Goal: Task Accomplishment & Management: Manage account settings

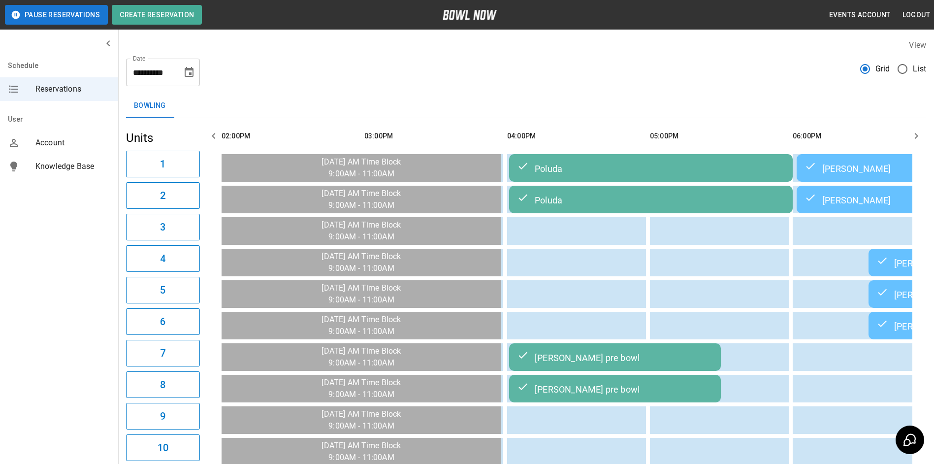
scroll to position [0, 714]
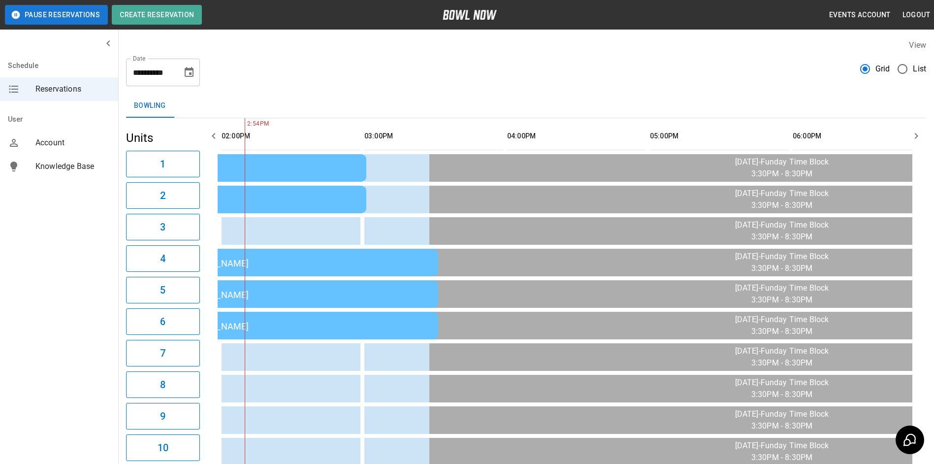
click at [406, 268] on div "[PERSON_NAME]" at bounding box center [296, 263] width 268 height 12
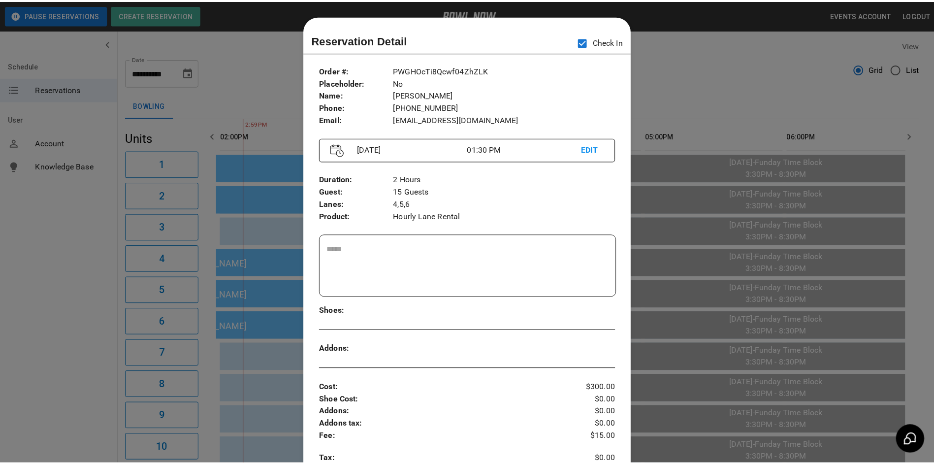
scroll to position [16, 0]
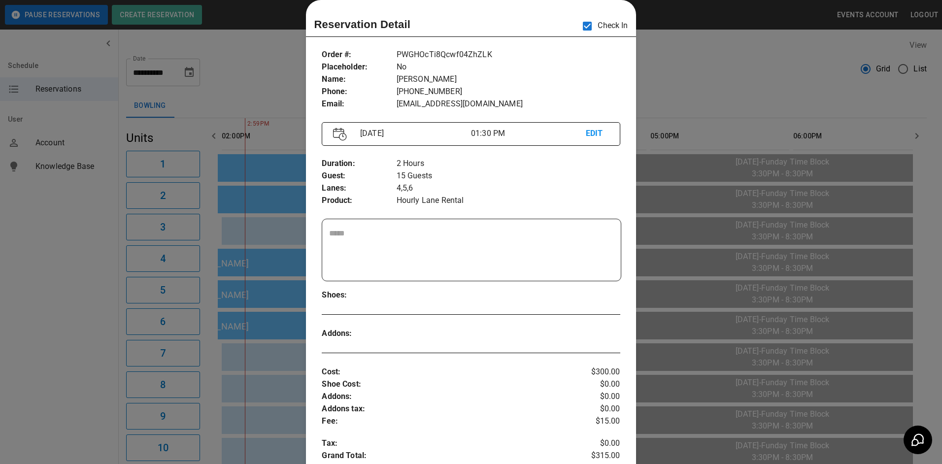
click at [699, 218] on div at bounding box center [471, 232] width 942 height 464
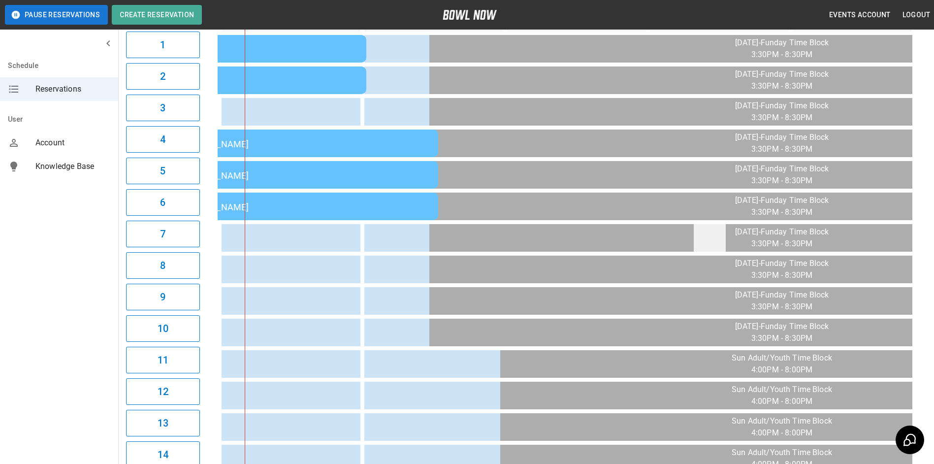
scroll to position [58, 0]
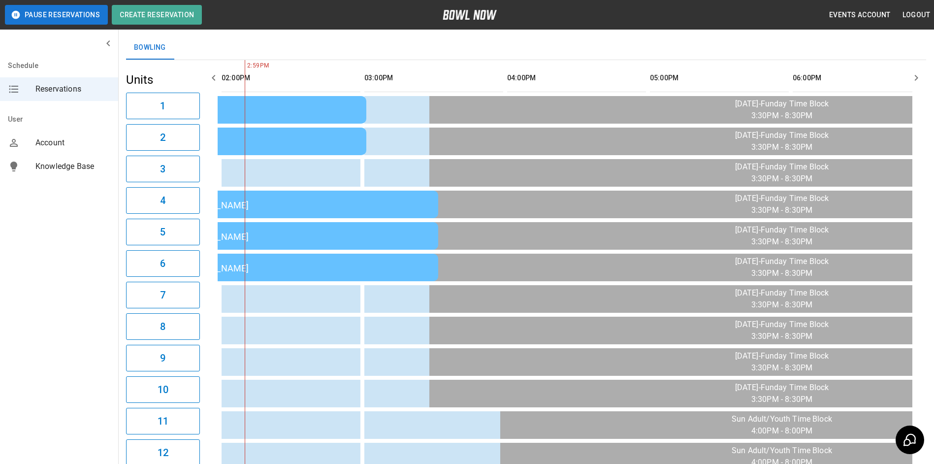
click at [915, 73] on icon "button" at bounding box center [916, 78] width 12 height 12
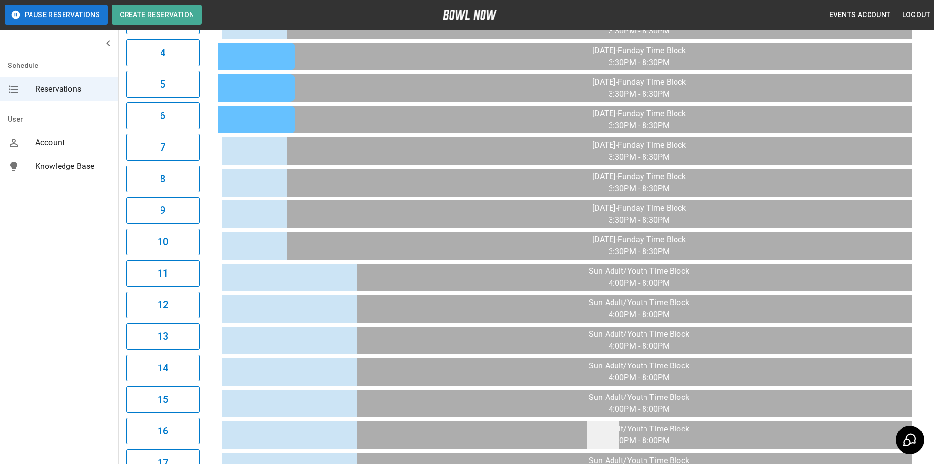
scroll to position [9, 0]
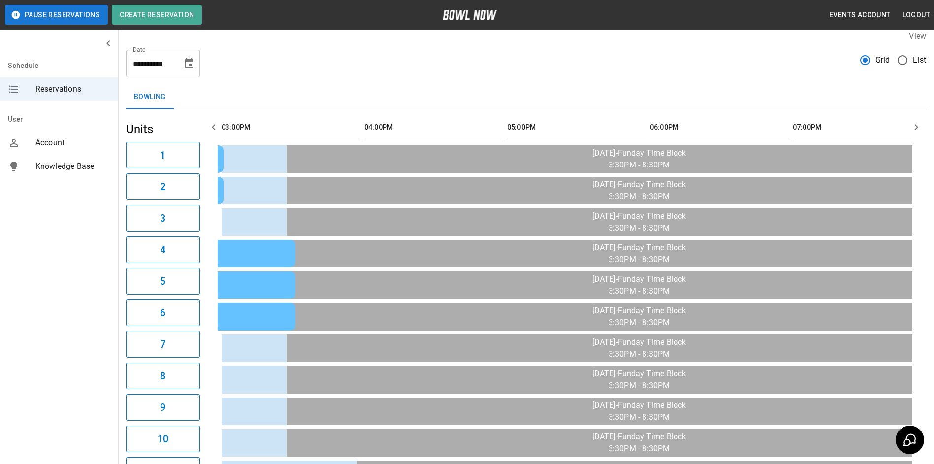
click at [215, 131] on icon "button" at bounding box center [214, 127] width 12 height 12
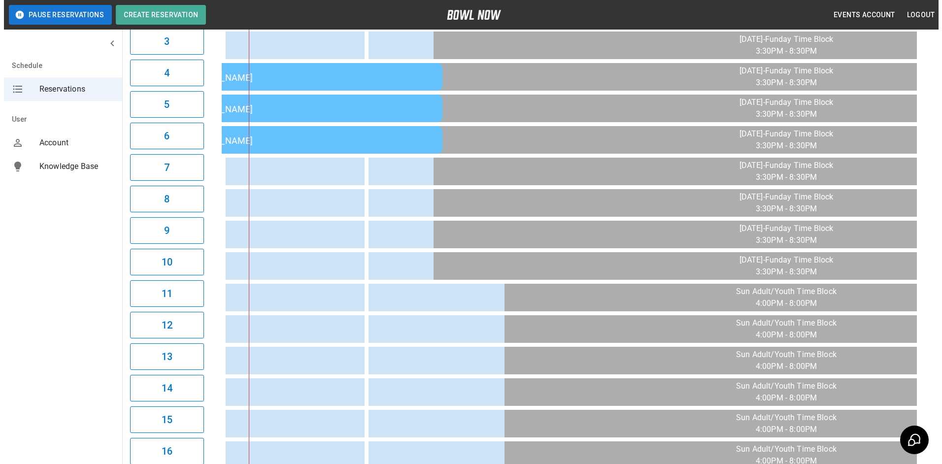
scroll to position [403, 0]
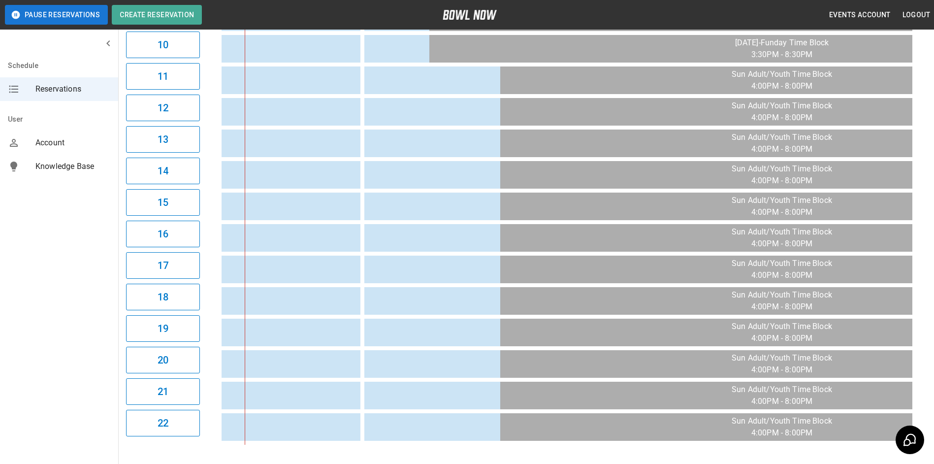
click at [442, 80] on table "Poluda [PERSON_NAME] Poluda [PERSON_NAME] [PERSON_NAME] [PERSON_NAME] [PERSON_N…" at bounding box center [368, 79] width 1729 height 729
click at [427, 84] on td "sticky table" at bounding box center [422, 80] width 32 height 28
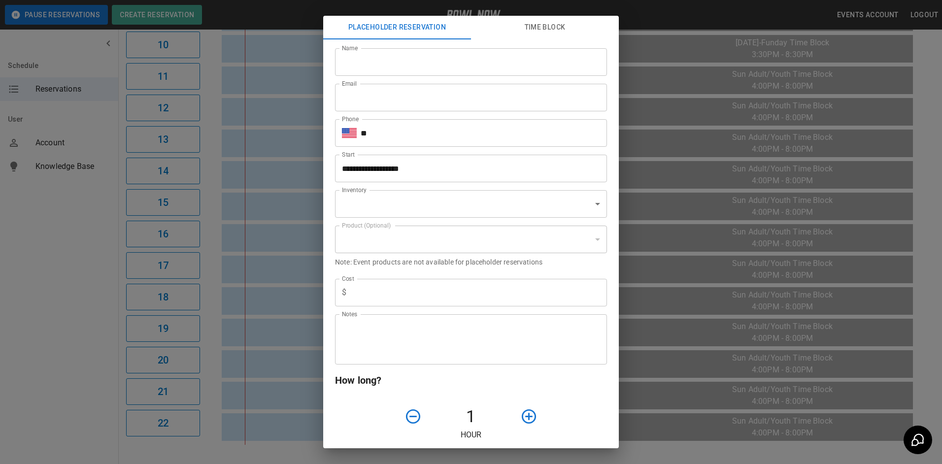
type input "**********"
click at [306, 161] on div "**********" at bounding box center [471, 232] width 942 height 464
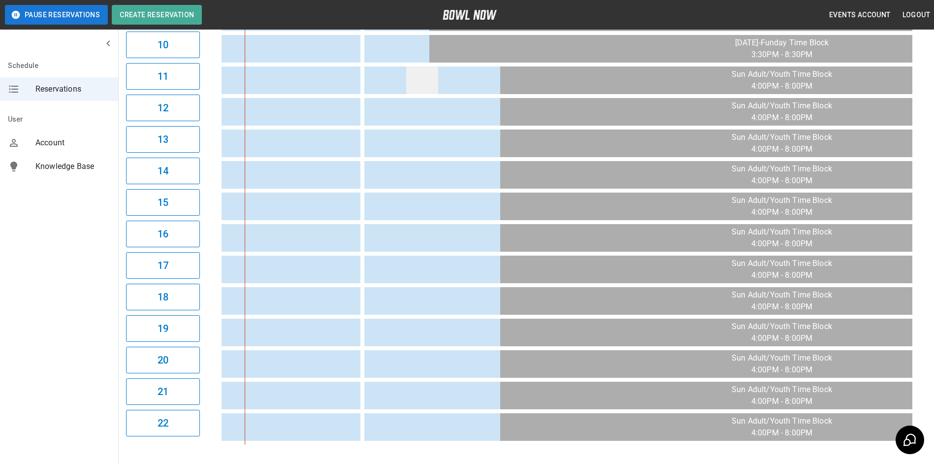
click at [437, 89] on td "sticky table" at bounding box center [422, 80] width 32 height 28
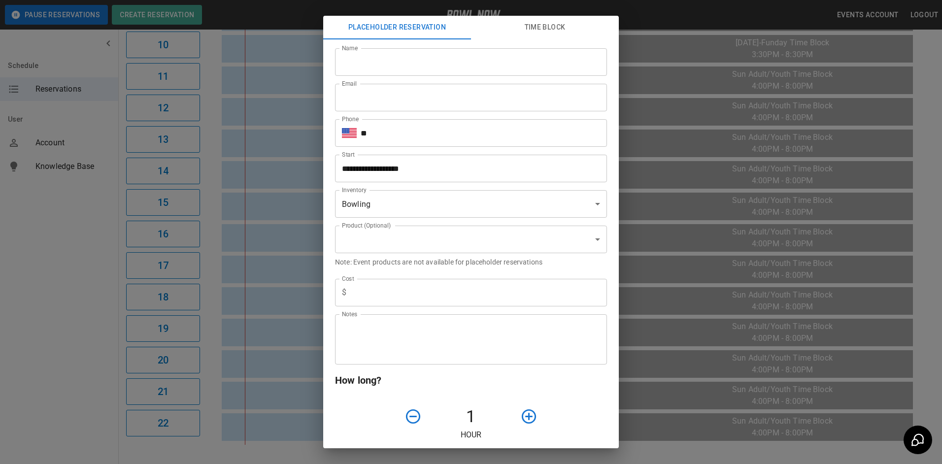
type input "**********"
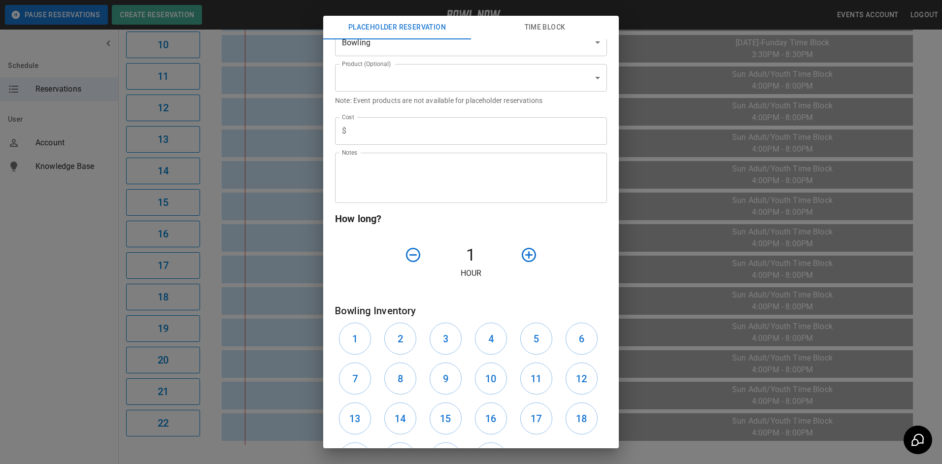
scroll to position [251, 0]
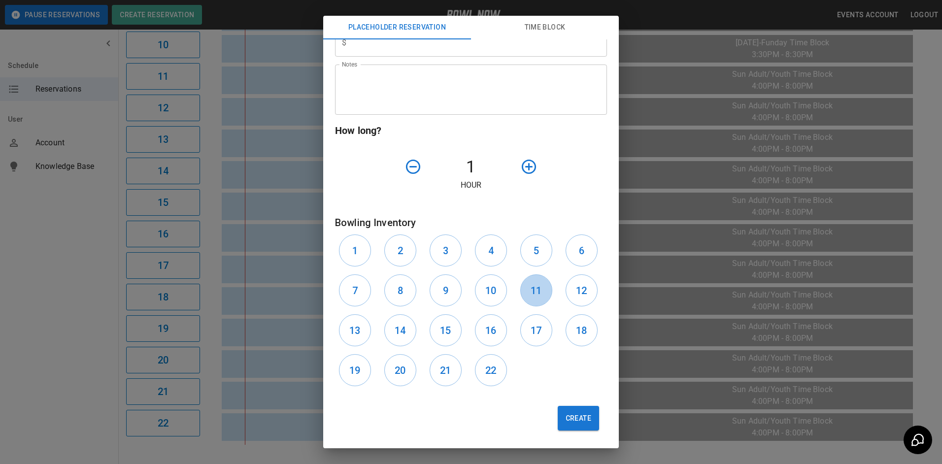
drag, startPoint x: 534, startPoint y: 288, endPoint x: 554, endPoint y: 297, distance: 22.5
click at [542, 289] on button "11" at bounding box center [536, 290] width 32 height 32
drag, startPoint x: 569, startPoint y: 299, endPoint x: 570, endPoint y: 327, distance: 28.1
click at [569, 300] on button "12" at bounding box center [581, 290] width 32 height 32
click at [576, 345] on button "18" at bounding box center [581, 330] width 32 height 32
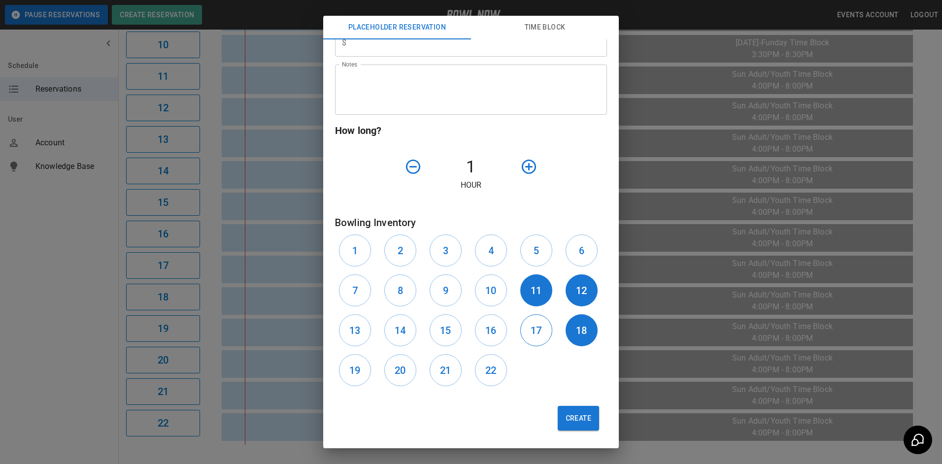
click at [537, 335] on button "17" at bounding box center [536, 330] width 32 height 32
click at [483, 344] on button "16" at bounding box center [491, 330] width 32 height 32
click at [476, 376] on button "22" at bounding box center [491, 370] width 32 height 32
click at [440, 375] on h6 "21" at bounding box center [445, 370] width 11 height 16
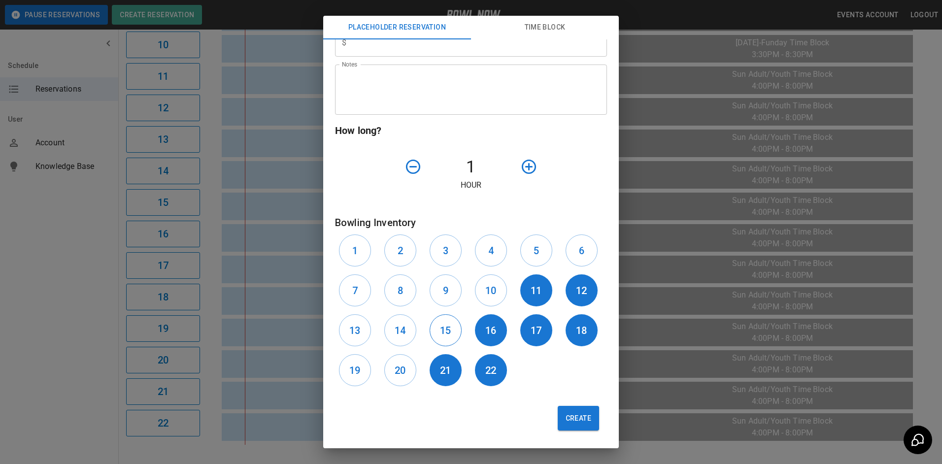
click at [439, 345] on button "15" at bounding box center [445, 330] width 32 height 32
drag, startPoint x: 406, startPoint y: 345, endPoint x: 380, endPoint y: 345, distance: 25.6
click at [401, 345] on button "14" at bounding box center [400, 330] width 32 height 32
drag, startPoint x: 348, startPoint y: 344, endPoint x: 348, endPoint y: 354, distance: 9.9
click at [347, 345] on div "13" at bounding box center [357, 330] width 45 height 40
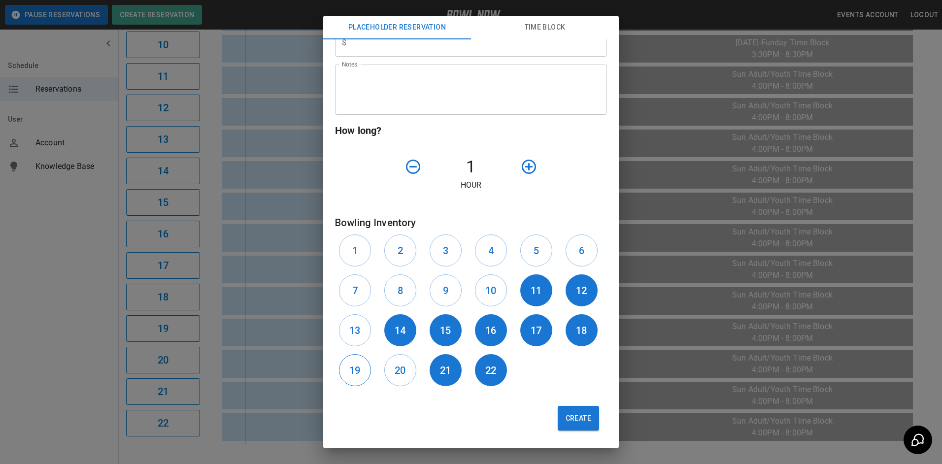
click at [352, 357] on button "19" at bounding box center [355, 370] width 32 height 32
click at [394, 361] on button "20" at bounding box center [400, 370] width 32 height 32
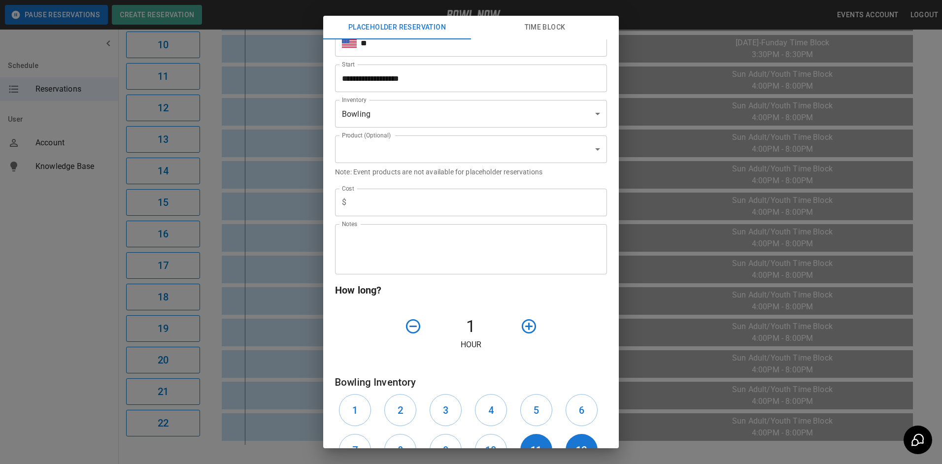
scroll to position [0, 0]
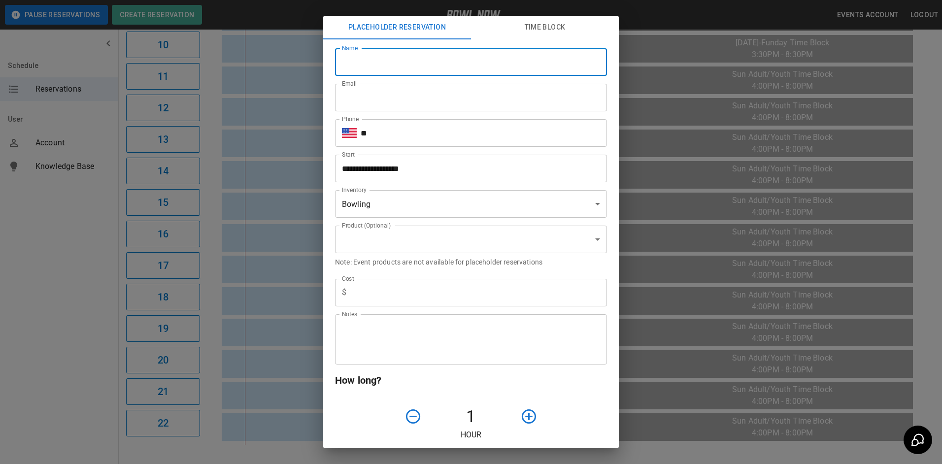
click at [466, 65] on input "Name" at bounding box center [471, 62] width 272 height 28
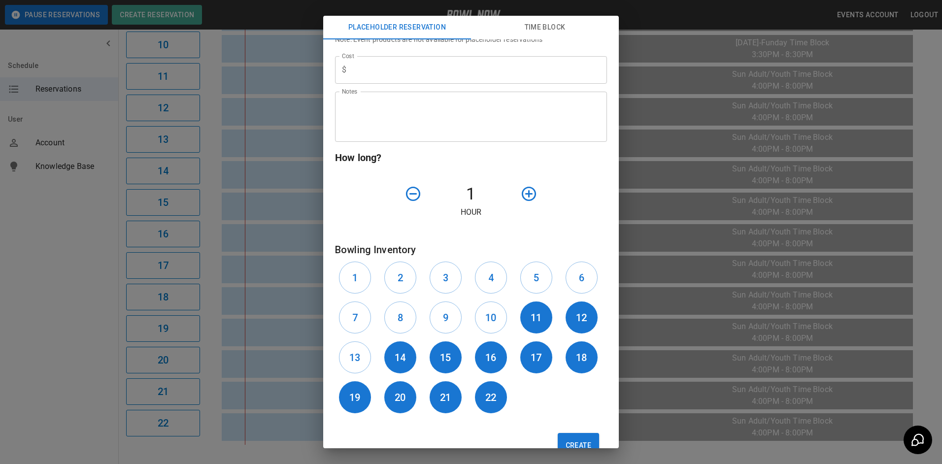
scroll to position [251, 0]
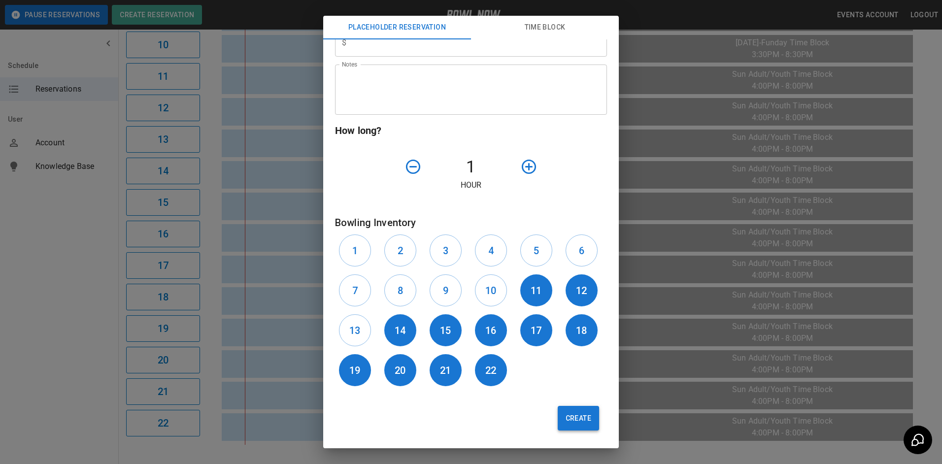
type input "**********"
click at [579, 418] on button "Create" at bounding box center [577, 418] width 41 height 25
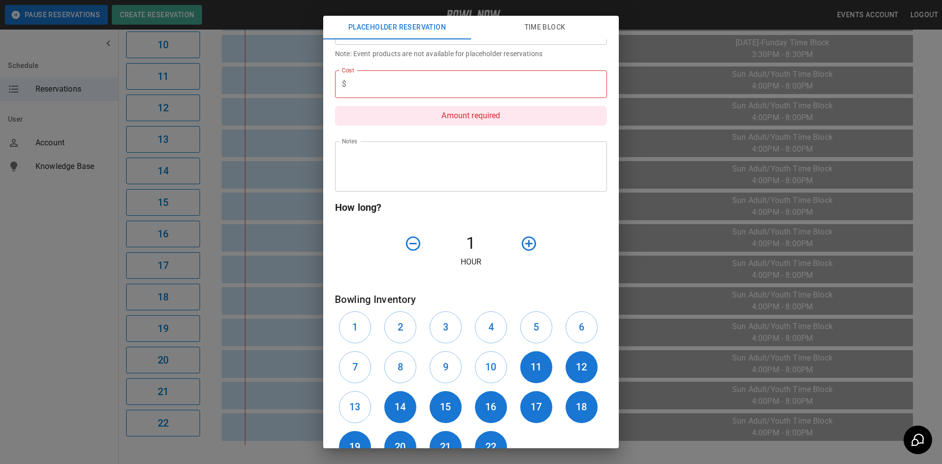
scroll to position [76, 0]
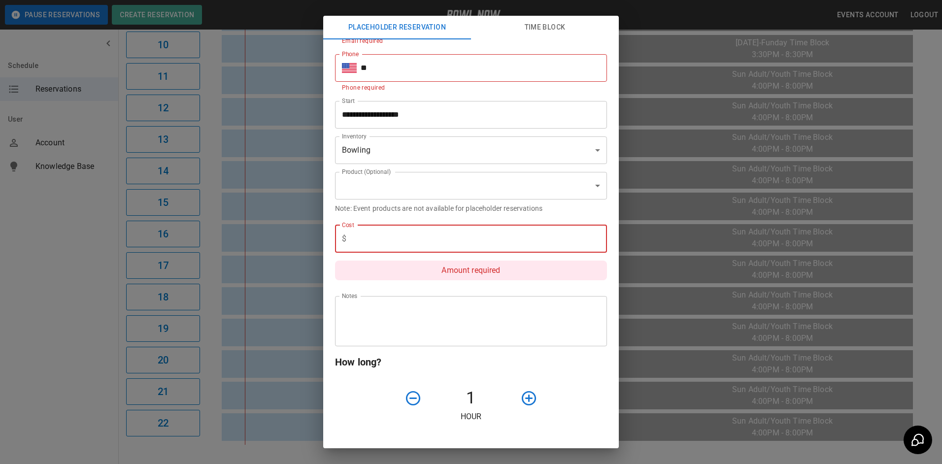
click at [479, 244] on input "text" at bounding box center [478, 239] width 257 height 28
type input "***"
type input "**********"
type textarea "**********"
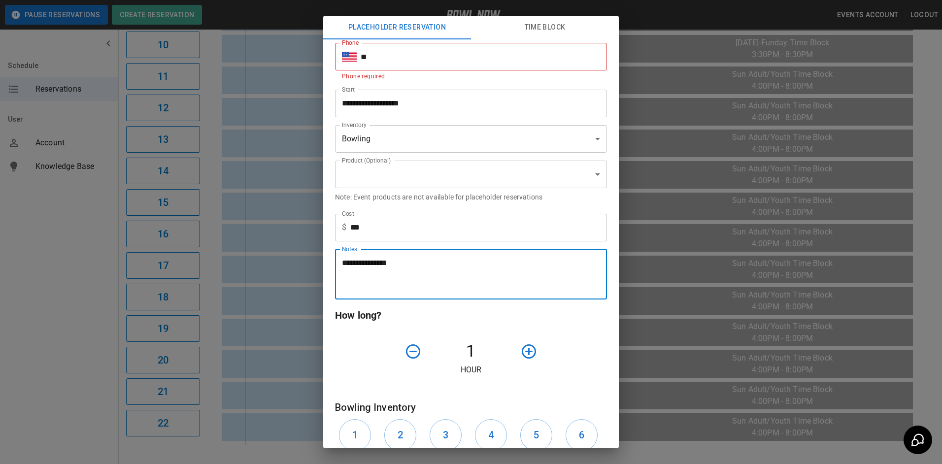
drag, startPoint x: 460, startPoint y: 272, endPoint x: 296, endPoint y: 270, distance: 164.0
click at [296, 270] on div "**********" at bounding box center [471, 232] width 942 height 464
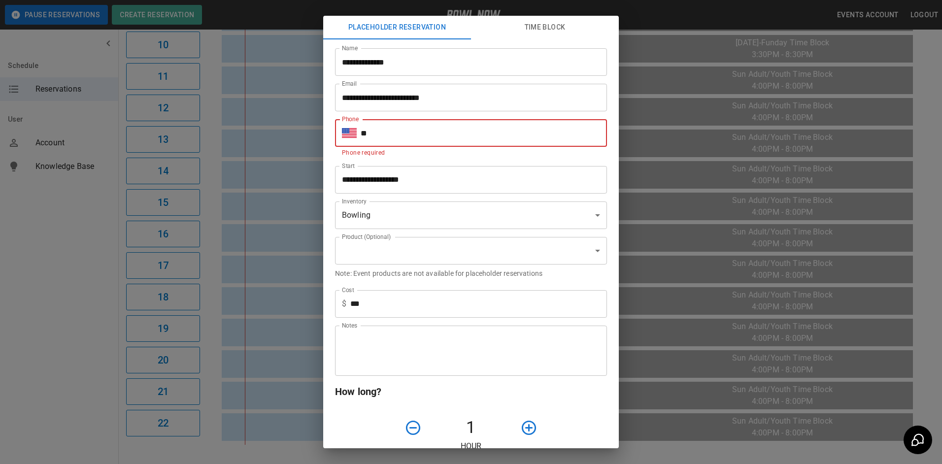
click at [444, 133] on input "**" at bounding box center [483, 133] width 246 height 28
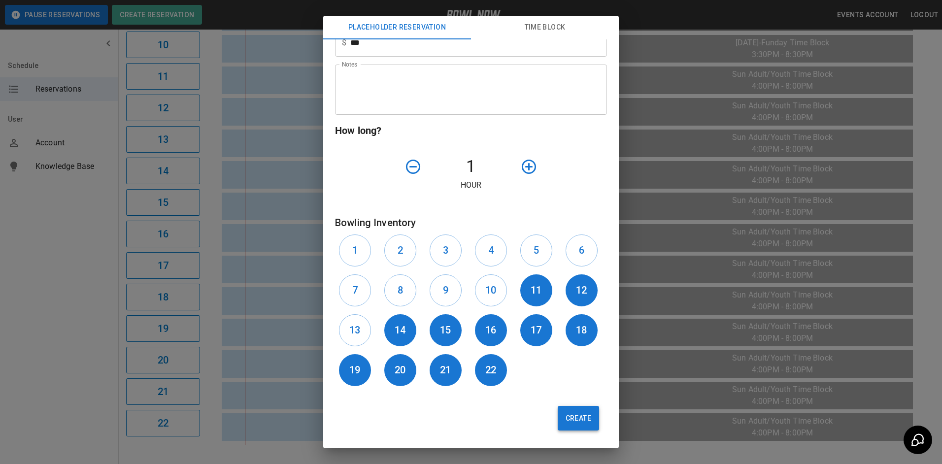
click at [576, 419] on button "Create" at bounding box center [577, 418] width 41 height 25
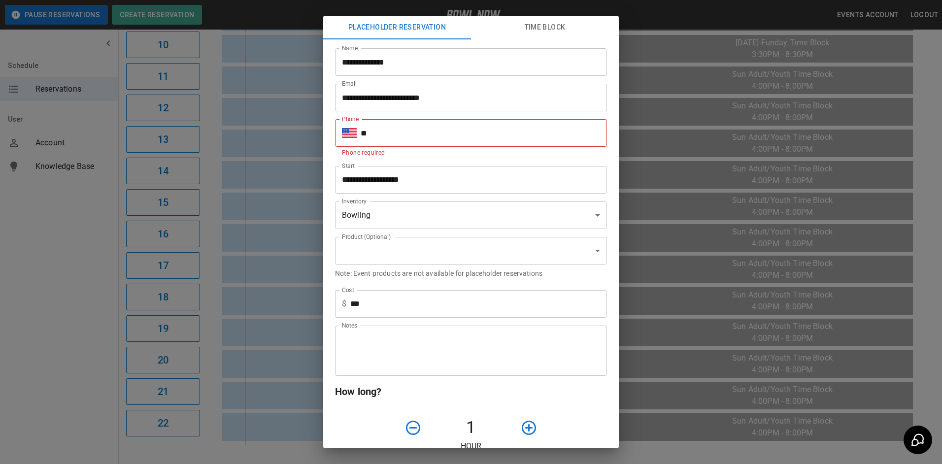
click at [527, 130] on input "**" at bounding box center [483, 133] width 246 height 28
type input "**********"
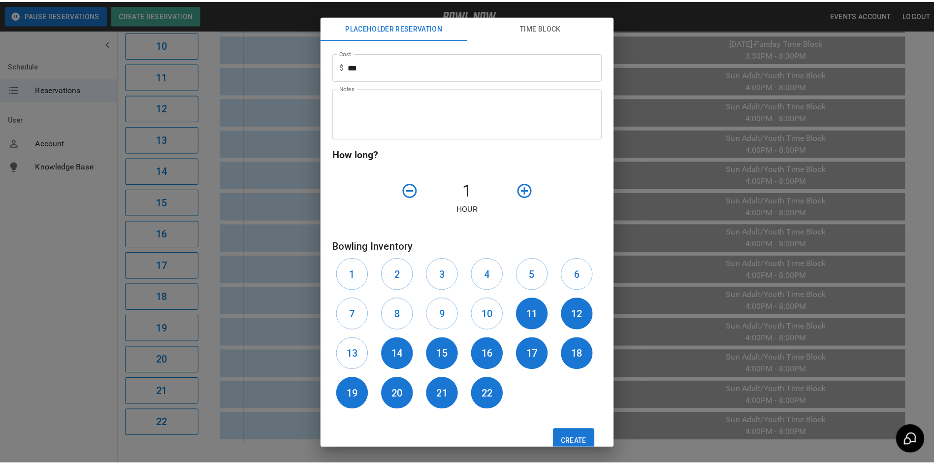
scroll to position [251, 0]
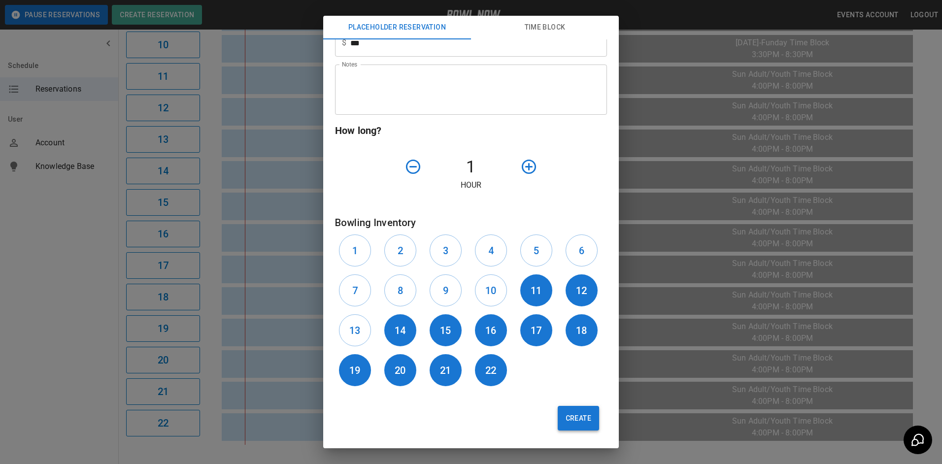
click at [569, 417] on button "Create" at bounding box center [577, 418] width 41 height 25
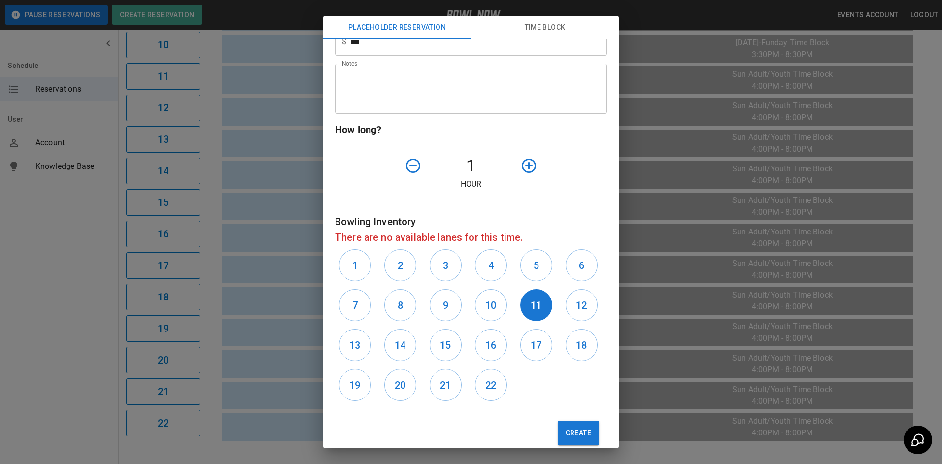
click at [410, 171] on icon "button" at bounding box center [412, 165] width 17 height 17
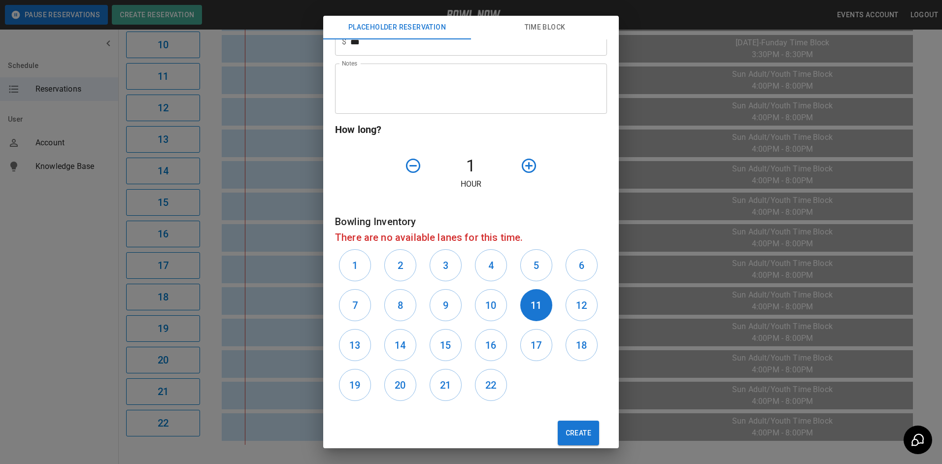
click at [410, 171] on icon "button" at bounding box center [412, 165] width 17 height 17
click at [410, 169] on icon "button" at bounding box center [412, 165] width 17 height 17
drag, startPoint x: 410, startPoint y: 171, endPoint x: 418, endPoint y: 170, distance: 7.9
click at [411, 170] on icon "button" at bounding box center [412, 165] width 17 height 17
click at [661, 173] on div "**********" at bounding box center [471, 232] width 942 height 464
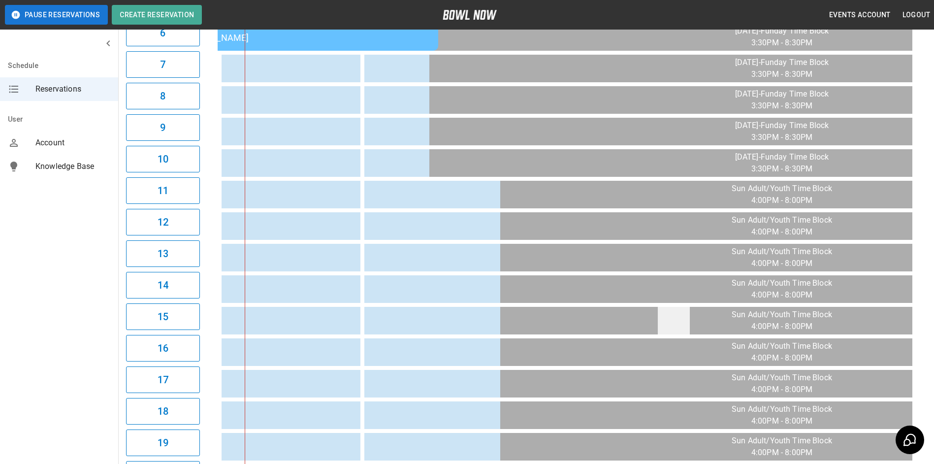
scroll to position [394, 0]
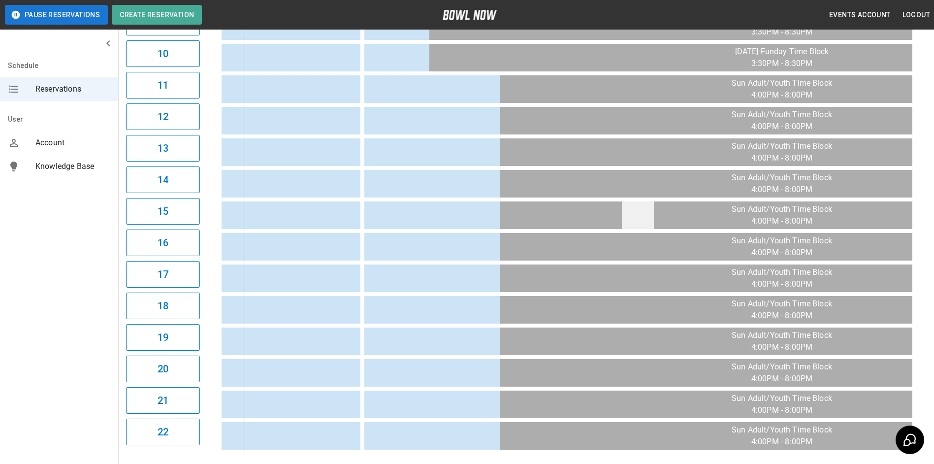
drag, startPoint x: 670, startPoint y: 210, endPoint x: 649, endPoint y: 210, distance: 21.2
click at [649, 210] on td "sticky table" at bounding box center [638, 215] width 32 height 28
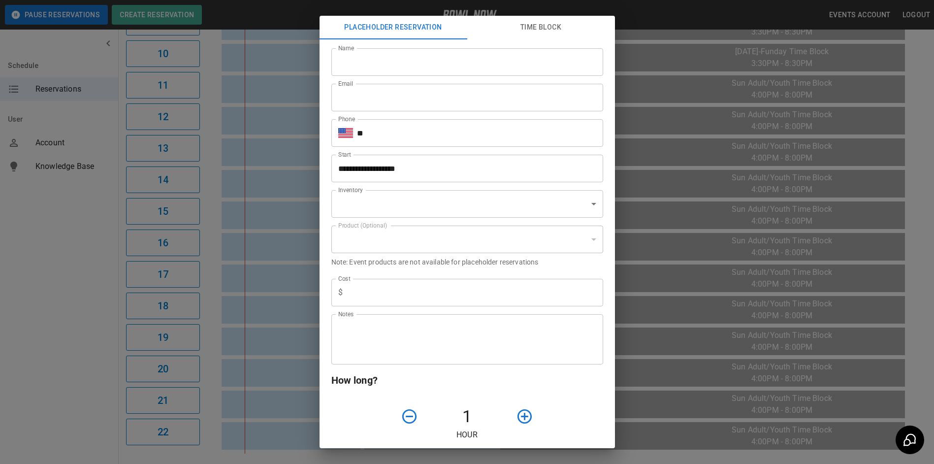
scroll to position [197, 0]
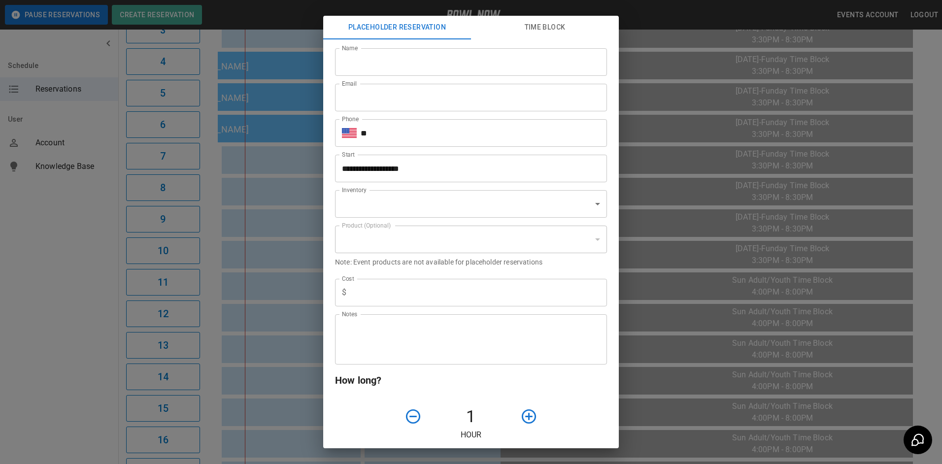
type input "**********"
click at [540, 25] on button "Time Block" at bounding box center [545, 28] width 148 height 24
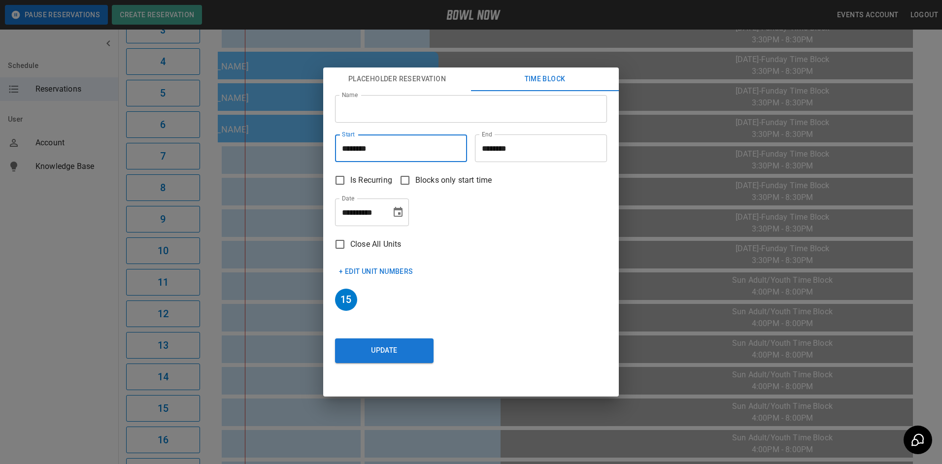
click at [372, 149] on input "********" at bounding box center [397, 148] width 125 height 28
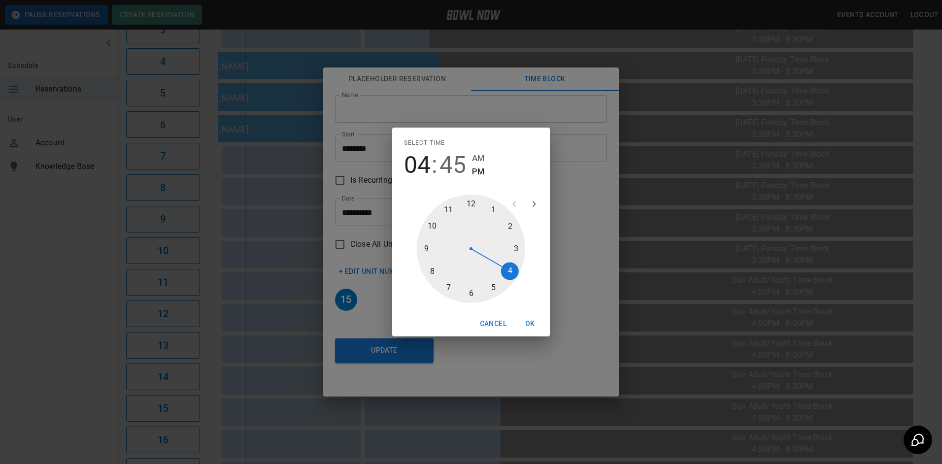
click at [419, 164] on span "04" at bounding box center [417, 165] width 27 height 28
click at [521, 250] on div at bounding box center [471, 249] width 108 height 108
click at [473, 291] on div at bounding box center [471, 249] width 108 height 108
type input "********"
click at [530, 320] on button "OK" at bounding box center [530, 324] width 32 height 18
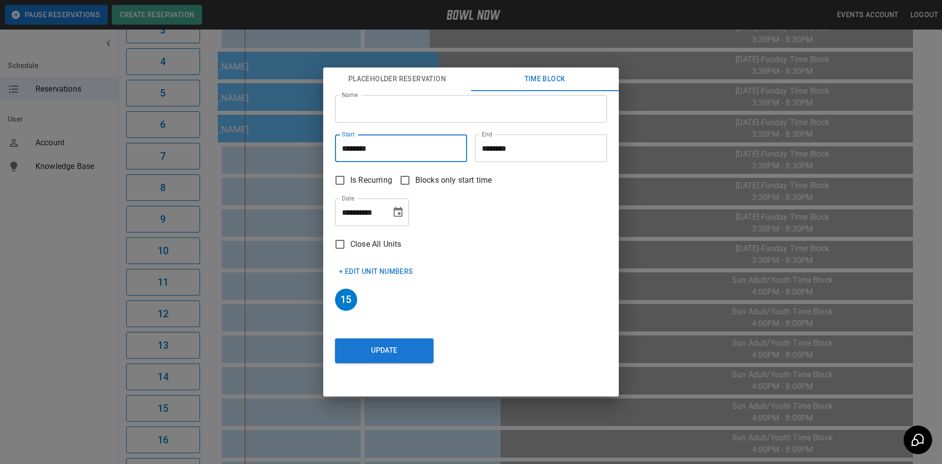
click at [370, 242] on span "Close All Units" at bounding box center [375, 244] width 51 height 12
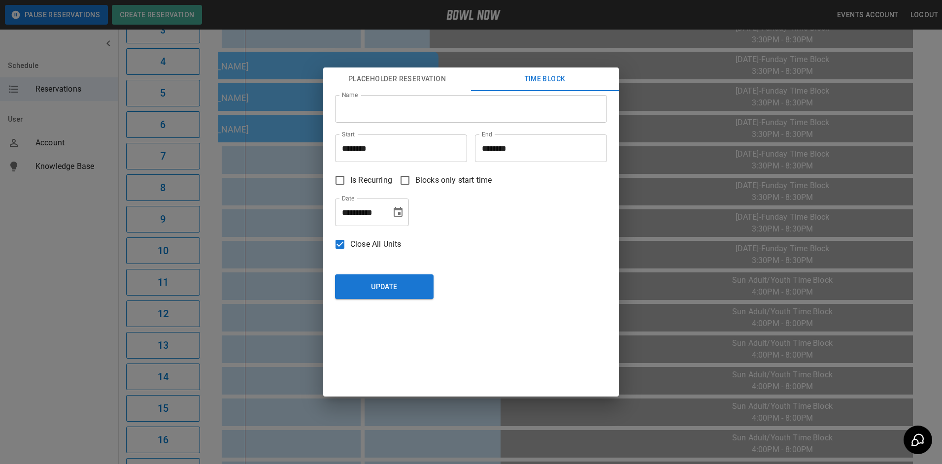
click at [378, 178] on span "Is Recurring" at bounding box center [371, 180] width 42 height 12
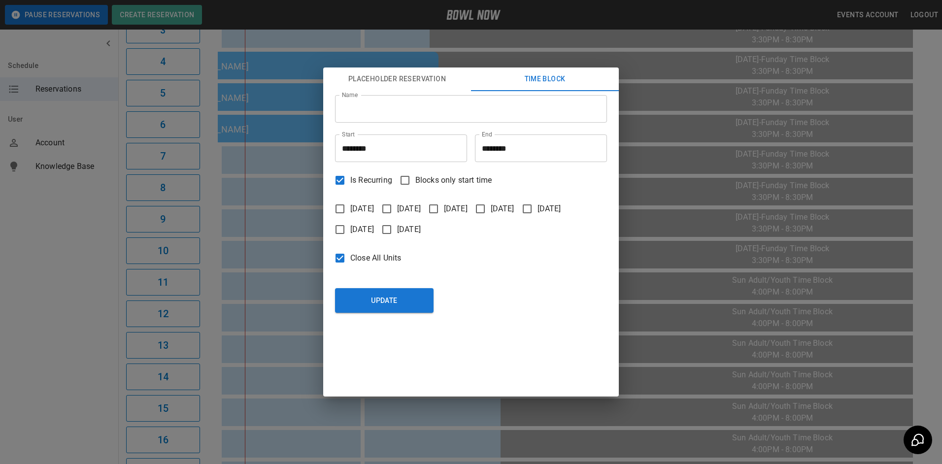
click at [407, 229] on span "[DATE]" at bounding box center [409, 230] width 24 height 12
click at [494, 151] on input "********" at bounding box center [537, 148] width 125 height 28
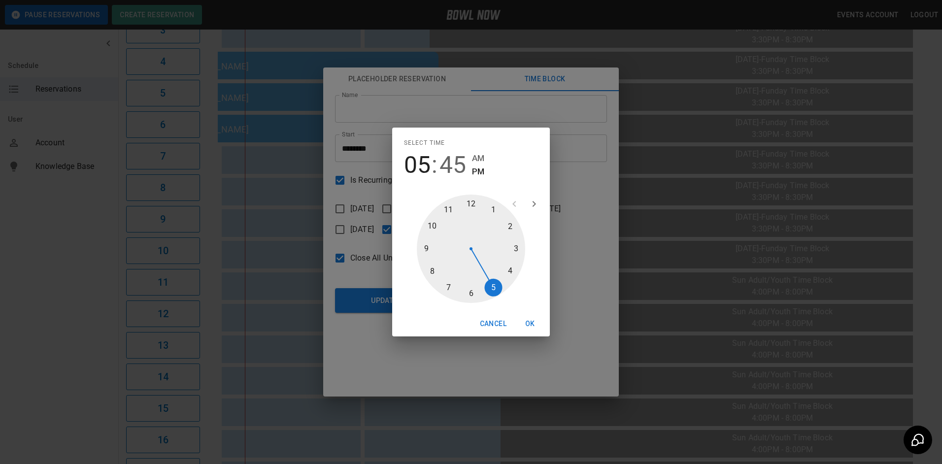
click at [430, 265] on div at bounding box center [471, 249] width 108 height 108
click at [471, 205] on div at bounding box center [471, 249] width 108 height 108
type input "********"
click at [536, 325] on button "OK" at bounding box center [530, 324] width 32 height 18
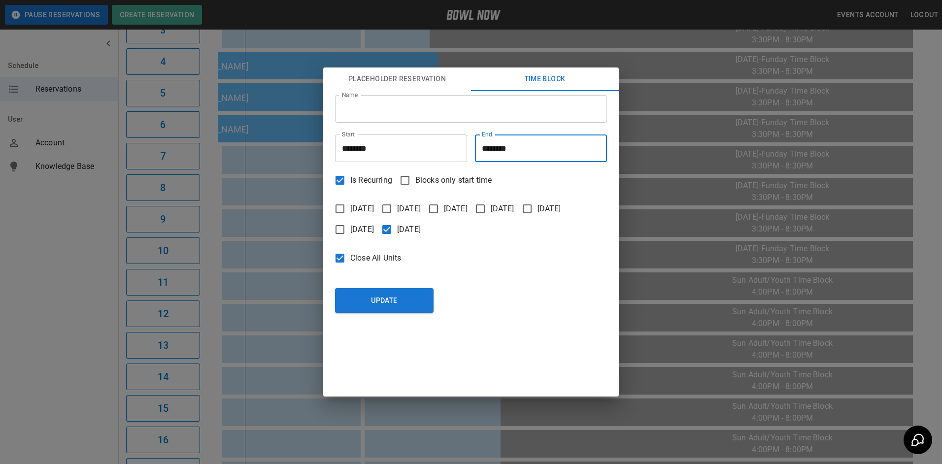
click at [408, 108] on input "Name" at bounding box center [471, 109] width 272 height 28
click at [358, 262] on span "Close All Units" at bounding box center [375, 258] width 51 height 12
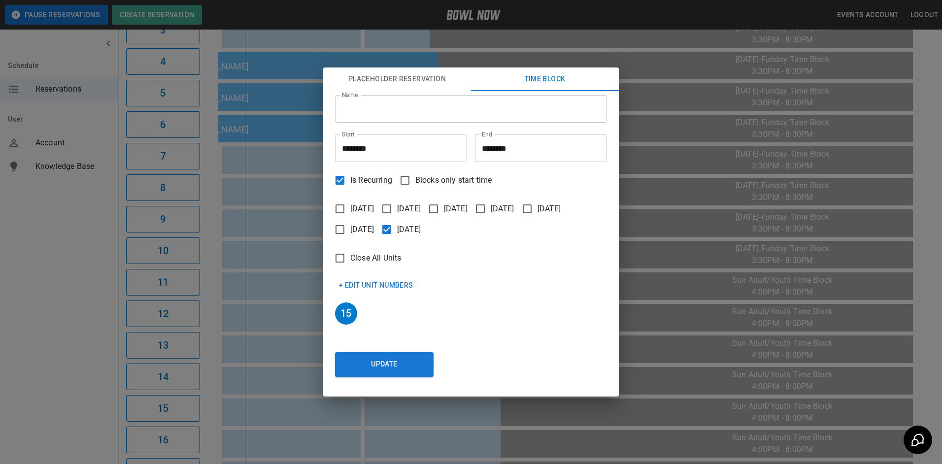
click at [362, 288] on button "+ Edit Unit Numbers" at bounding box center [376, 285] width 82 height 18
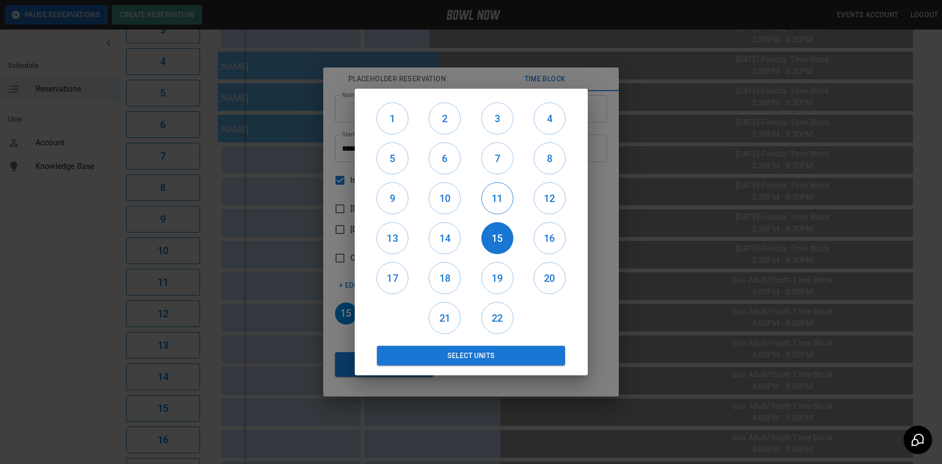
click at [503, 201] on h6 "11" at bounding box center [497, 199] width 31 height 16
click at [552, 199] on h6 "12" at bounding box center [549, 199] width 31 height 16
drag, startPoint x: 552, startPoint y: 240, endPoint x: 552, endPoint y: 253, distance: 13.3
click at [552, 241] on h6 "16" at bounding box center [549, 238] width 31 height 16
drag, startPoint x: 552, startPoint y: 266, endPoint x: 487, endPoint y: 286, distance: 67.9
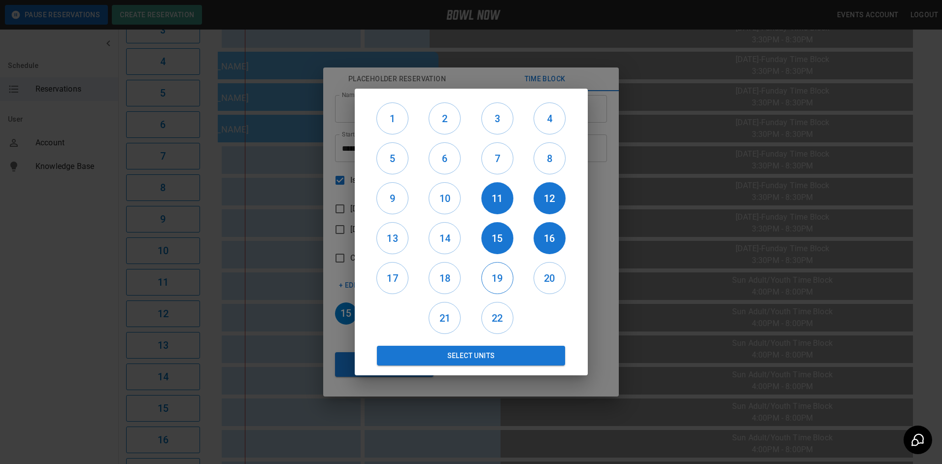
click at [551, 270] on button "20" at bounding box center [549, 278] width 32 height 32
drag, startPoint x: 483, startPoint y: 286, endPoint x: 487, endPoint y: 304, distance: 18.1
click at [484, 290] on div "19" at bounding box center [497, 278] width 52 height 40
drag, startPoint x: 495, startPoint y: 312, endPoint x: 492, endPoint y: 300, distance: 12.1
click at [495, 313] on h6 "22" at bounding box center [497, 318] width 31 height 16
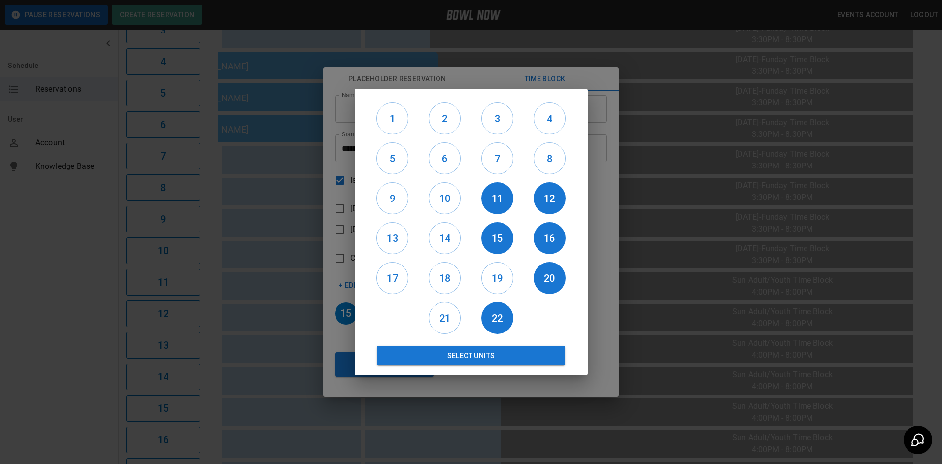
drag, startPoint x: 490, startPoint y: 277, endPoint x: 475, endPoint y: 283, distance: 16.8
click at [489, 278] on h6 "19" at bounding box center [497, 278] width 31 height 16
drag, startPoint x: 445, startPoint y: 281, endPoint x: 428, endPoint y: 250, distance: 35.5
click at [443, 278] on h6 "18" at bounding box center [444, 278] width 31 height 16
drag, startPoint x: 437, startPoint y: 242, endPoint x: 407, endPoint y: 246, distance: 30.4
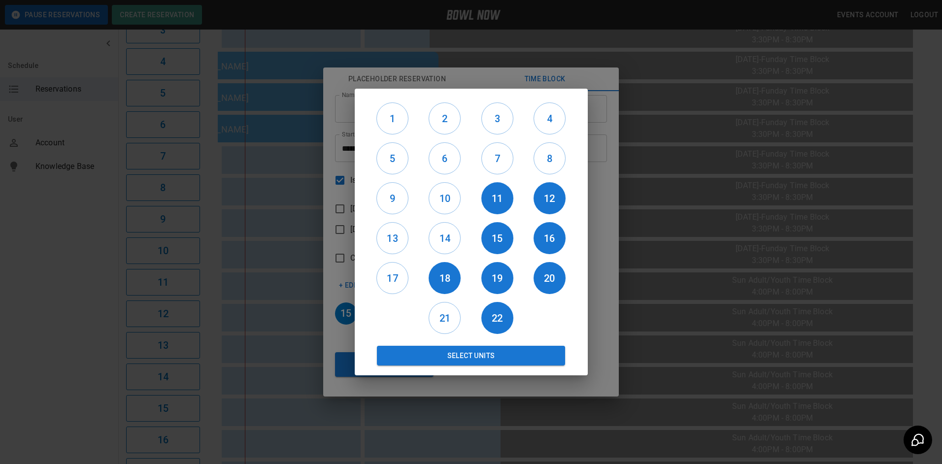
click at [435, 242] on h6 "14" at bounding box center [444, 238] width 31 height 16
drag, startPoint x: 394, startPoint y: 246, endPoint x: 392, endPoint y: 252, distance: 6.2
click at [393, 249] on button "13" at bounding box center [392, 238] width 32 height 32
drag, startPoint x: 394, startPoint y: 267, endPoint x: 423, endPoint y: 293, distance: 39.1
click at [397, 272] on button "17" at bounding box center [392, 278] width 32 height 32
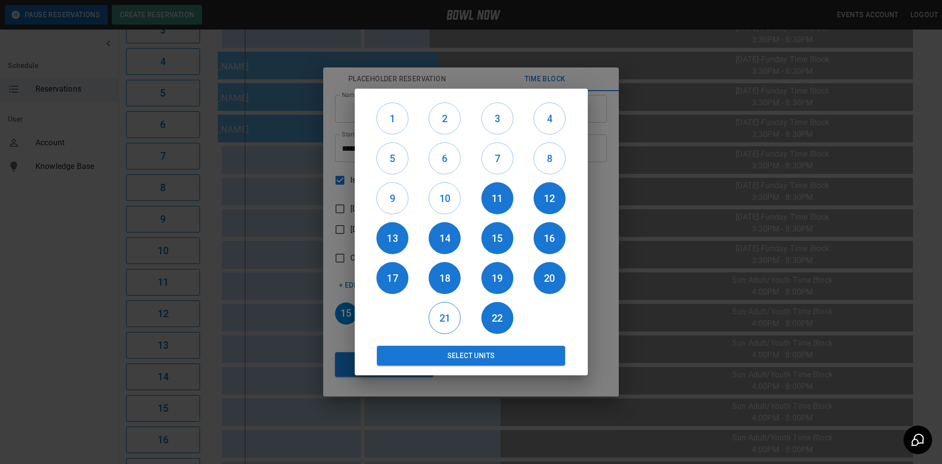
drag, startPoint x: 430, startPoint y: 300, endPoint x: 435, endPoint y: 311, distance: 12.1
click at [435, 308] on div "21" at bounding box center [445, 318] width 52 height 40
click at [436, 313] on h6 "21" at bounding box center [444, 318] width 31 height 16
click at [439, 349] on button "Select Units" at bounding box center [471, 356] width 189 height 20
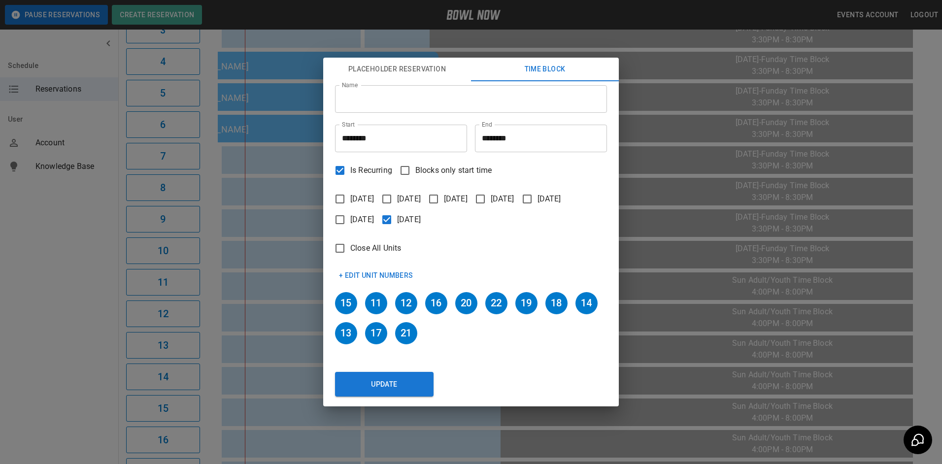
click at [397, 99] on input "Name" at bounding box center [471, 99] width 272 height 28
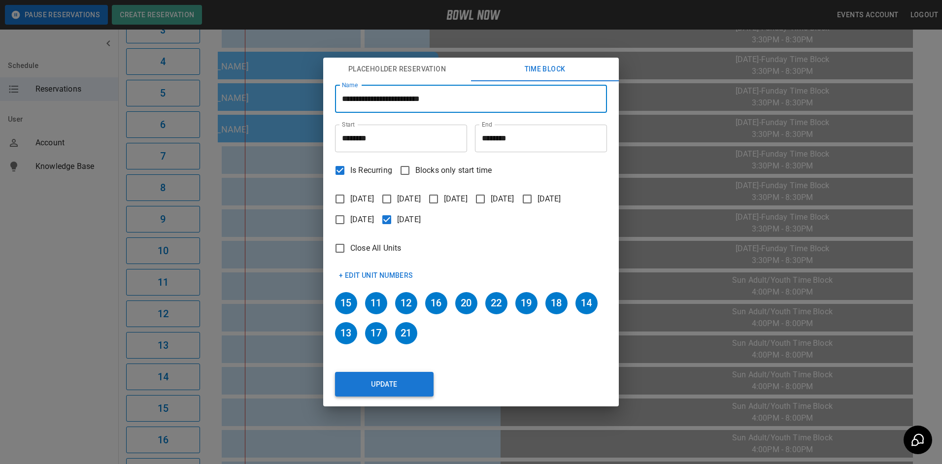
type input "**********"
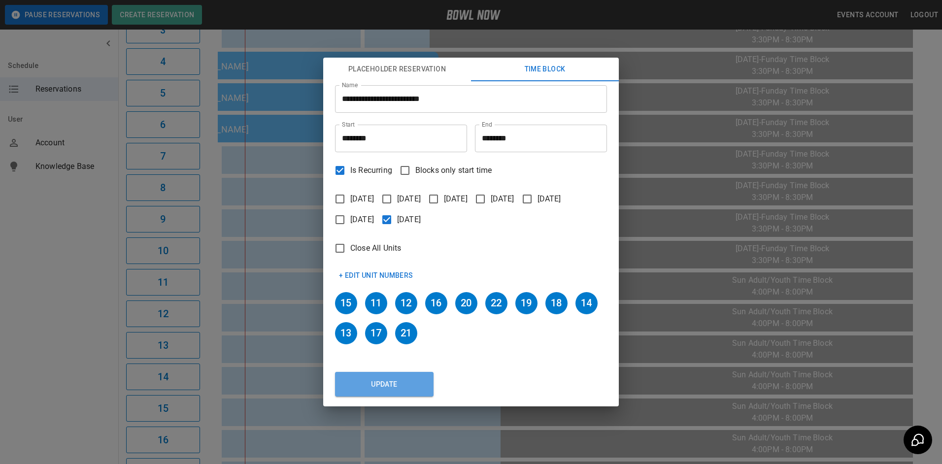
click at [407, 389] on button "Update" at bounding box center [384, 384] width 98 height 25
type input "********"
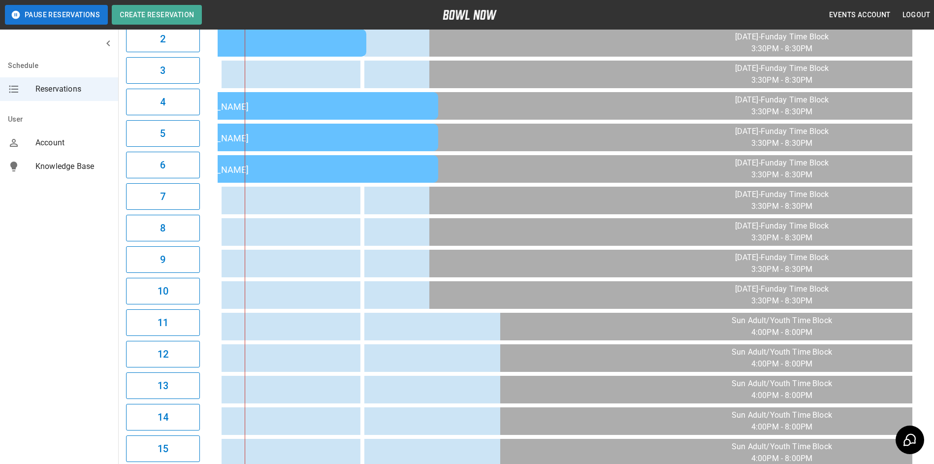
scroll to position [0, 0]
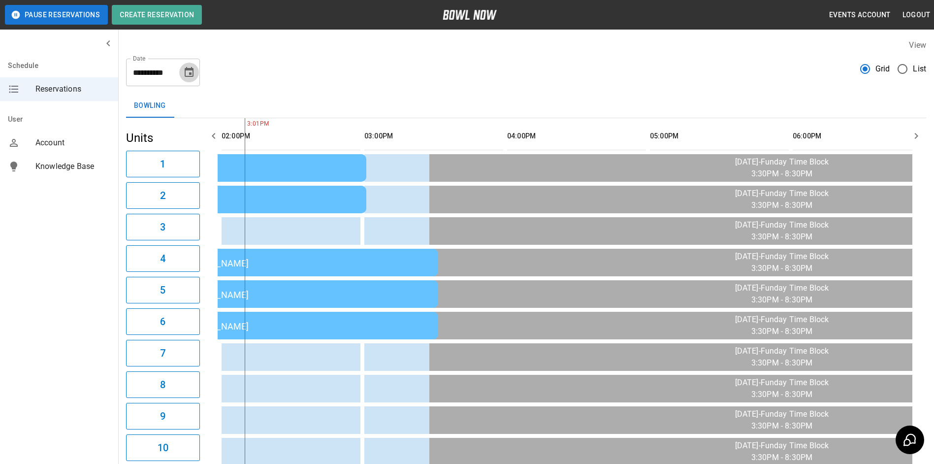
click at [186, 72] on icon "Choose date, selected date is Sep 21, 2025" at bounding box center [189, 72] width 12 height 12
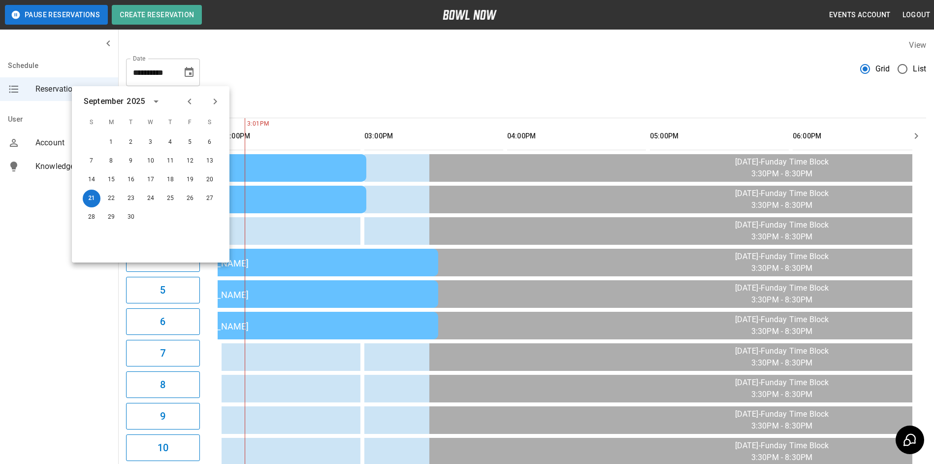
drag, startPoint x: 316, startPoint y: 76, endPoint x: 341, endPoint y: 105, distance: 38.0
click at [324, 83] on div "**********" at bounding box center [526, 68] width 800 height 35
drag, startPoint x: 337, startPoint y: 82, endPoint x: 320, endPoint y: 82, distance: 16.7
click at [337, 80] on div "**********" at bounding box center [526, 68] width 800 height 35
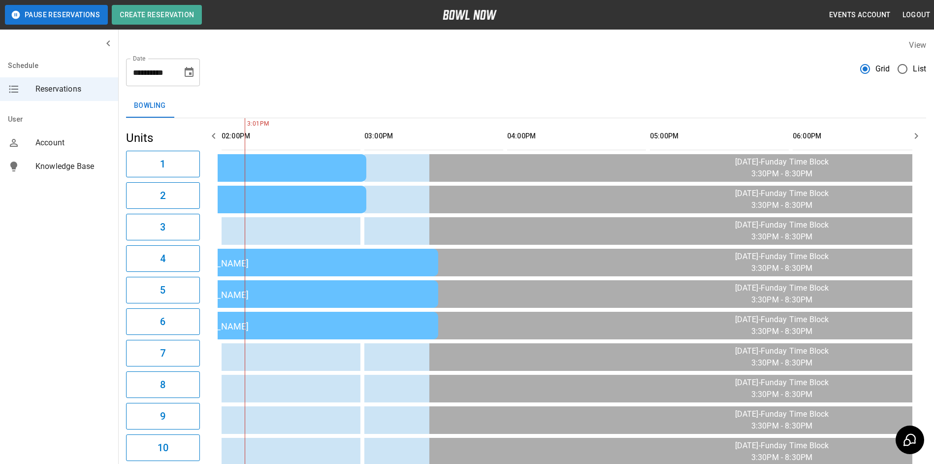
click at [214, 139] on icon "button" at bounding box center [214, 136] width 12 height 12
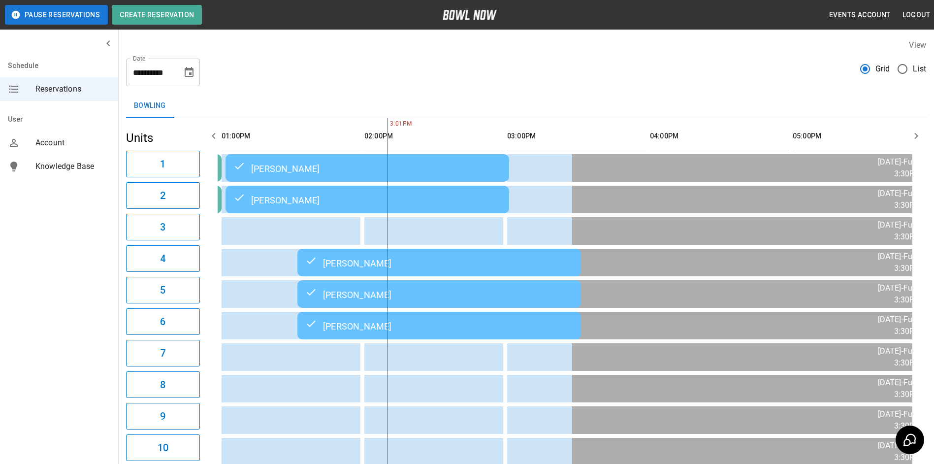
click at [215, 139] on icon "button" at bounding box center [214, 136] width 12 height 12
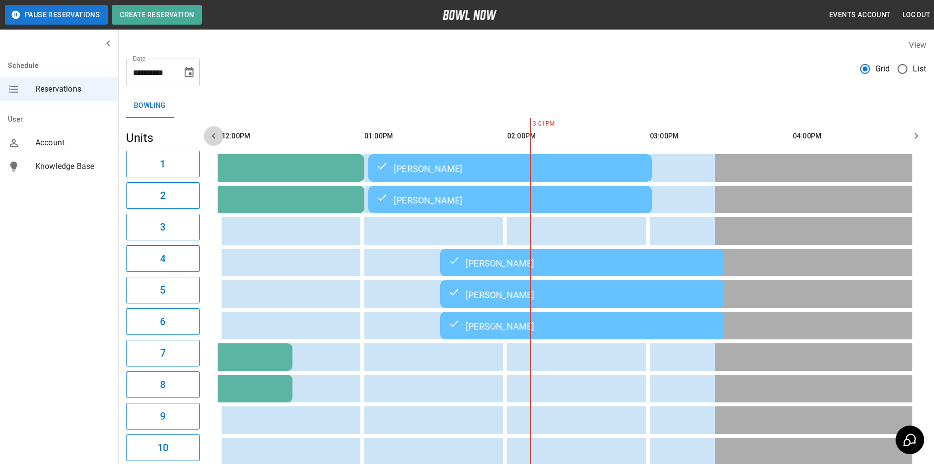
click at [215, 139] on icon "button" at bounding box center [214, 136] width 12 height 12
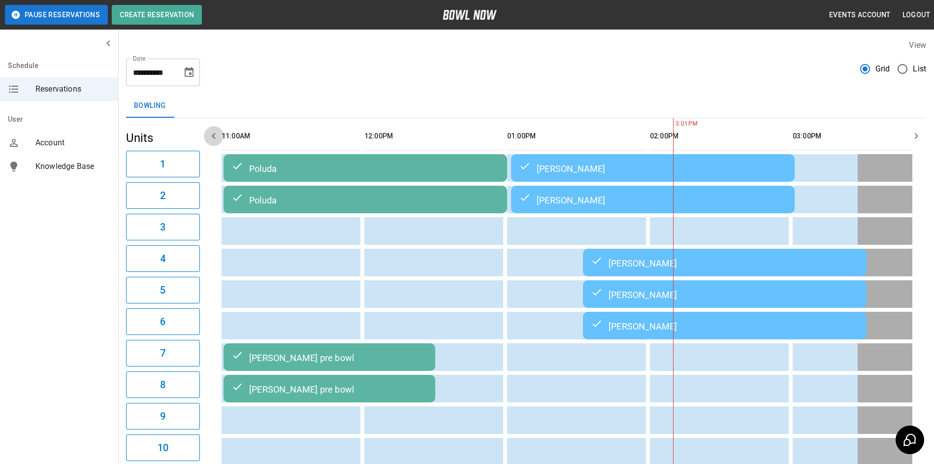
click at [215, 139] on icon "button" at bounding box center [214, 136] width 12 height 12
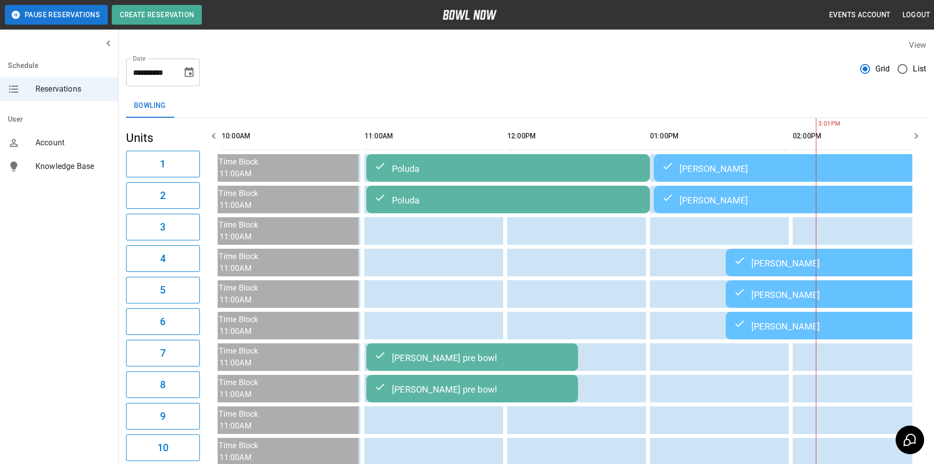
click at [215, 139] on icon "button" at bounding box center [214, 136] width 12 height 12
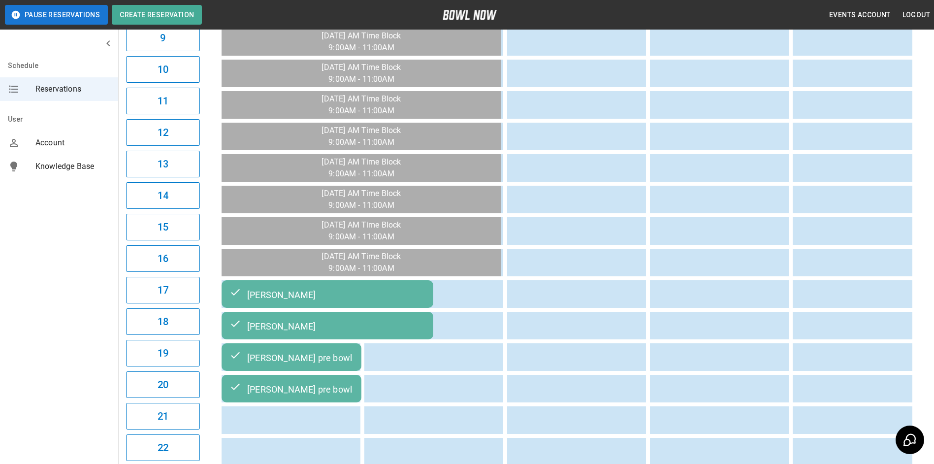
scroll to position [394, 0]
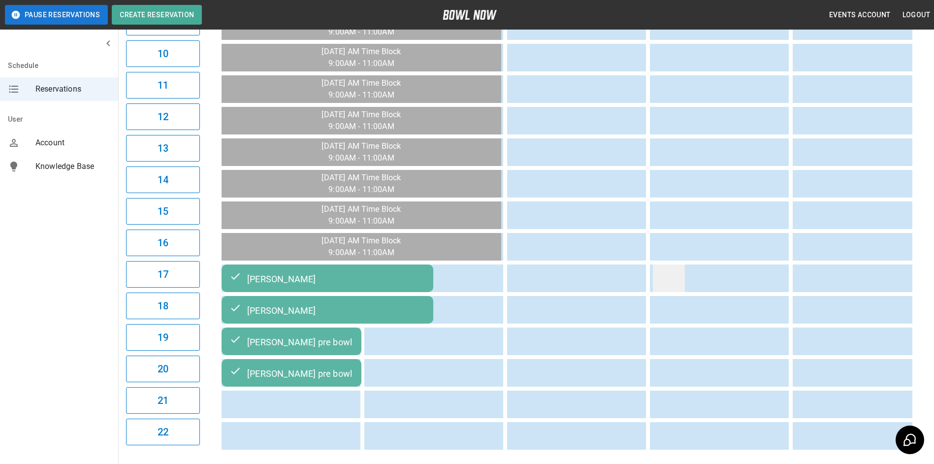
click at [672, 286] on td "sticky table" at bounding box center [669, 278] width 32 height 28
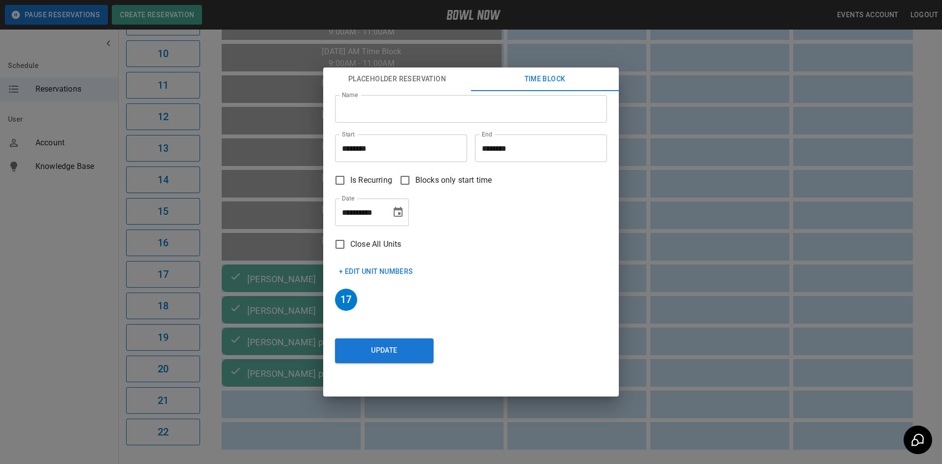
click at [390, 112] on input "Name" at bounding box center [471, 109] width 272 height 28
type input "****"
click at [401, 345] on button "Update" at bounding box center [384, 350] width 98 height 25
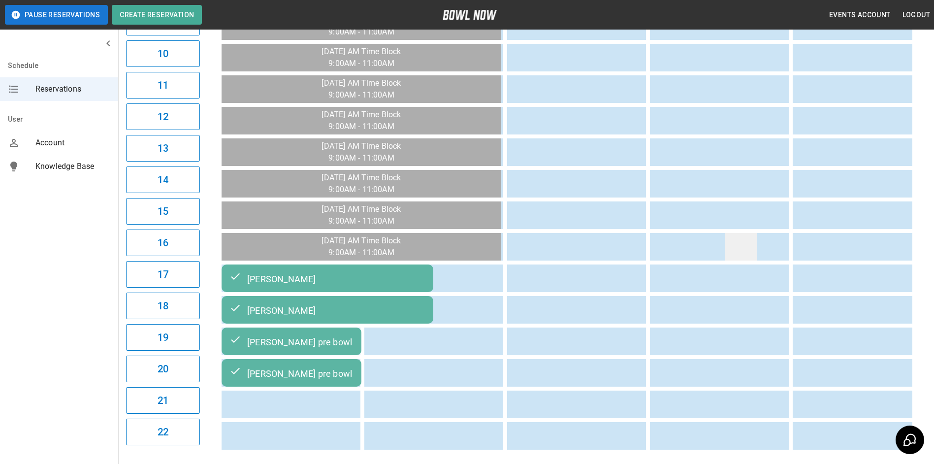
click at [734, 244] on td "sticky table" at bounding box center [741, 247] width 32 height 28
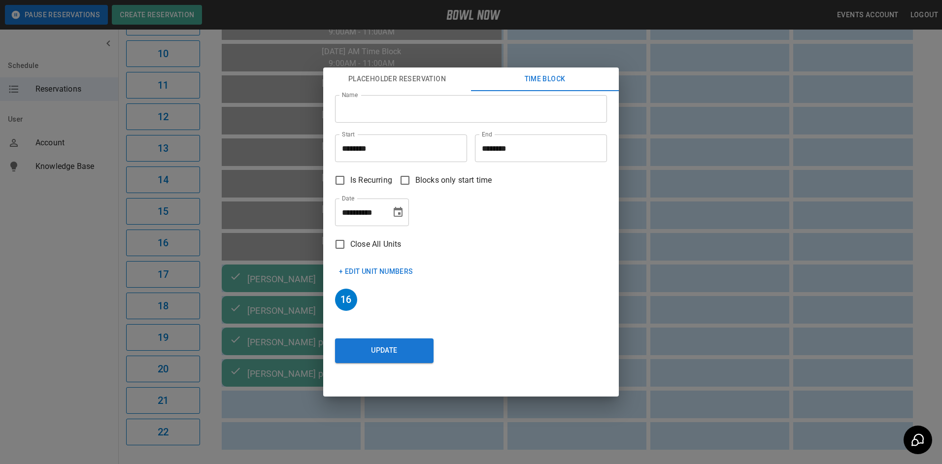
click at [715, 227] on div "**********" at bounding box center [471, 232] width 942 height 464
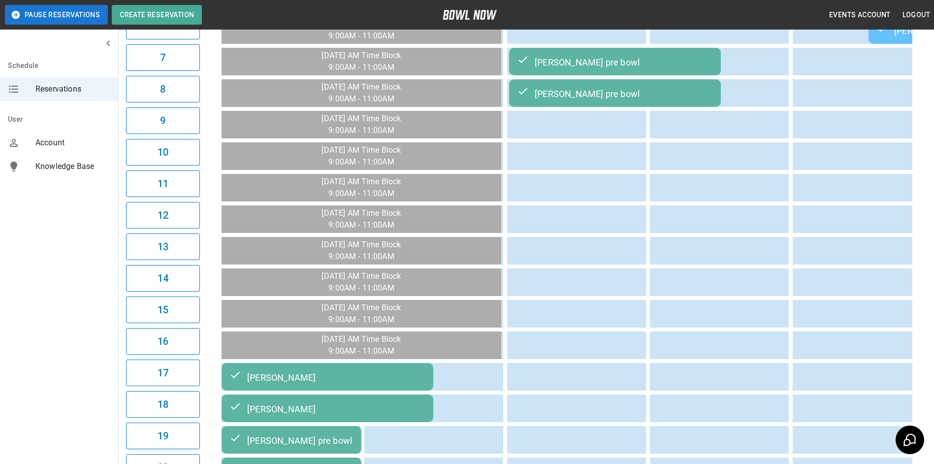
scroll to position [0, 0]
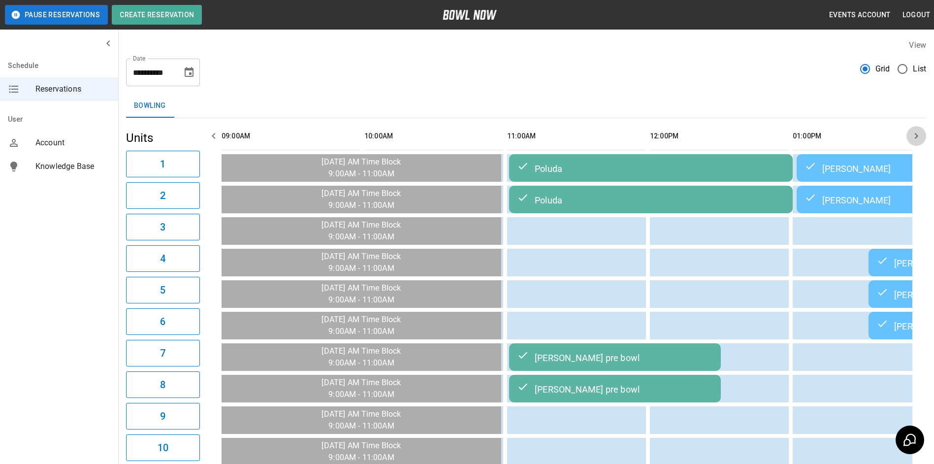
click at [922, 131] on button "button" at bounding box center [917, 136] width 20 height 20
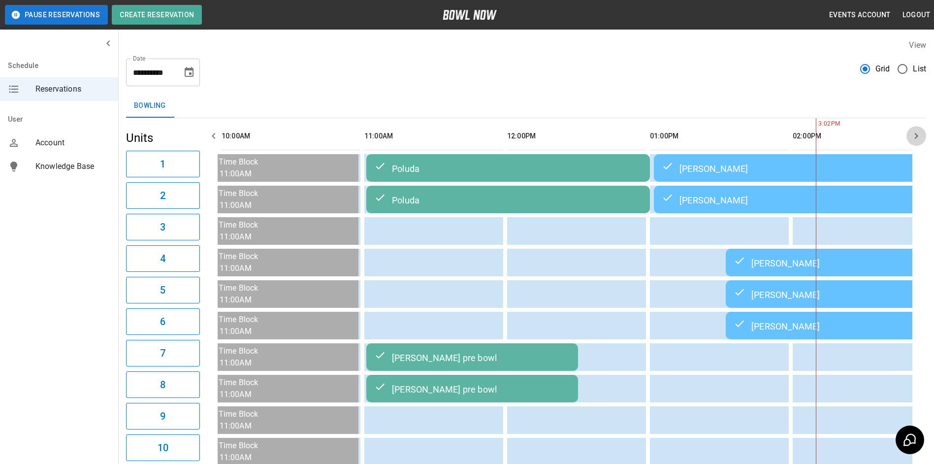
click at [922, 131] on button "button" at bounding box center [917, 136] width 20 height 20
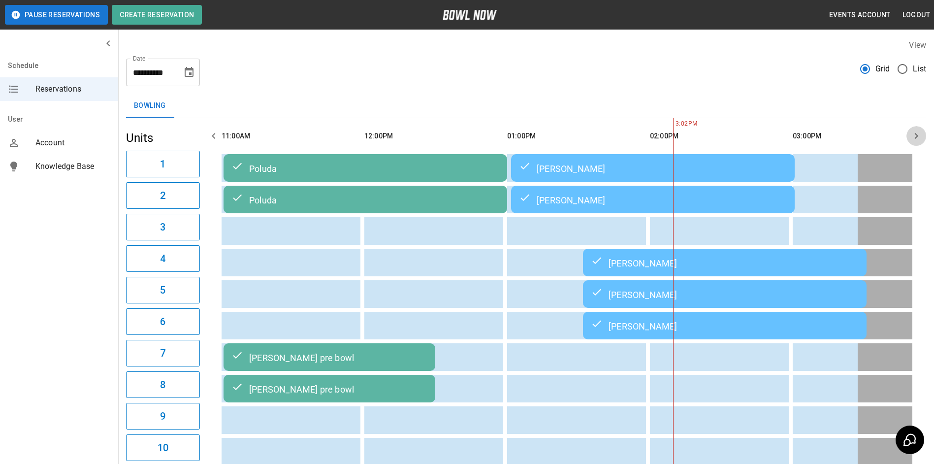
click at [922, 131] on button "button" at bounding box center [917, 136] width 20 height 20
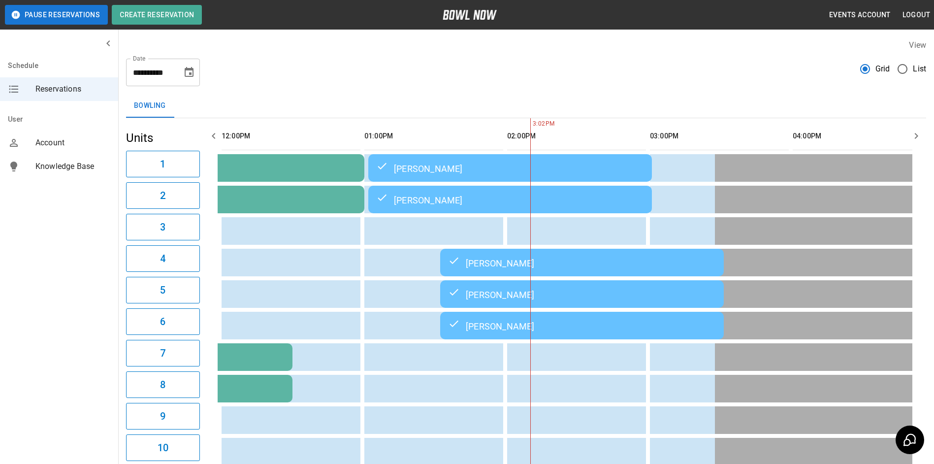
click at [922, 131] on button "button" at bounding box center [917, 136] width 20 height 20
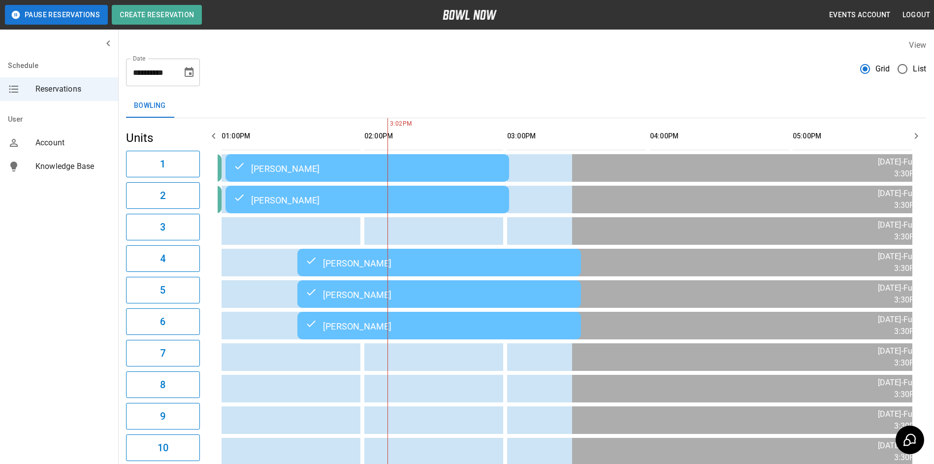
click at [922, 131] on button "button" at bounding box center [917, 136] width 20 height 20
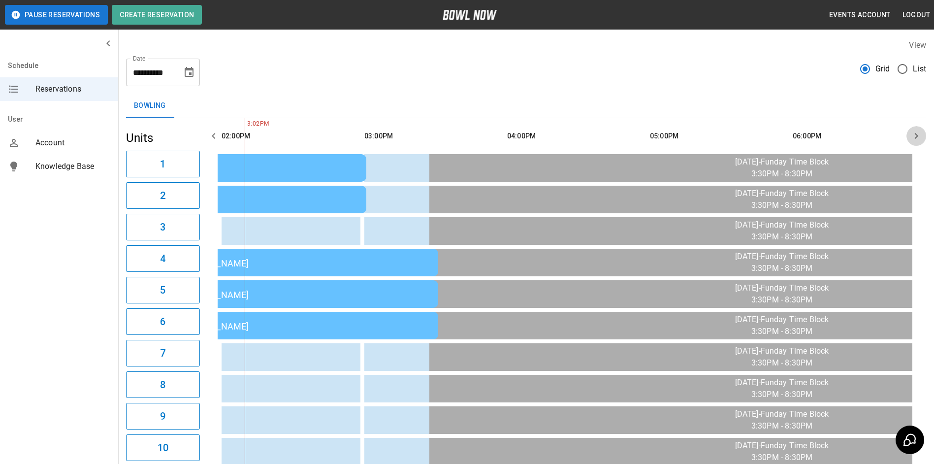
click at [922, 130] on button "button" at bounding box center [917, 136] width 20 height 20
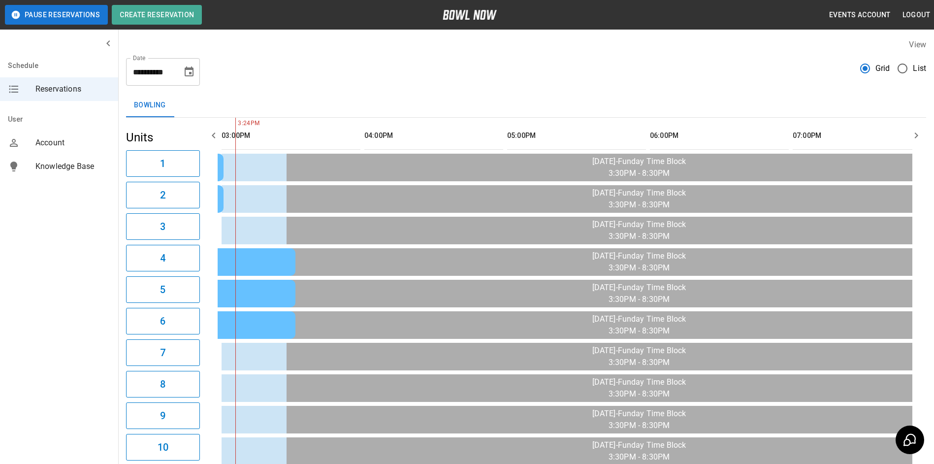
scroll to position [0, 0]
click at [214, 141] on icon "button" at bounding box center [214, 136] width 12 height 12
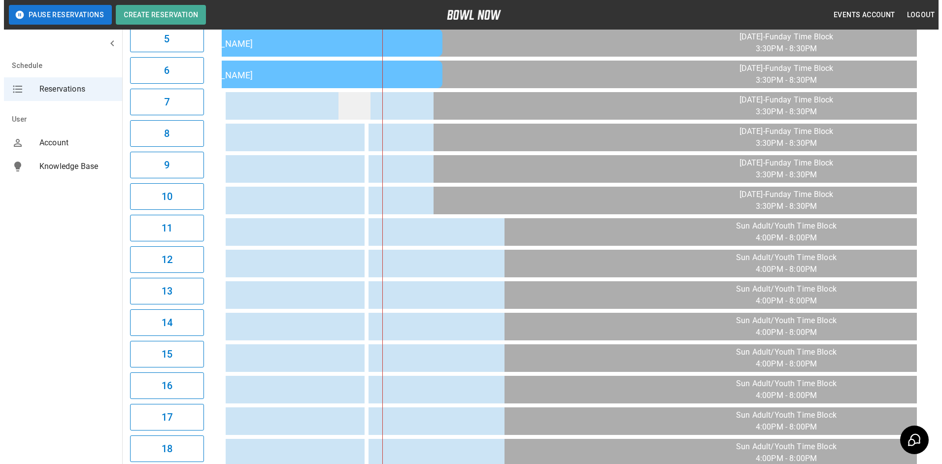
scroll to position [394, 0]
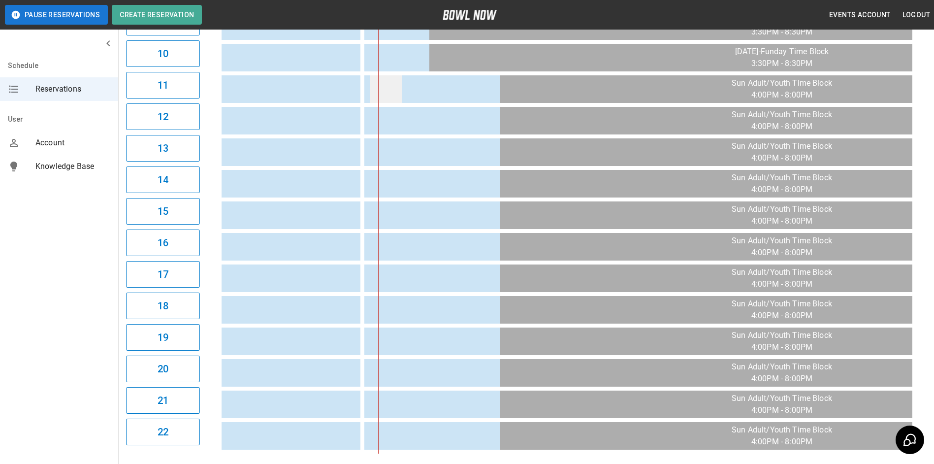
click at [382, 89] on td "sticky table" at bounding box center [386, 89] width 32 height 28
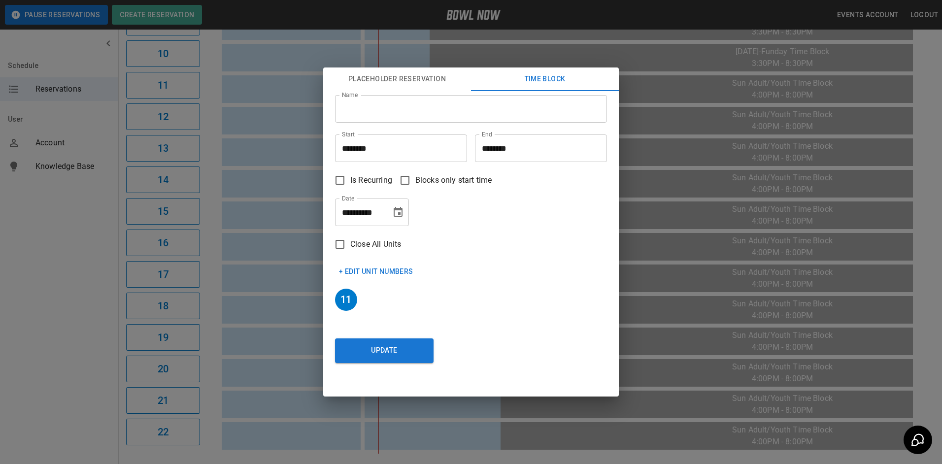
click at [372, 272] on button "+ Edit Unit Numbers" at bounding box center [376, 271] width 82 height 18
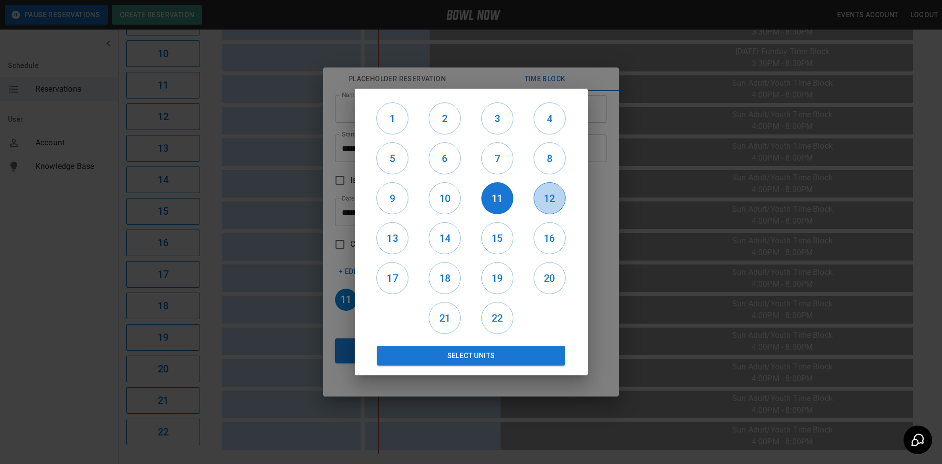
click at [542, 210] on button "12" at bounding box center [549, 198] width 32 height 32
click at [550, 247] on button "16" at bounding box center [549, 238] width 32 height 32
click at [550, 269] on button "20" at bounding box center [549, 278] width 32 height 32
drag, startPoint x: 500, startPoint y: 280, endPoint x: 488, endPoint y: 236, distance: 45.4
click at [499, 278] on h6 "19" at bounding box center [497, 278] width 31 height 16
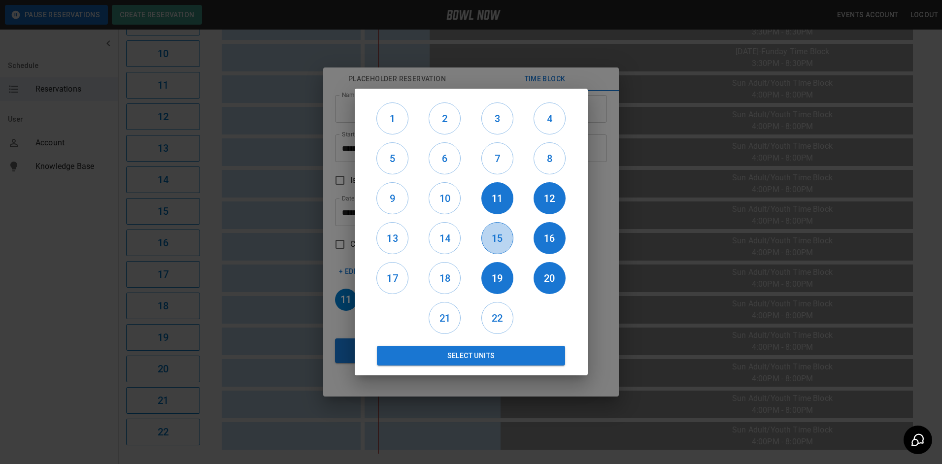
drag, startPoint x: 488, startPoint y: 235, endPoint x: 483, endPoint y: 237, distance: 6.2
click at [487, 235] on h6 "15" at bounding box center [497, 238] width 31 height 16
drag, startPoint x: 462, startPoint y: 240, endPoint x: 412, endPoint y: 247, distance: 51.1
click at [455, 243] on div "14" at bounding box center [445, 238] width 52 height 40
click at [400, 247] on button "13" at bounding box center [392, 238] width 32 height 32
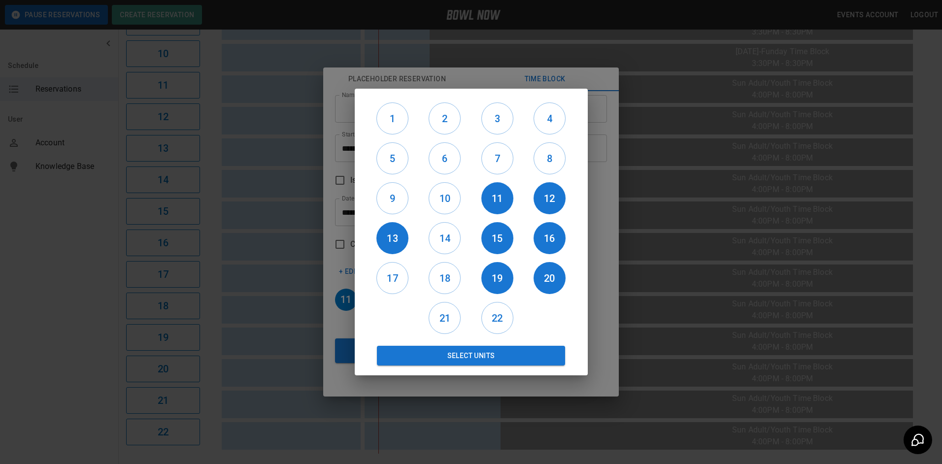
drag, startPoint x: 425, startPoint y: 247, endPoint x: 434, endPoint y: 255, distance: 12.2
click at [430, 248] on div "14" at bounding box center [445, 238] width 52 height 40
drag, startPoint x: 444, startPoint y: 259, endPoint x: 444, endPoint y: 249, distance: 10.3
click at [444, 258] on div "1 2 3 4 5 6 7 8 9 10 11 12 13 14 15 16 17 18 19 20 21 22 Select Units" at bounding box center [470, 231] width 209 height 267
drag, startPoint x: 444, startPoint y: 238, endPoint x: 446, endPoint y: 276, distance: 38.0
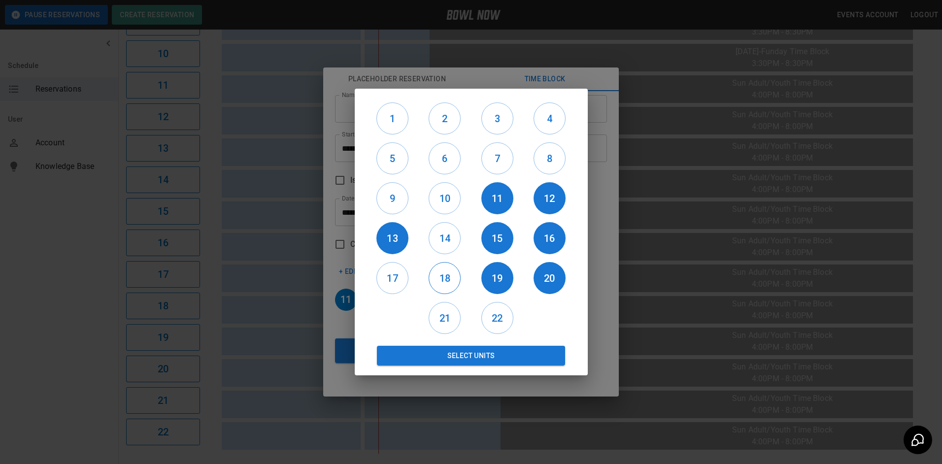
click at [444, 247] on button "14" at bounding box center [444, 238] width 32 height 32
click at [446, 285] on h6 "18" at bounding box center [444, 278] width 31 height 16
drag, startPoint x: 387, startPoint y: 275, endPoint x: 415, endPoint y: 296, distance: 34.8
click at [390, 278] on h6 "17" at bounding box center [392, 278] width 31 height 16
drag, startPoint x: 448, startPoint y: 322, endPoint x: 486, endPoint y: 317, distance: 38.2
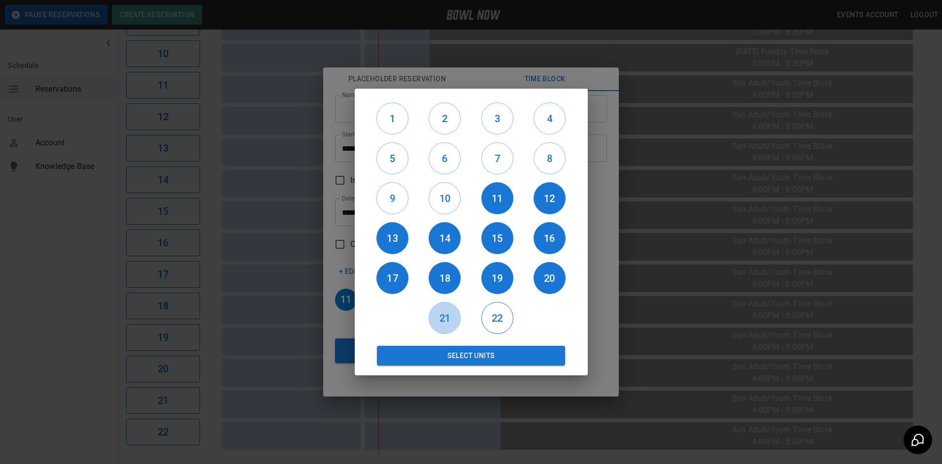
click at [460, 322] on div "21" at bounding box center [445, 318] width 52 height 40
click at [488, 317] on h6 "22" at bounding box center [497, 318] width 31 height 16
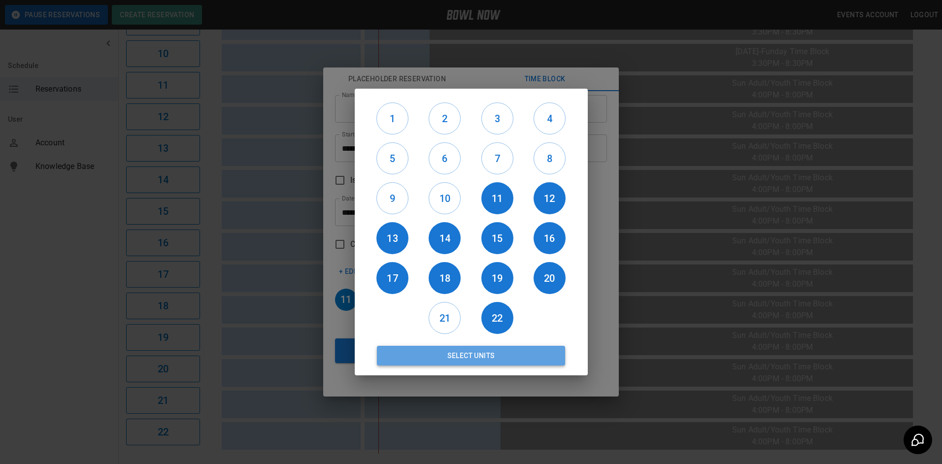
click at [488, 357] on button "Select Units" at bounding box center [471, 356] width 189 height 20
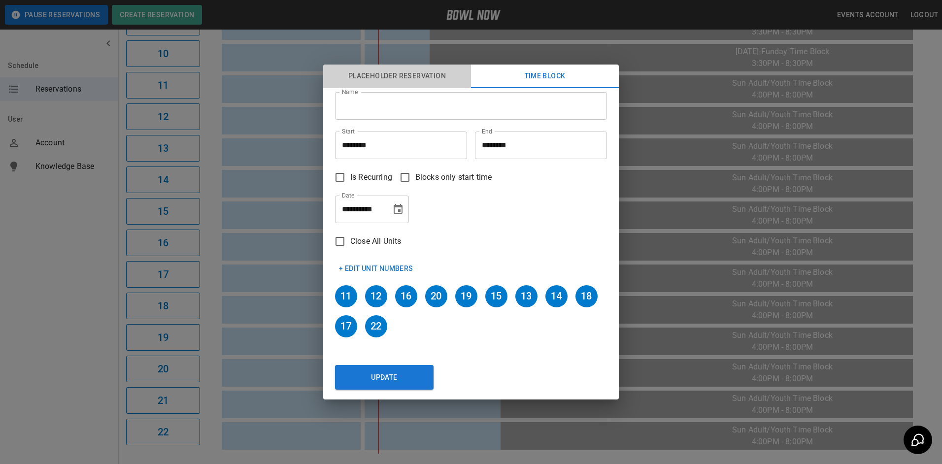
click at [387, 77] on button "Placeholder Reservation" at bounding box center [397, 77] width 148 height 24
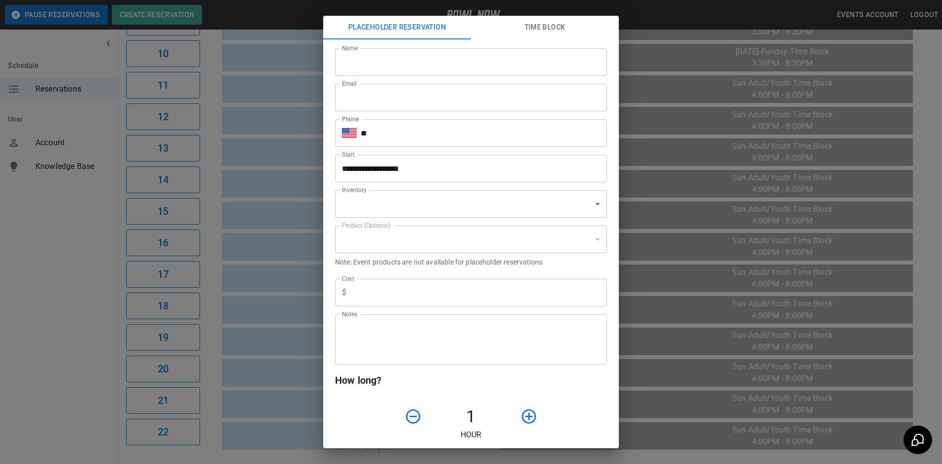
type input "**********"
click at [387, 64] on input "Name" at bounding box center [471, 62] width 272 height 28
type input "**********"
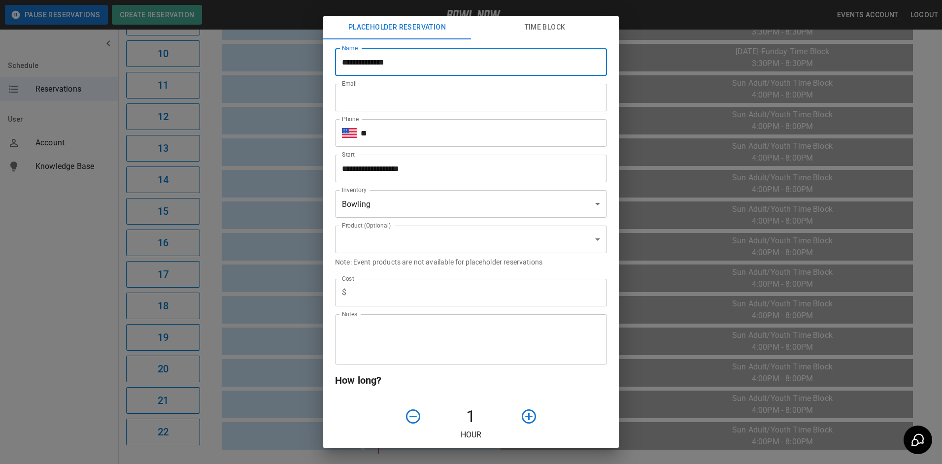
click at [402, 100] on input "Email" at bounding box center [471, 98] width 272 height 28
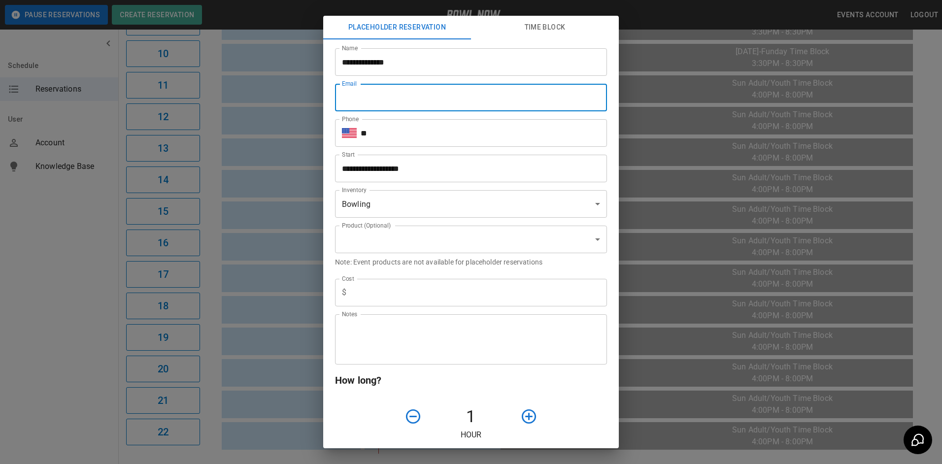
type input "**********"
type input "***"
type textarea "**********"
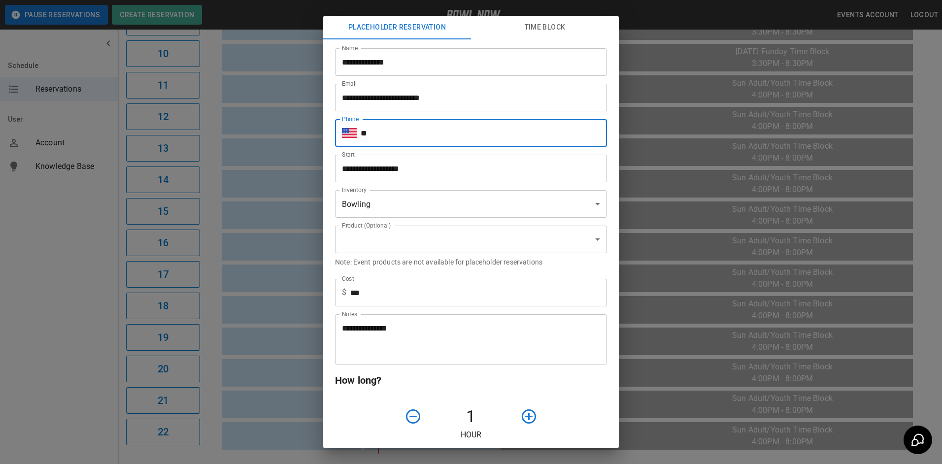
drag, startPoint x: 400, startPoint y: 135, endPoint x: 403, endPoint y: 141, distance: 6.6
click at [404, 140] on input "**" at bounding box center [483, 133] width 246 height 28
type input "**********"
click at [400, 209] on body "**********" at bounding box center [471, 60] width 942 height 909
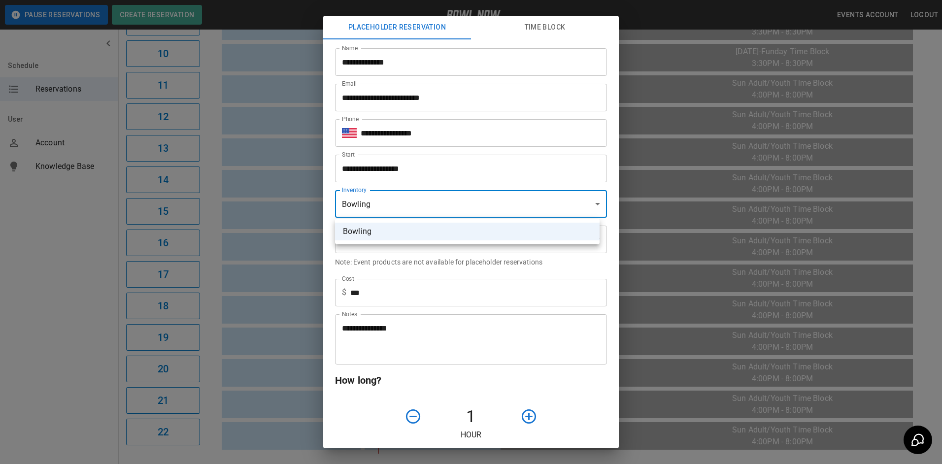
click at [407, 332] on div at bounding box center [471, 232] width 942 height 464
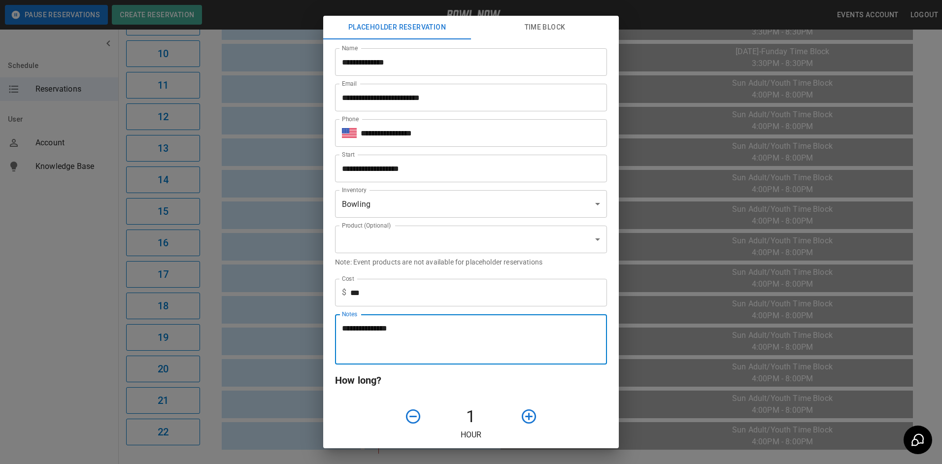
drag, startPoint x: 407, startPoint y: 332, endPoint x: 332, endPoint y: 332, distance: 75.3
click at [332, 332] on div "**********" at bounding box center [467, 335] width 280 height 58
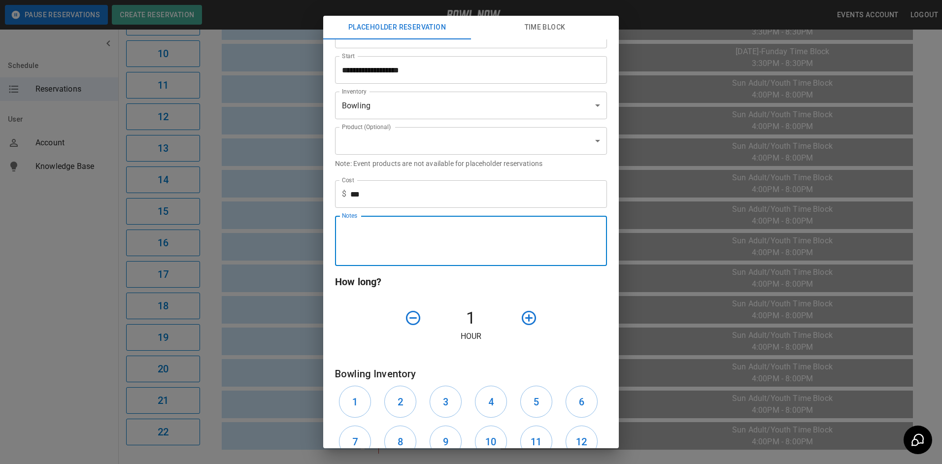
click at [568, 322] on div at bounding box center [550, 317] width 68 height 25
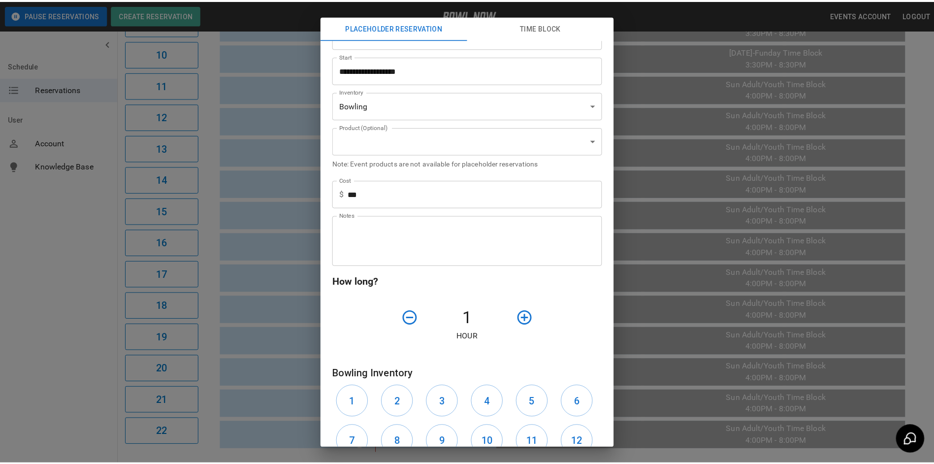
scroll to position [251, 0]
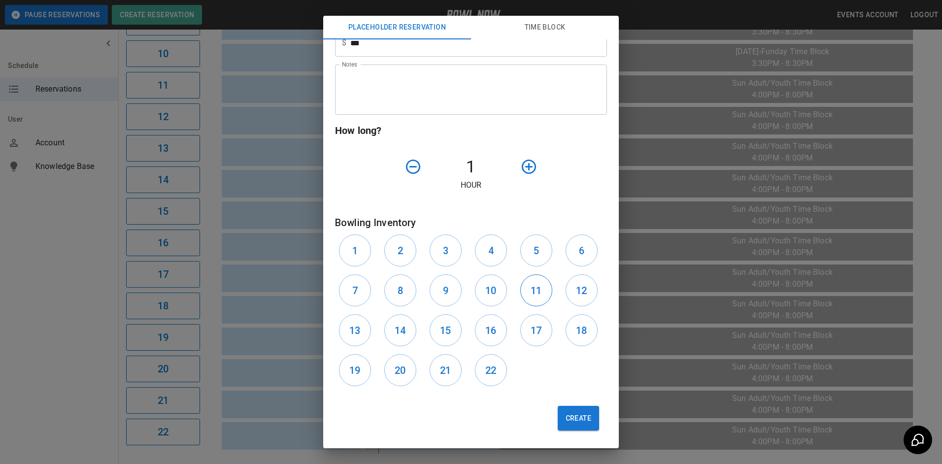
drag, startPoint x: 529, startPoint y: 298, endPoint x: 537, endPoint y: 297, distance: 7.5
click at [530, 298] on button "11" at bounding box center [536, 290] width 32 height 32
click at [576, 292] on h6 "12" at bounding box center [581, 291] width 11 height 16
click at [578, 324] on h6 "18" at bounding box center [581, 331] width 11 height 16
drag, startPoint x: 560, startPoint y: 324, endPoint x: 509, endPoint y: 328, distance: 51.9
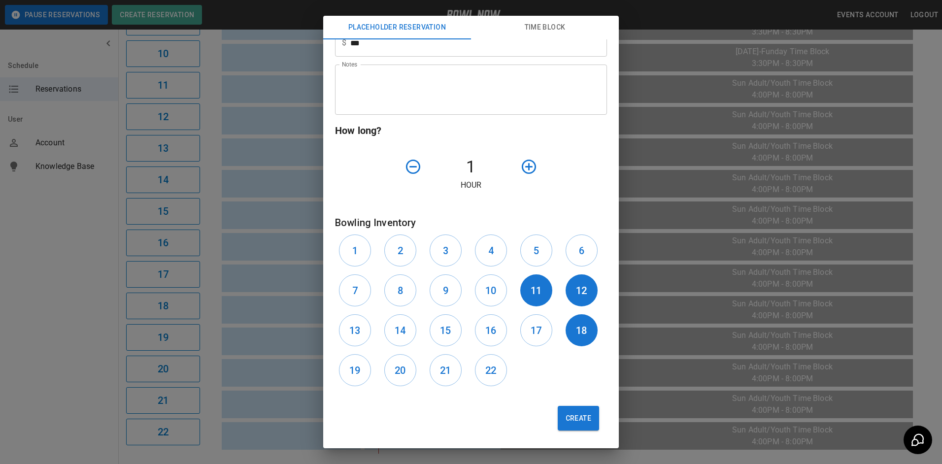
click at [552, 326] on div "1 2 3 4 5 6 7 8 9 10 11 12 13 14 15 16 17 18 19 20 21 22" at bounding box center [471, 310] width 272 height 160
drag, startPoint x: 503, startPoint y: 329, endPoint x: 485, endPoint y: 330, distance: 18.7
click at [501, 329] on div "16" at bounding box center [493, 330] width 45 height 40
drag, startPoint x: 533, startPoint y: 328, endPoint x: 522, endPoint y: 335, distance: 13.0
click at [534, 329] on h6 "17" at bounding box center [535, 331] width 11 height 16
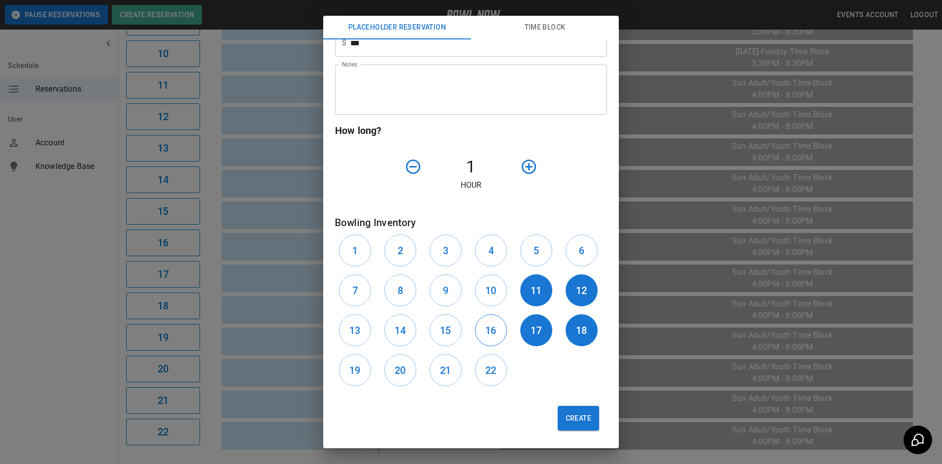
drag, startPoint x: 496, startPoint y: 371, endPoint x: 476, endPoint y: 331, distance: 45.1
click at [487, 353] on div "22" at bounding box center [493, 370] width 45 height 40
click at [475, 325] on button "16" at bounding box center [491, 330] width 32 height 32
drag, startPoint x: 453, startPoint y: 330, endPoint x: 403, endPoint y: 338, distance: 49.9
click at [448, 333] on button "15" at bounding box center [445, 330] width 32 height 32
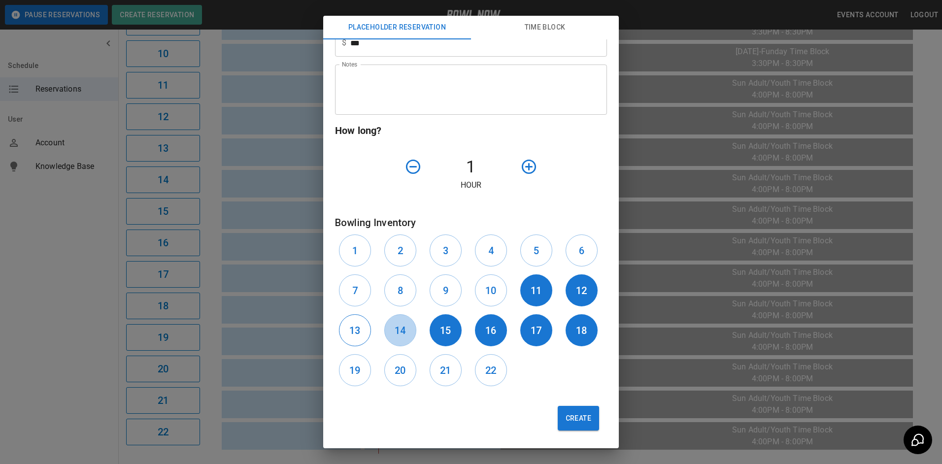
drag, startPoint x: 396, startPoint y: 338, endPoint x: 364, endPoint y: 332, distance: 33.1
click at [389, 337] on button "14" at bounding box center [400, 330] width 32 height 32
drag, startPoint x: 361, startPoint y: 332, endPoint x: 352, endPoint y: 369, distance: 38.6
click at [359, 333] on button "13" at bounding box center [355, 330] width 32 height 32
drag, startPoint x: 352, startPoint y: 375, endPoint x: 374, endPoint y: 372, distance: 22.8
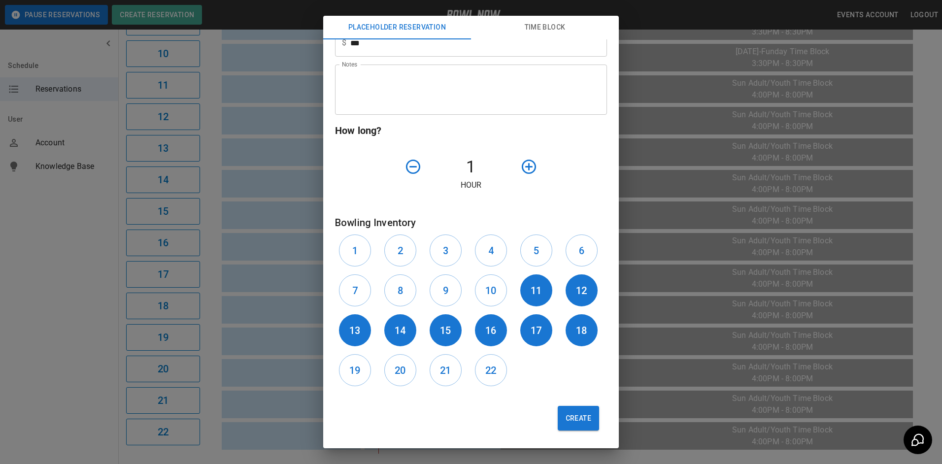
click at [356, 375] on h6 "19" at bounding box center [354, 370] width 11 height 16
drag, startPoint x: 398, startPoint y: 371, endPoint x: 430, endPoint y: 372, distance: 31.5
click at [400, 372] on h6 "20" at bounding box center [399, 370] width 11 height 16
drag, startPoint x: 452, startPoint y: 370, endPoint x: 472, endPoint y: 371, distance: 20.2
click at [454, 371] on button "21" at bounding box center [445, 370] width 32 height 32
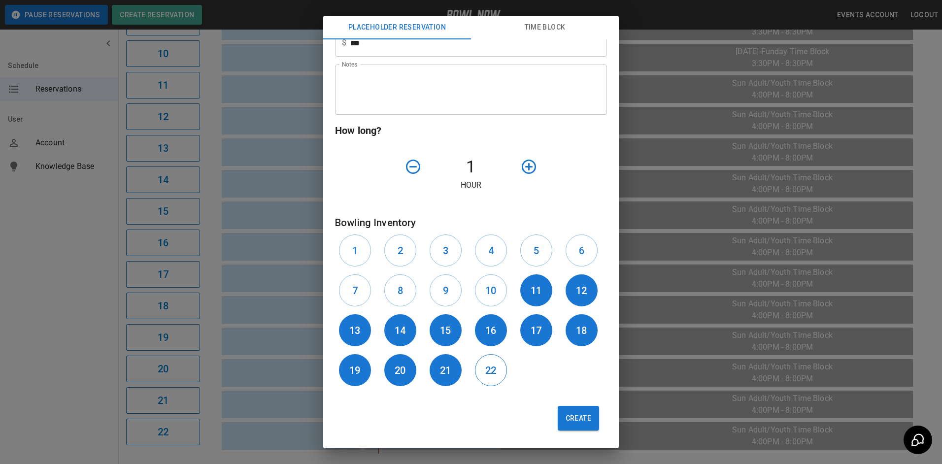
drag, startPoint x: 492, startPoint y: 370, endPoint x: 493, endPoint y: 376, distance: 5.6
click at [493, 373] on button "22" at bounding box center [491, 370] width 32 height 32
click at [558, 416] on button "Create" at bounding box center [577, 418] width 41 height 25
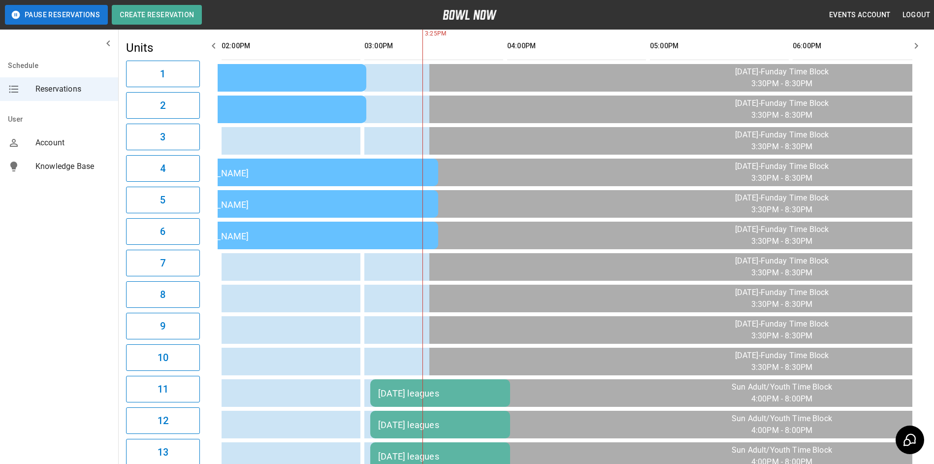
scroll to position [0, 0]
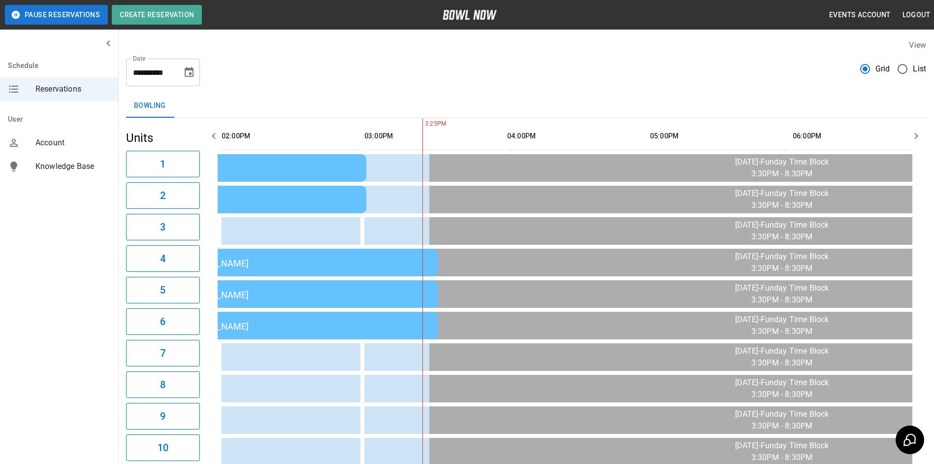
click at [195, 77] on button "Choose date, selected date is Sep 21, 2025" at bounding box center [189, 73] width 20 height 20
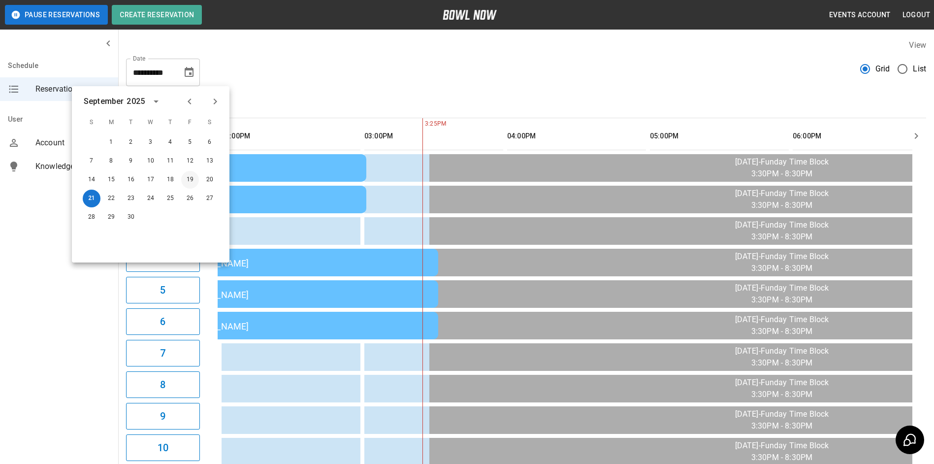
drag, startPoint x: 191, startPoint y: 181, endPoint x: 193, endPoint y: 47, distance: 134.0
click at [191, 179] on button "19" at bounding box center [190, 180] width 18 height 18
click at [185, 199] on button "26" at bounding box center [190, 199] width 18 height 18
click at [191, 198] on button "26" at bounding box center [190, 199] width 18 height 18
click at [191, 73] on icon "Choose date, selected date is Sep 21, 2025" at bounding box center [189, 72] width 9 height 10
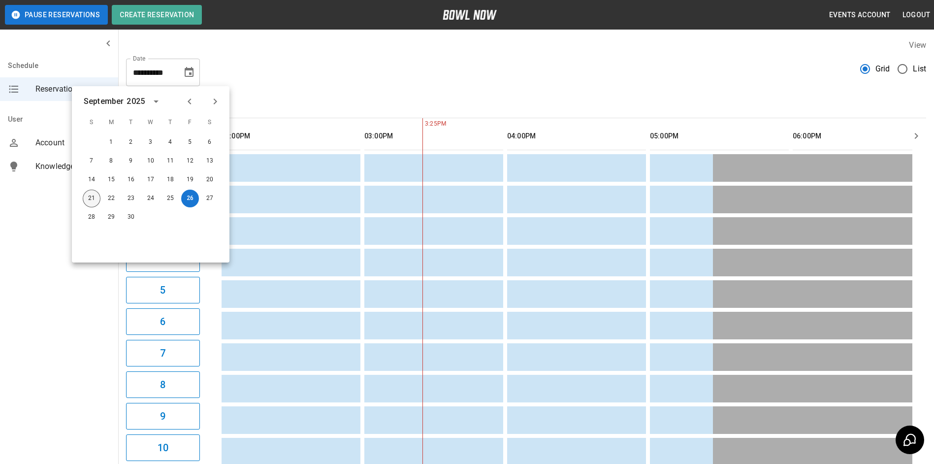
click at [92, 200] on button "21" at bounding box center [92, 199] width 18 height 18
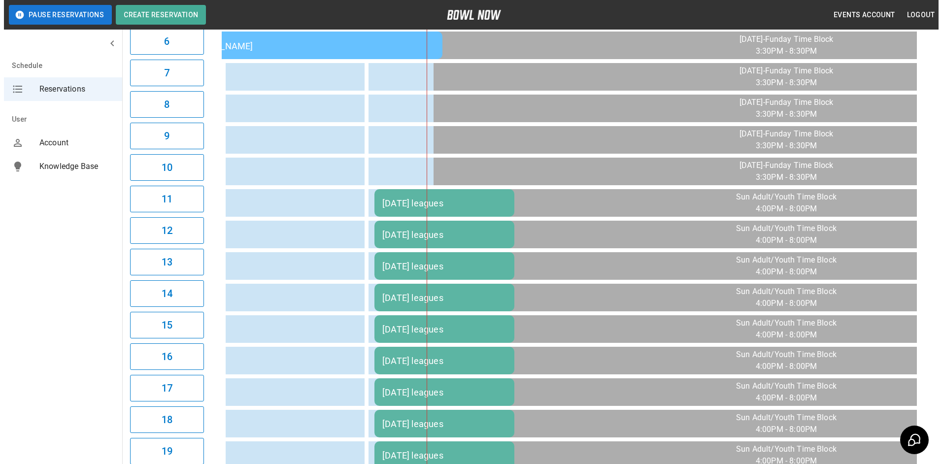
scroll to position [394, 0]
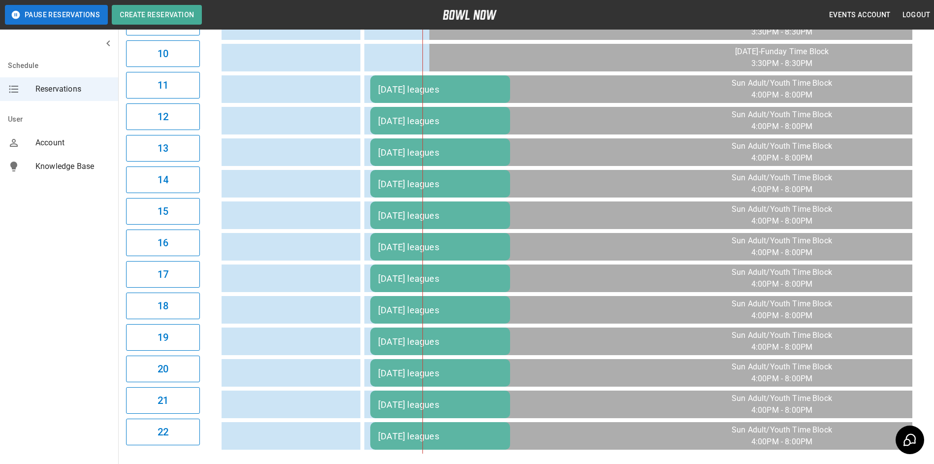
click at [418, 208] on td "[DATE] leagues" at bounding box center [440, 215] width 140 height 28
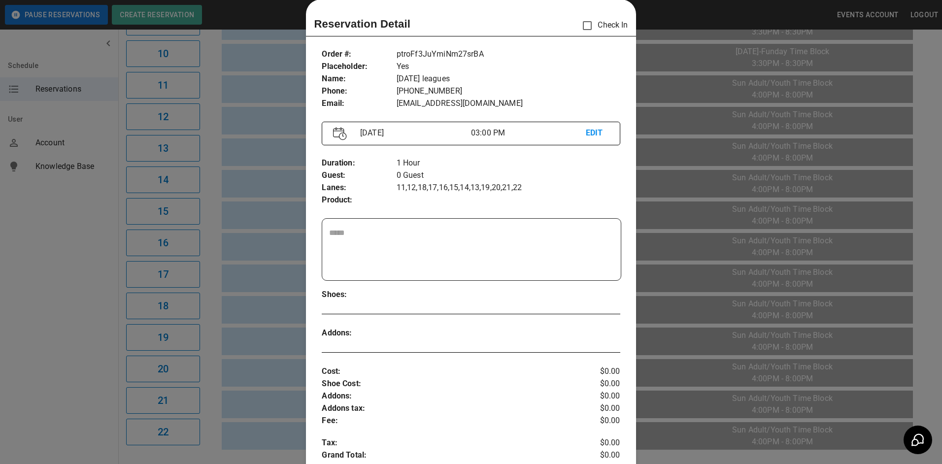
scroll to position [0, 0]
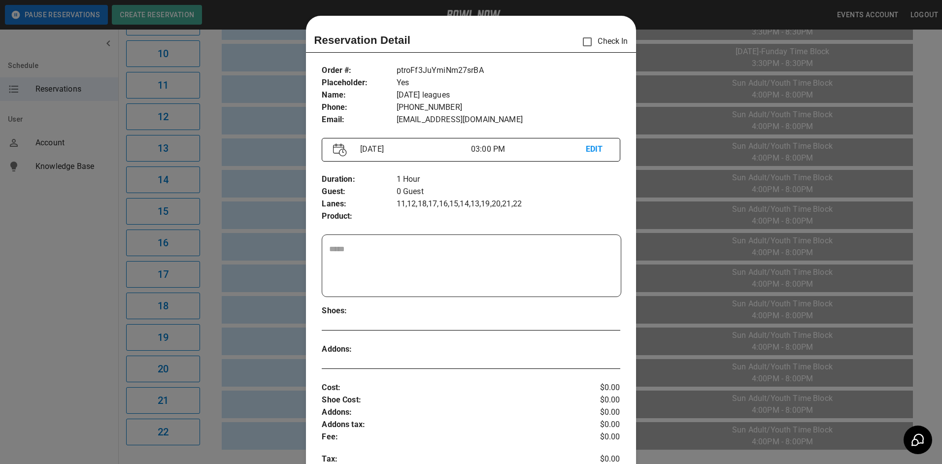
click at [597, 153] on p "EDIT" at bounding box center [596, 149] width 23 height 12
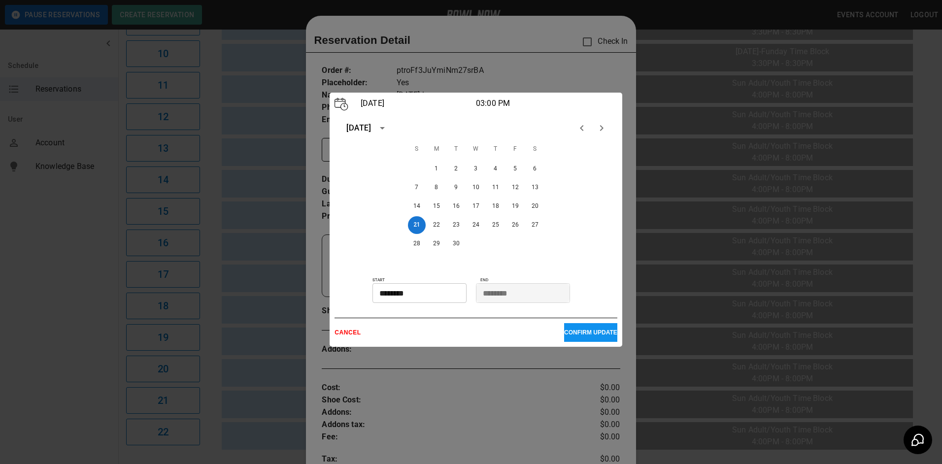
click at [388, 127] on icon "calendar view is open, switch to year view" at bounding box center [382, 128] width 12 height 12
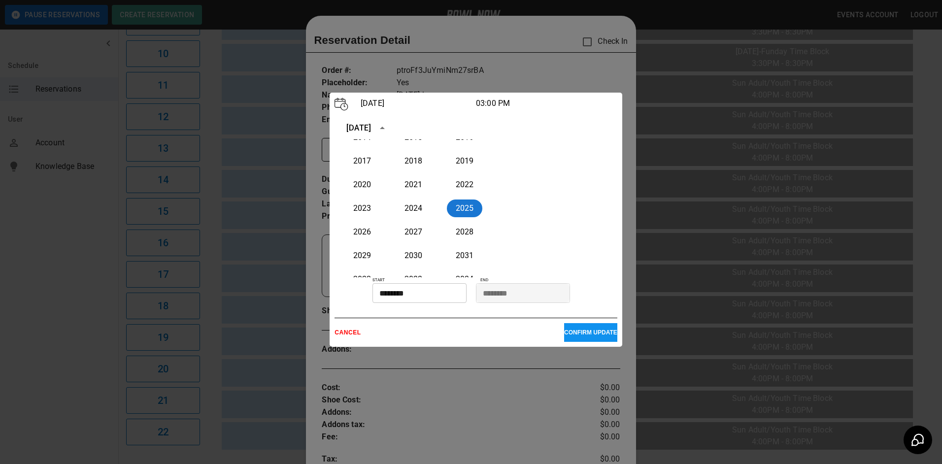
click at [526, 155] on div "1900 1901 1902 1903 1904 1905 1906 1907 1908 1909 1910 1911 1912 1913 1914 1915…" at bounding box center [475, 208] width 283 height 138
click at [526, 131] on div "[DATE]" at bounding box center [475, 128] width 283 height 15
click at [494, 120] on div "[DATE] 1900 1901 1902 1903 1904 1905 1906 1907 1908 1909 1910 1911 1912 1913 19…" at bounding box center [475, 195] width 283 height 164
click at [489, 122] on div "[DATE] 1900 1901 1902 1903 1904 1905 1906 1907 1908 1909 1910 1911 1912 1913 19…" at bounding box center [475, 195] width 283 height 164
click at [574, 336] on p "CONFIRM UPDATE" at bounding box center [590, 332] width 53 height 7
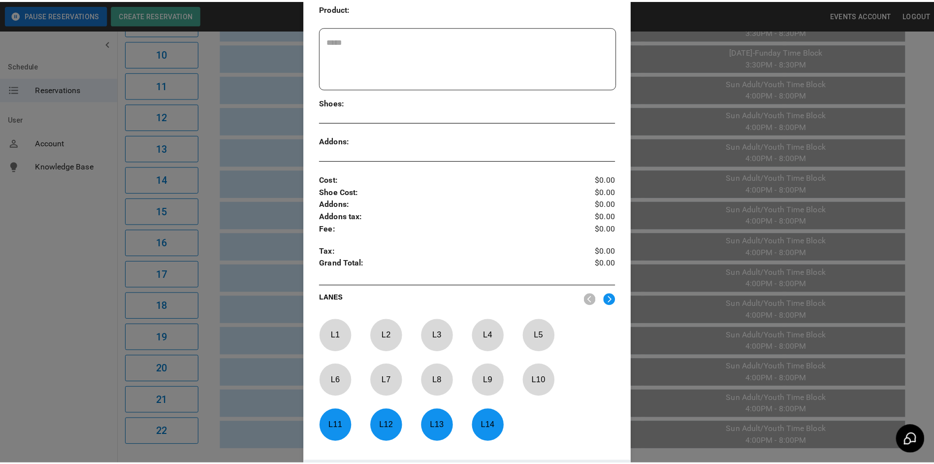
scroll to position [311, 0]
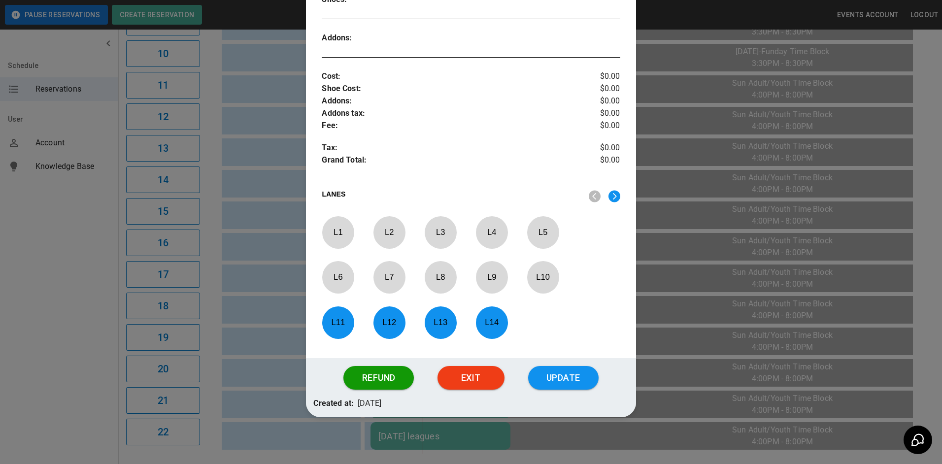
click at [274, 249] on div at bounding box center [471, 232] width 942 height 464
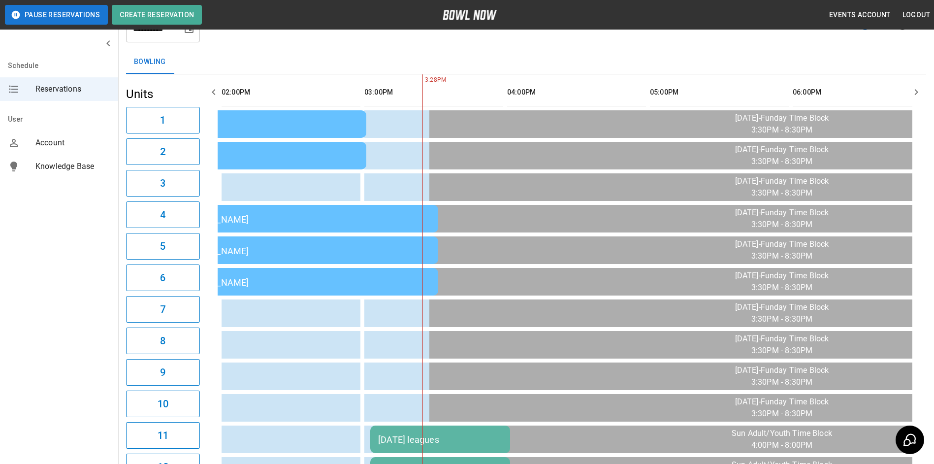
scroll to position [0, 0]
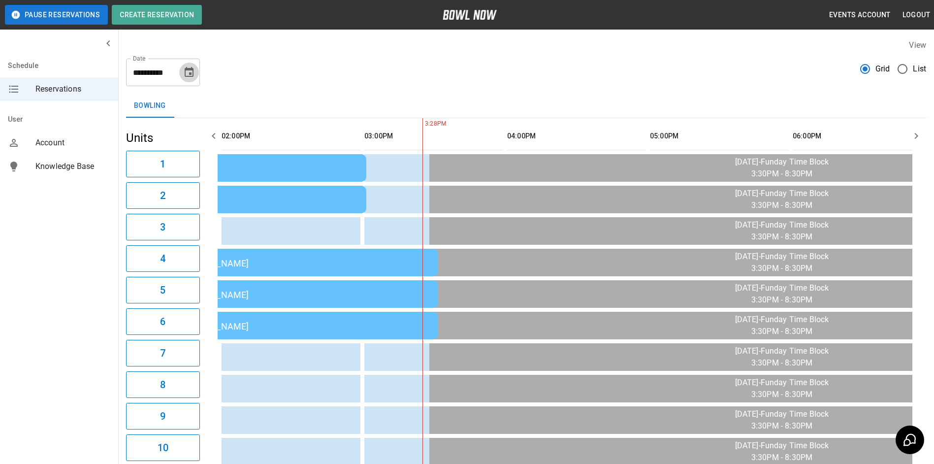
click at [195, 74] on button "Choose date, selected date is Sep 21, 2025" at bounding box center [189, 73] width 20 height 20
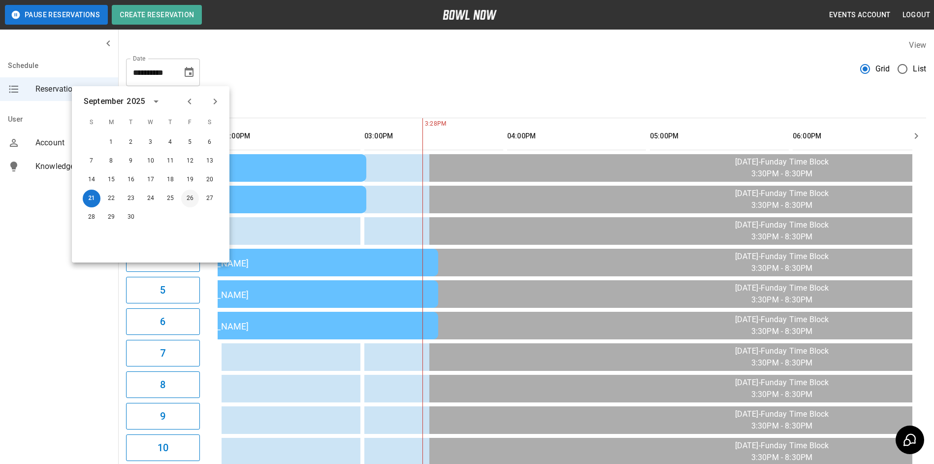
click at [191, 199] on button "26" at bounding box center [190, 199] width 18 height 18
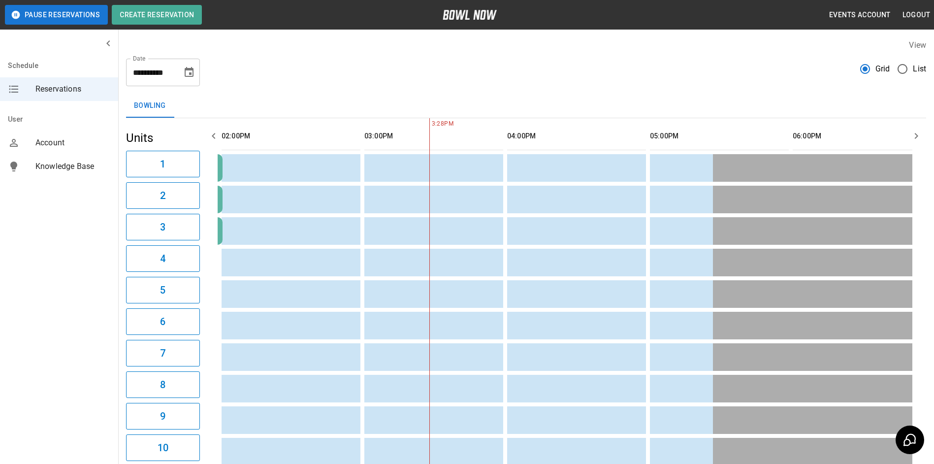
click at [919, 130] on button "button" at bounding box center [917, 136] width 20 height 20
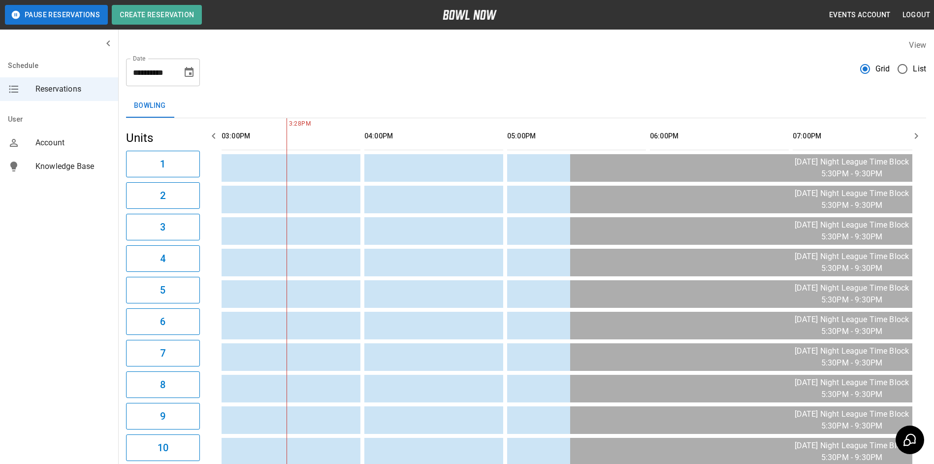
click at [919, 130] on button "button" at bounding box center [917, 136] width 20 height 20
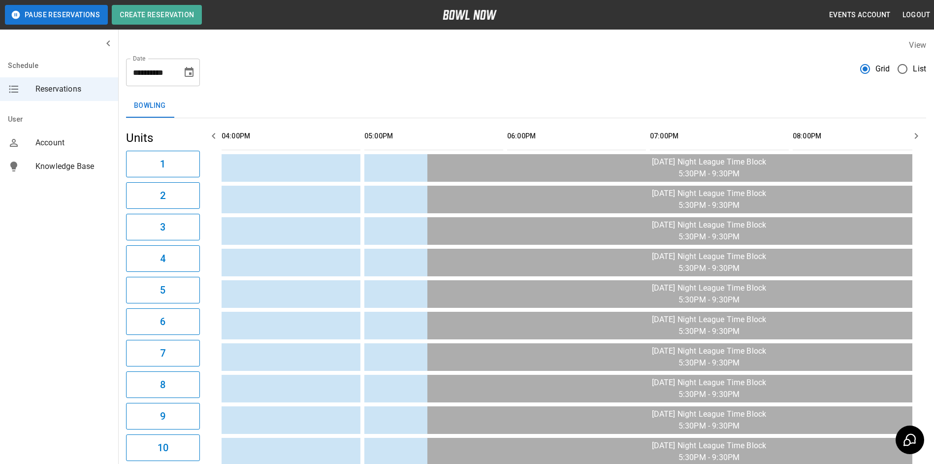
click at [920, 130] on button "button" at bounding box center [917, 136] width 20 height 20
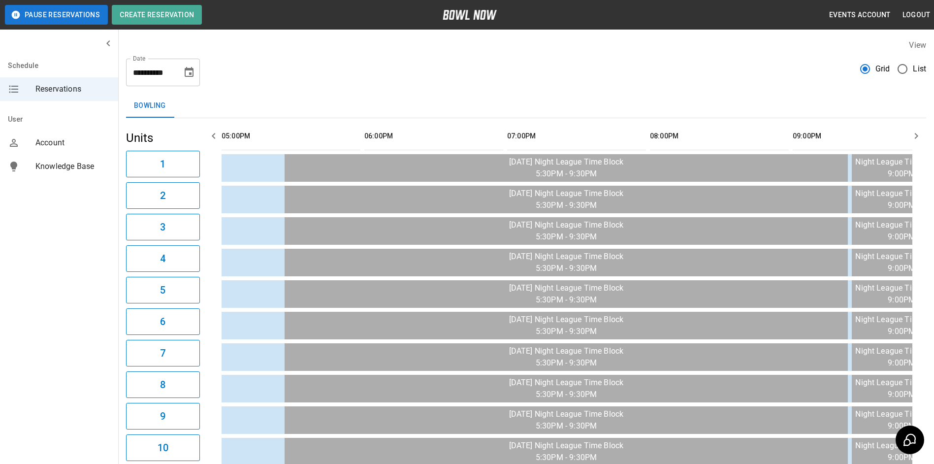
click at [920, 130] on button "button" at bounding box center [917, 136] width 20 height 20
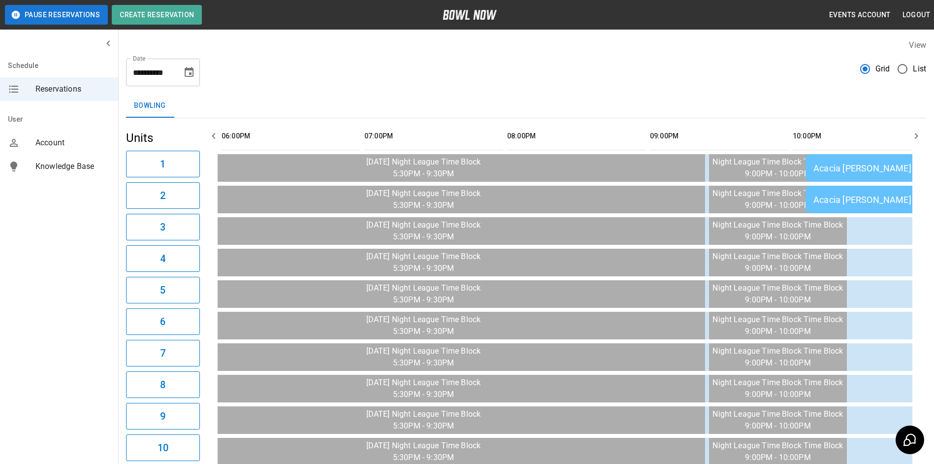
click at [920, 129] on button "button" at bounding box center [917, 136] width 20 height 20
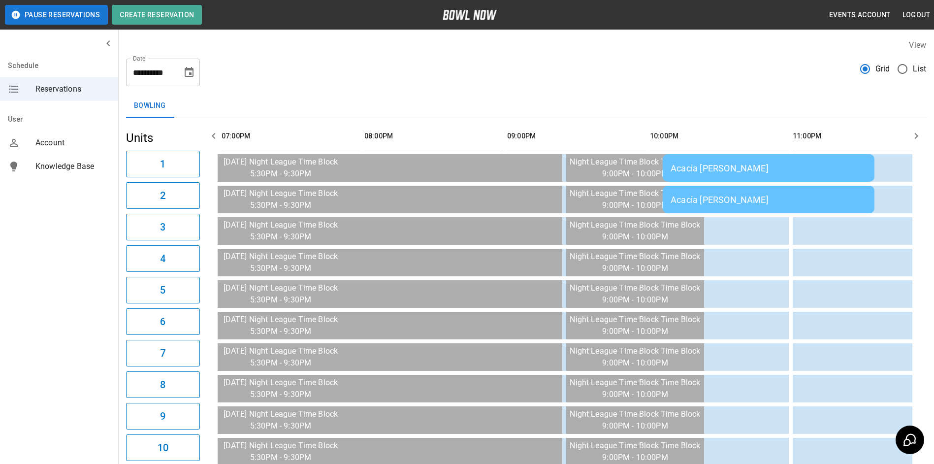
click at [920, 129] on button "button" at bounding box center [917, 136] width 20 height 20
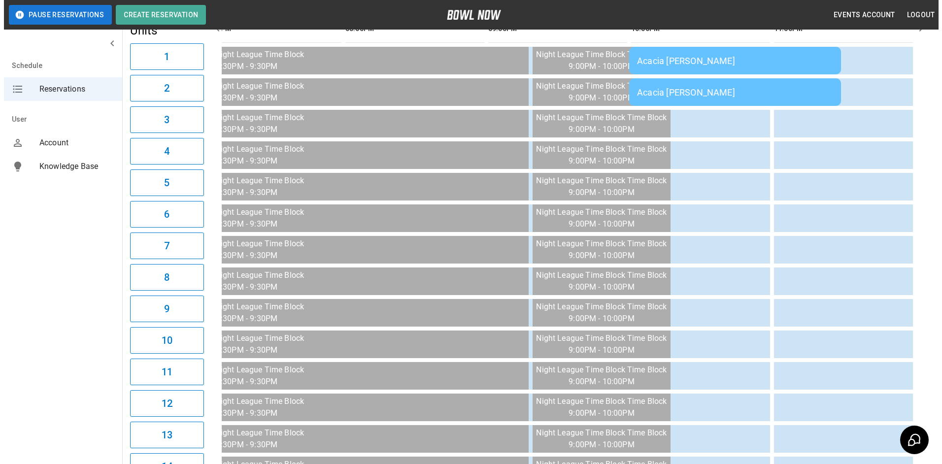
scroll to position [0, 0]
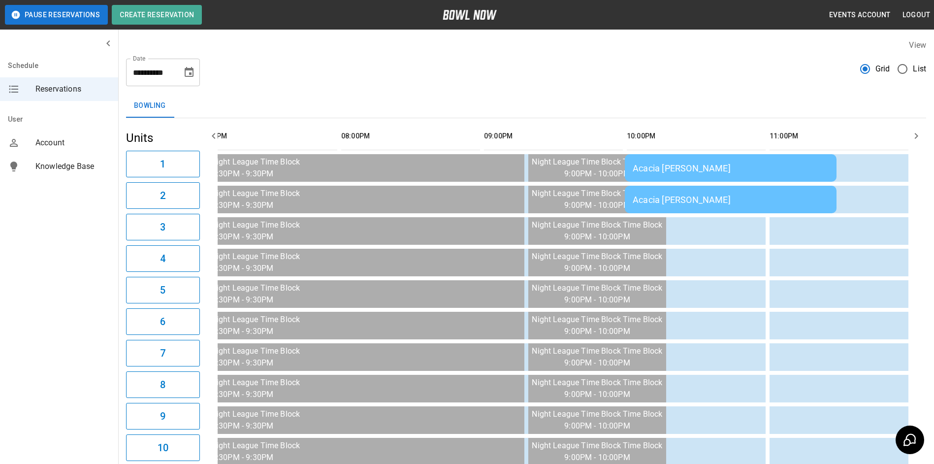
click at [703, 163] on div "Acacia [PERSON_NAME]" at bounding box center [731, 168] width 196 height 10
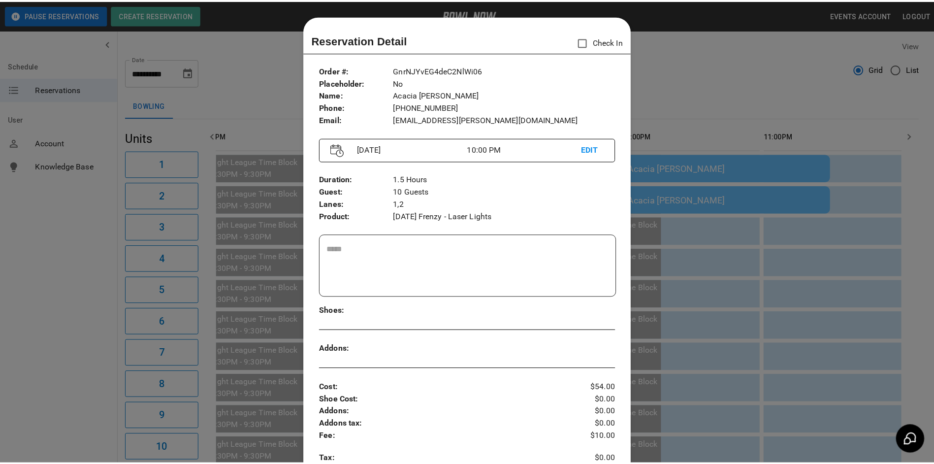
scroll to position [16, 0]
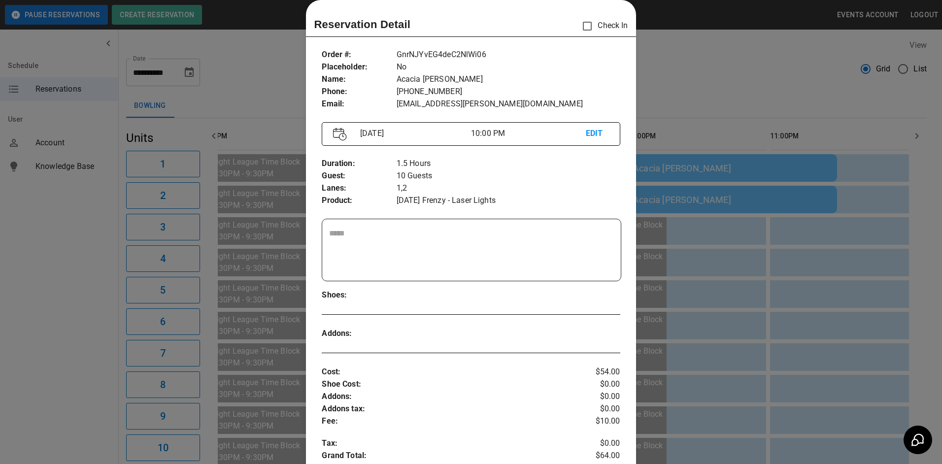
click at [680, 101] on div at bounding box center [471, 232] width 942 height 464
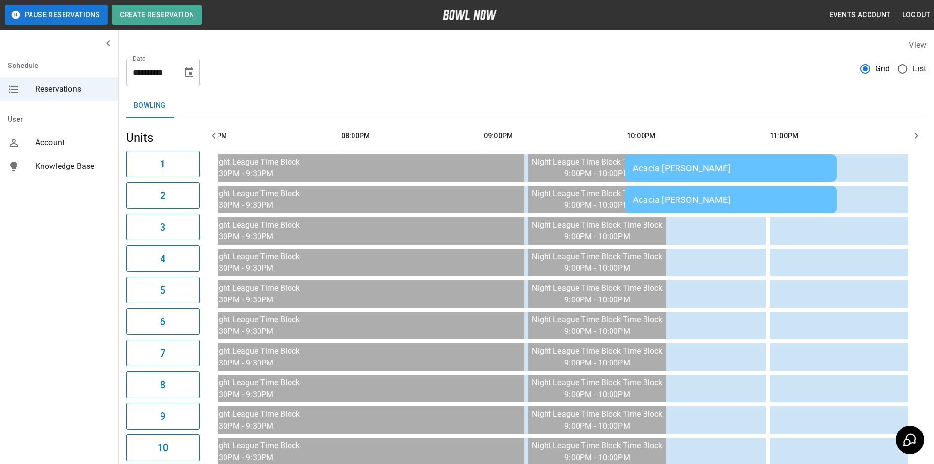
scroll to position [0, 1459]
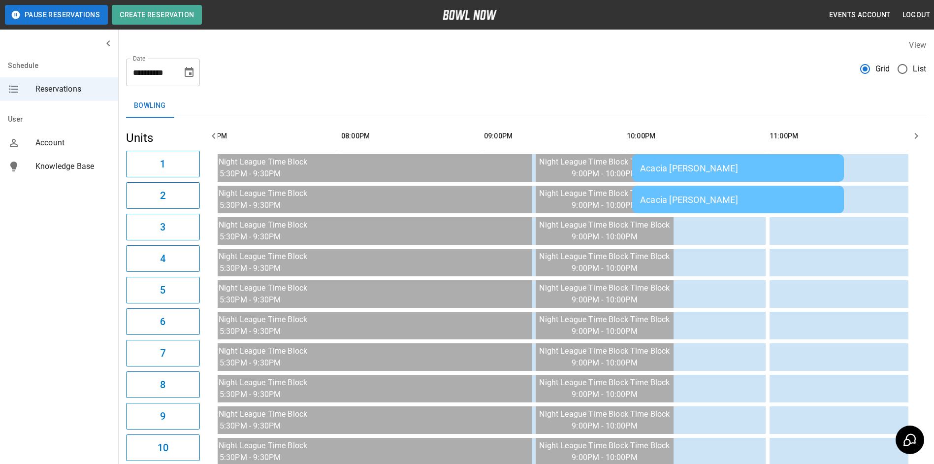
click at [188, 75] on icon "Choose date, selected date is Sep 26, 2025" at bounding box center [189, 72] width 12 height 12
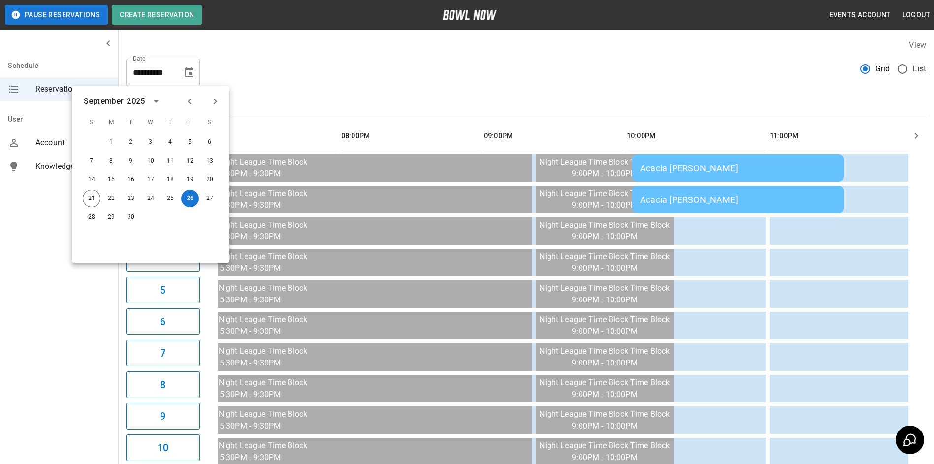
click at [215, 100] on icon "Next month" at bounding box center [215, 101] width 3 height 6
click at [194, 141] on button "3" at bounding box center [190, 142] width 18 height 18
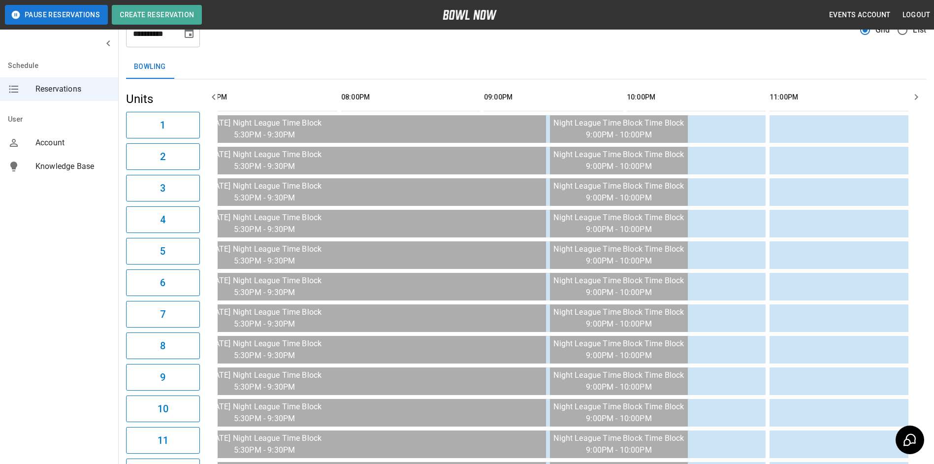
scroll to position [0, 0]
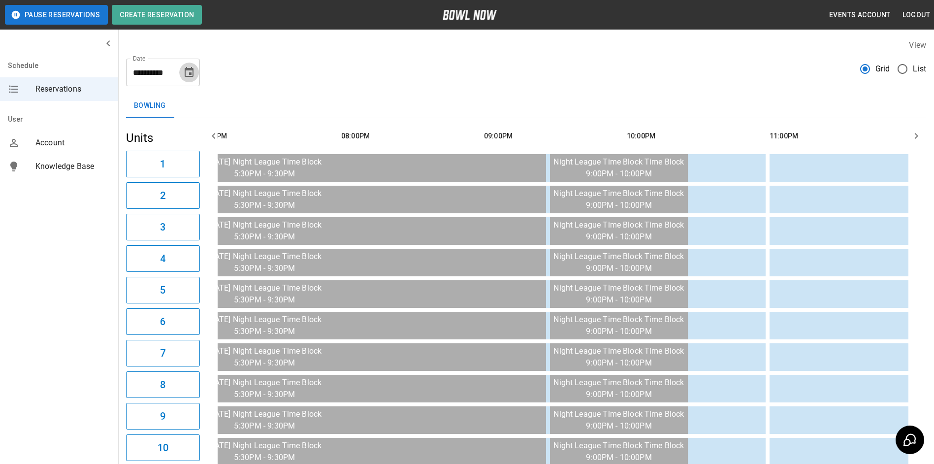
click at [189, 77] on icon "Choose date, selected date is Oct 3, 2025" at bounding box center [189, 72] width 12 height 12
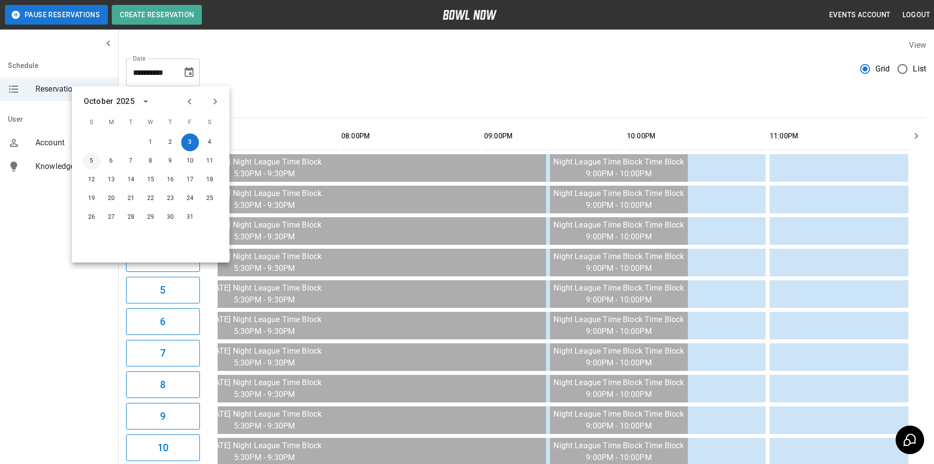
drag, startPoint x: 92, startPoint y: 159, endPoint x: 262, endPoint y: 163, distance: 169.9
click at [92, 159] on button "5" at bounding box center [92, 161] width 18 height 18
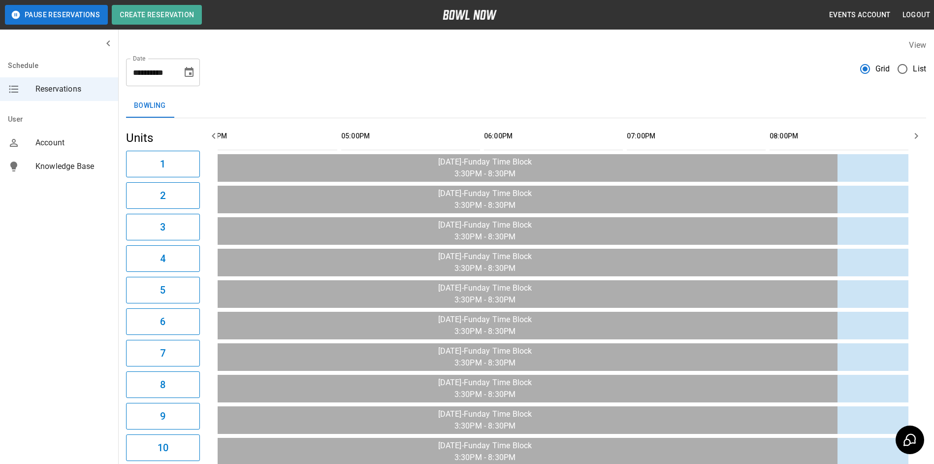
click at [215, 137] on icon "button" at bounding box center [214, 136] width 12 height 12
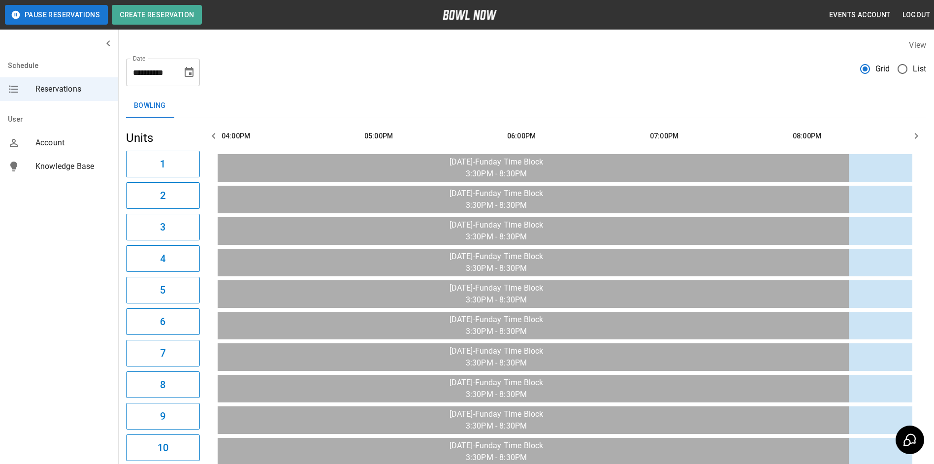
click at [215, 137] on icon "button" at bounding box center [214, 136] width 12 height 12
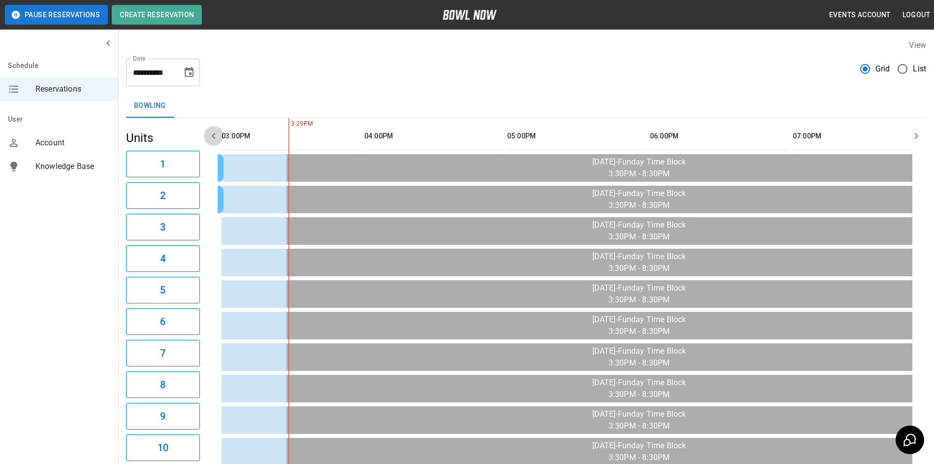
click at [215, 137] on icon "button" at bounding box center [214, 136] width 12 height 12
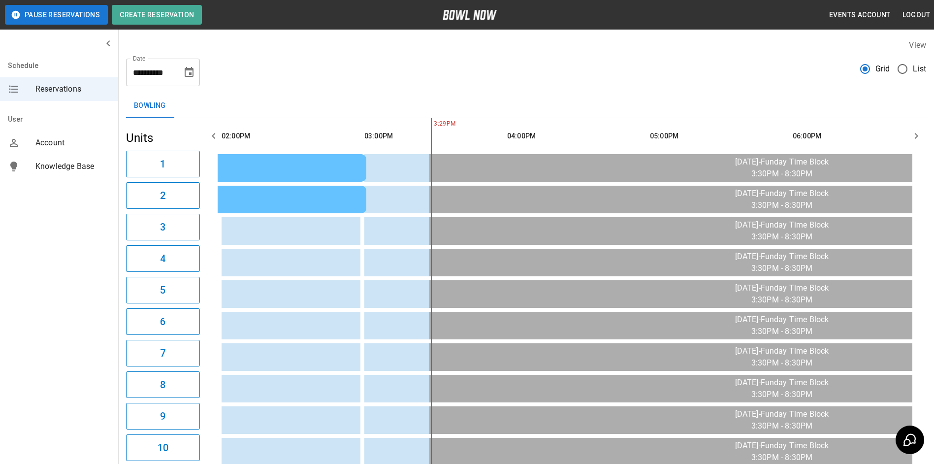
click at [215, 137] on icon "button" at bounding box center [214, 136] width 12 height 12
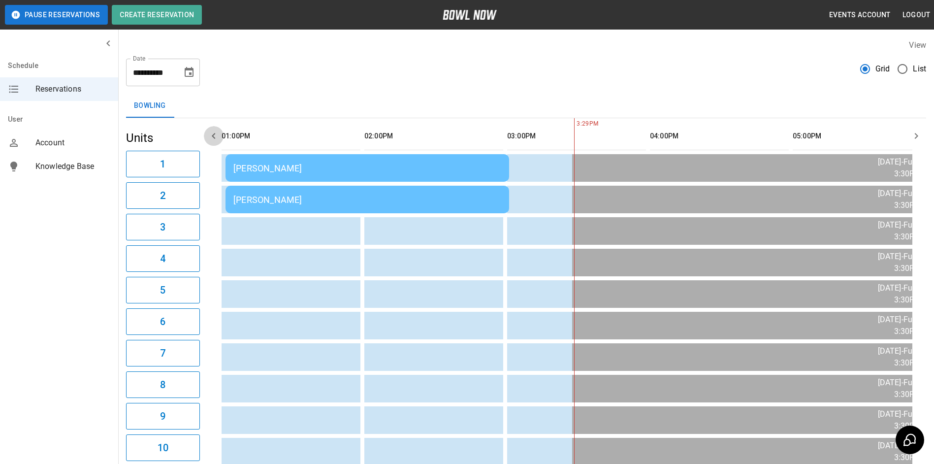
click at [215, 137] on icon "button" at bounding box center [214, 136] width 12 height 12
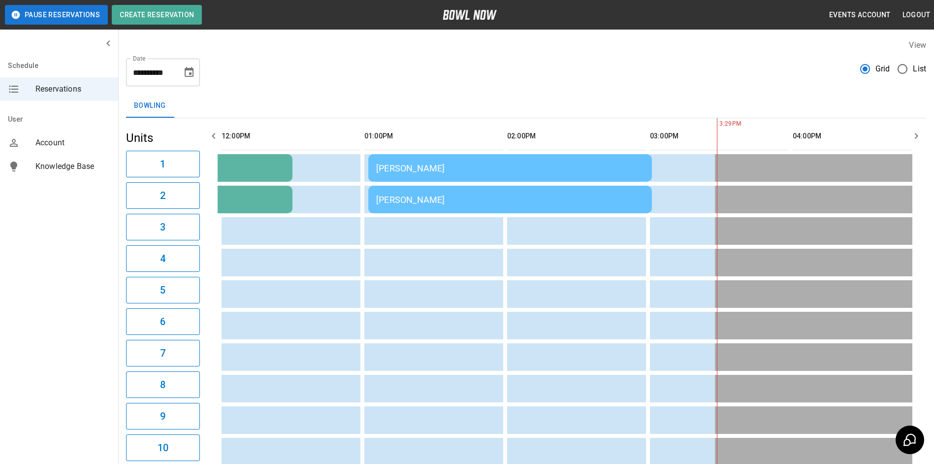
click at [215, 137] on icon "button" at bounding box center [214, 136] width 12 height 12
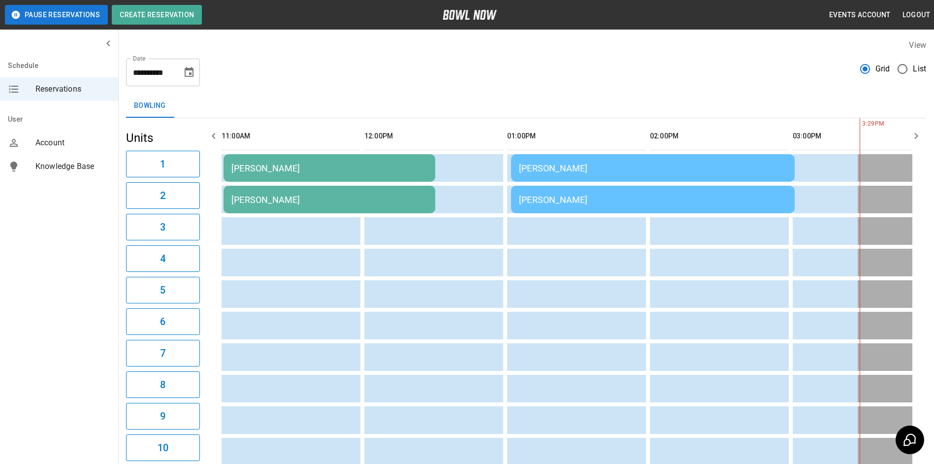
click at [213, 130] on icon "button" at bounding box center [214, 136] width 12 height 12
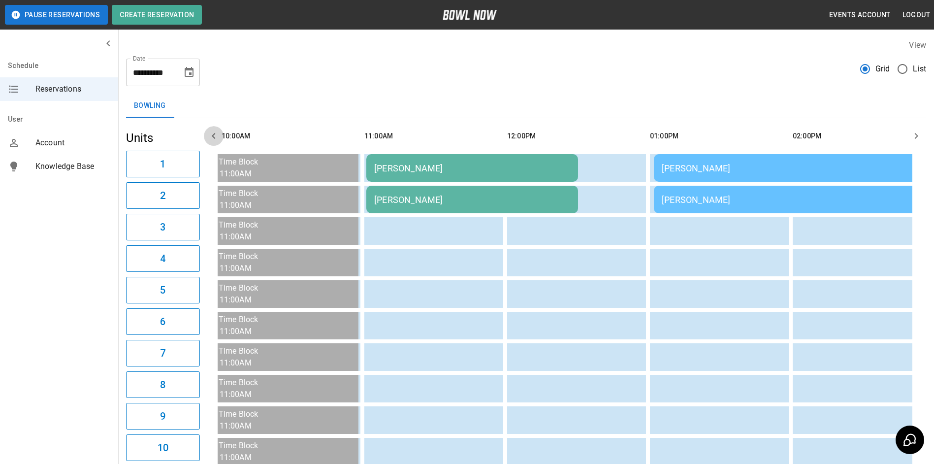
click at [213, 130] on icon "button" at bounding box center [214, 136] width 12 height 12
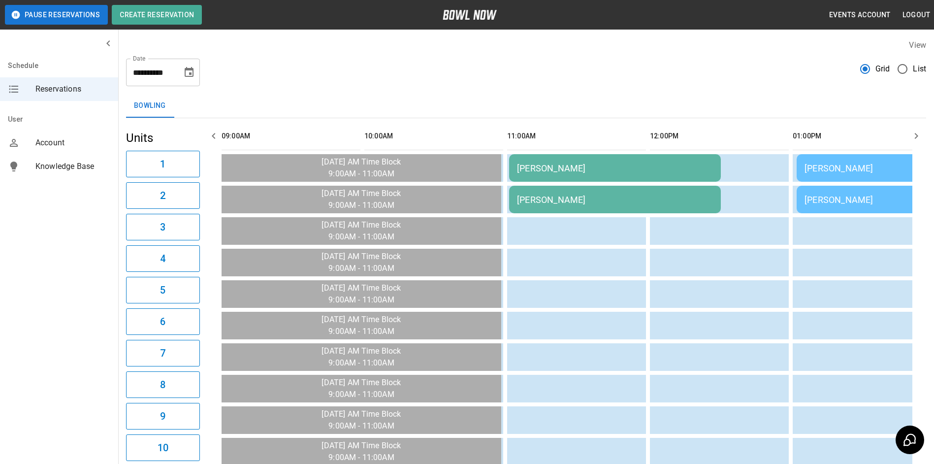
click at [922, 131] on button "button" at bounding box center [917, 136] width 20 height 20
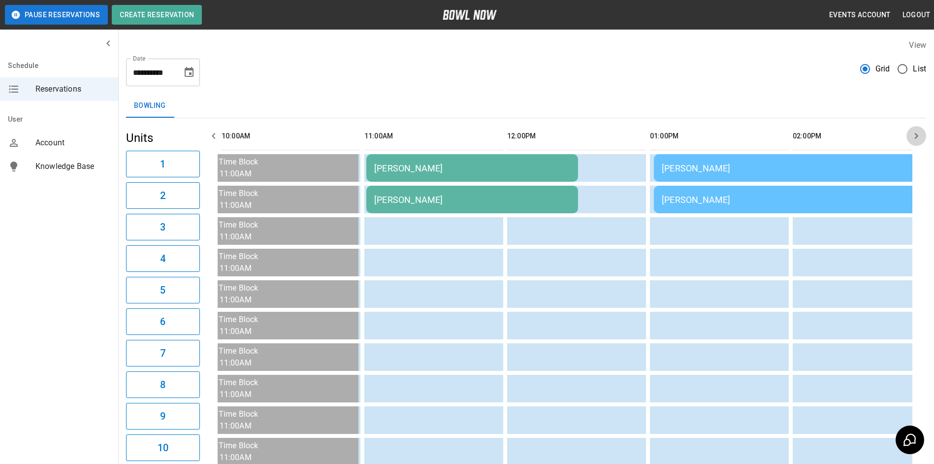
click at [922, 131] on button "button" at bounding box center [917, 136] width 20 height 20
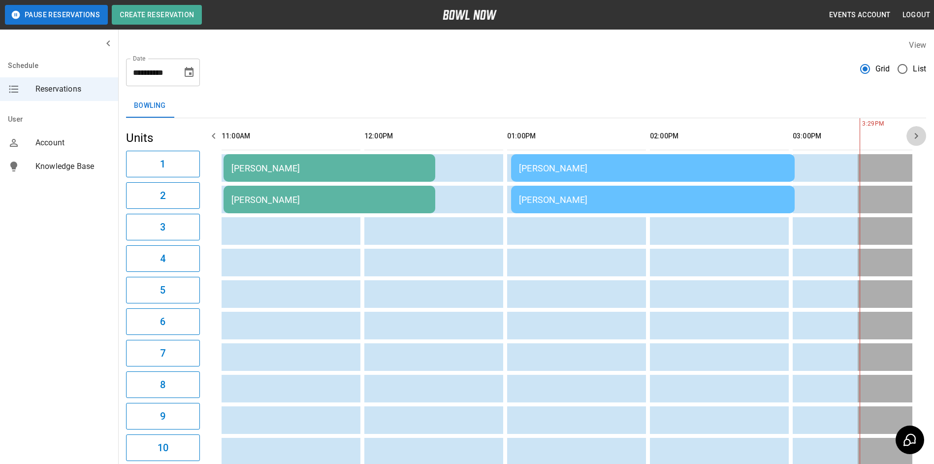
click at [922, 131] on button "button" at bounding box center [917, 136] width 20 height 20
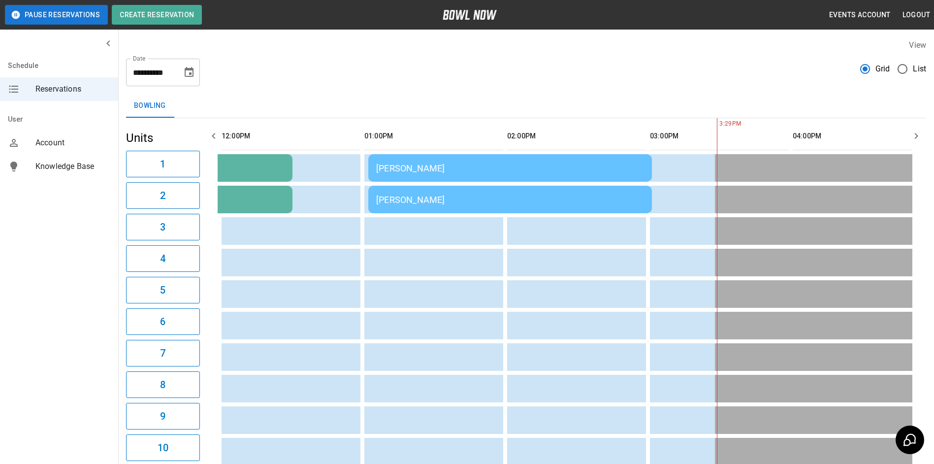
click at [921, 131] on icon "button" at bounding box center [916, 136] width 12 height 12
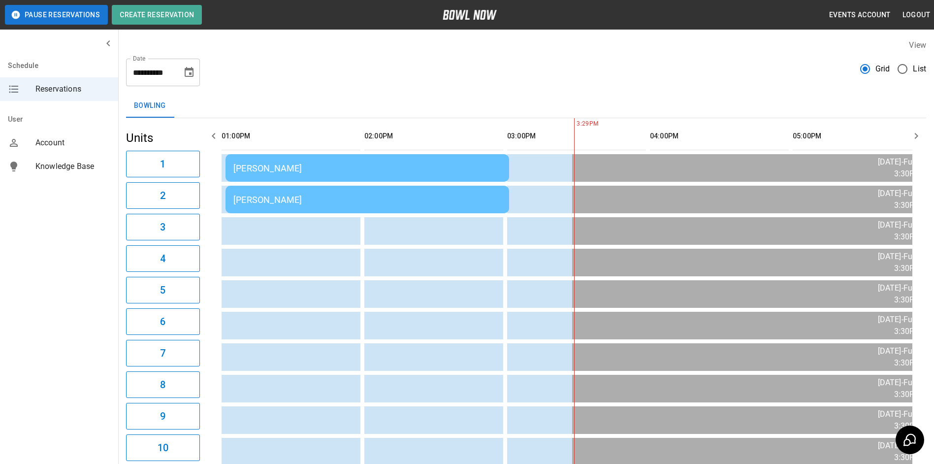
click at [921, 131] on icon "button" at bounding box center [916, 136] width 12 height 12
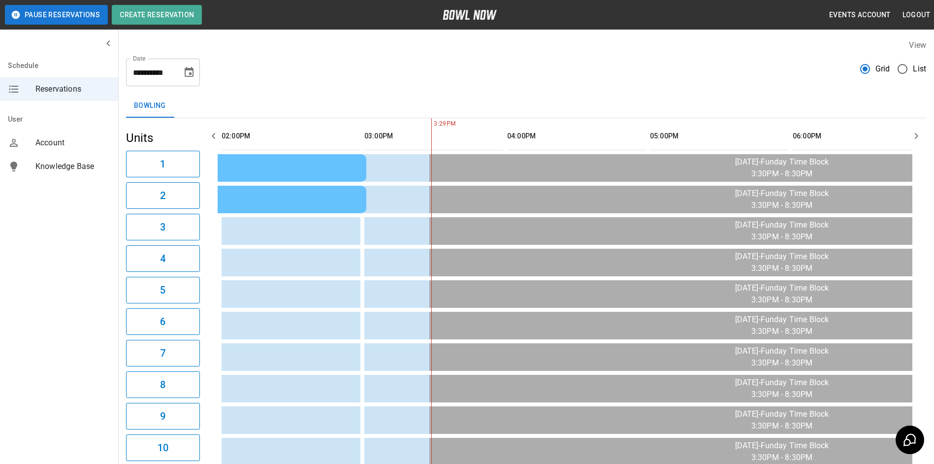
click at [919, 131] on icon "button" at bounding box center [916, 136] width 12 height 12
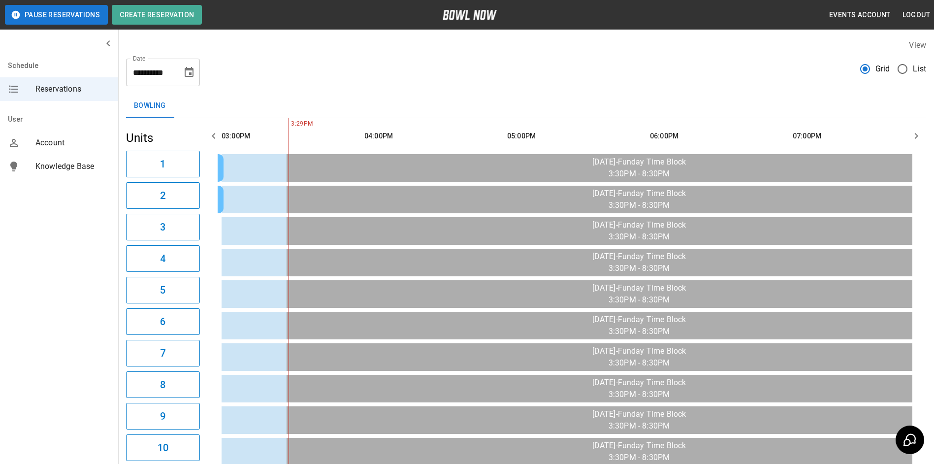
click at [208, 136] on icon "button" at bounding box center [214, 136] width 12 height 12
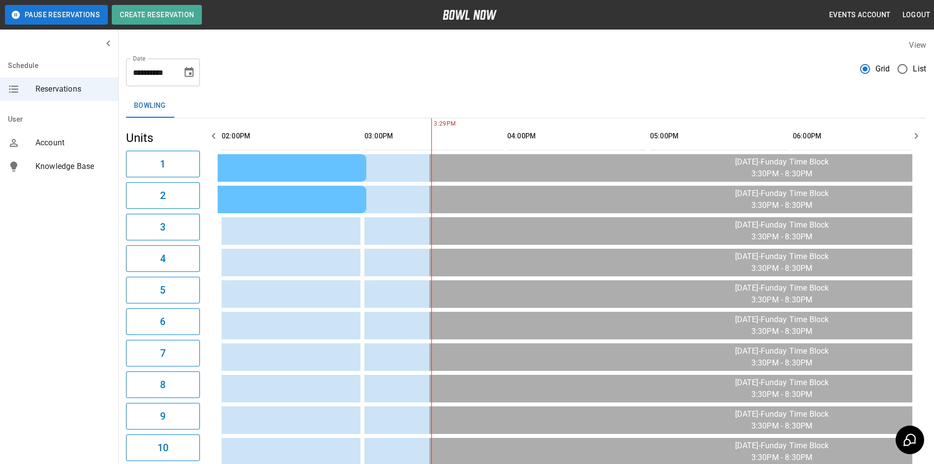
click at [195, 70] on button "Choose date, selected date is Oct 5, 2025" at bounding box center [189, 73] width 20 height 20
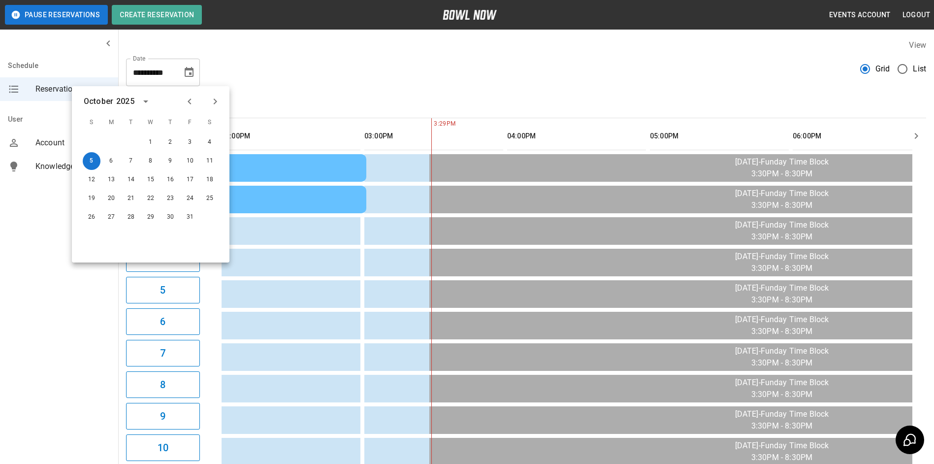
click at [194, 103] on icon "Previous month" at bounding box center [190, 102] width 12 height 12
click at [91, 202] on button "21" at bounding box center [92, 199] width 18 height 18
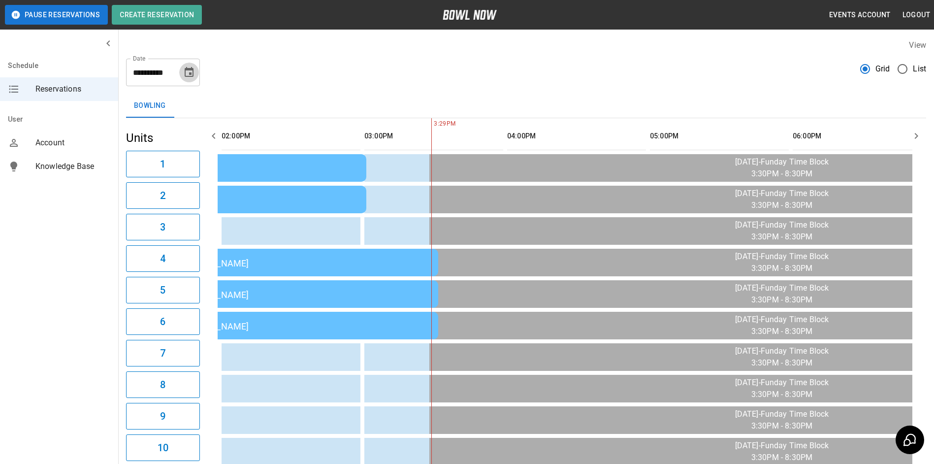
click at [191, 75] on icon "Choose date, selected date is Sep 21, 2025" at bounding box center [189, 72] width 9 height 10
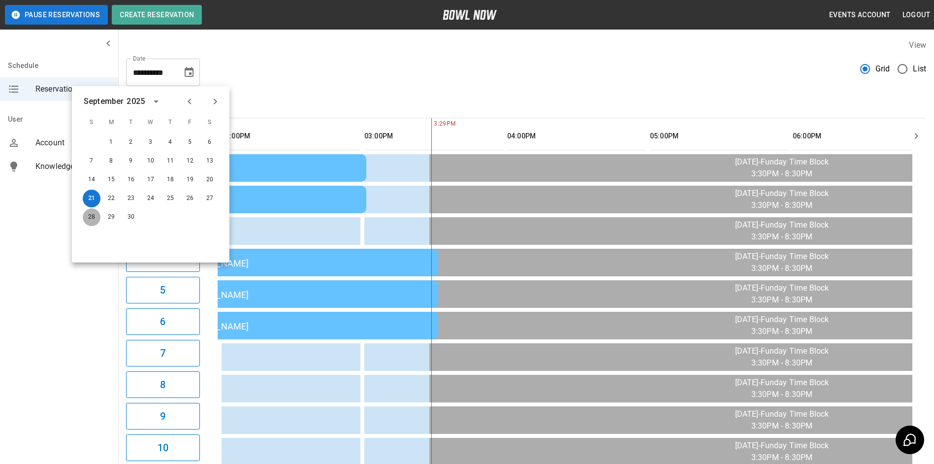
click at [95, 216] on button "28" at bounding box center [92, 217] width 18 height 18
type input "**********"
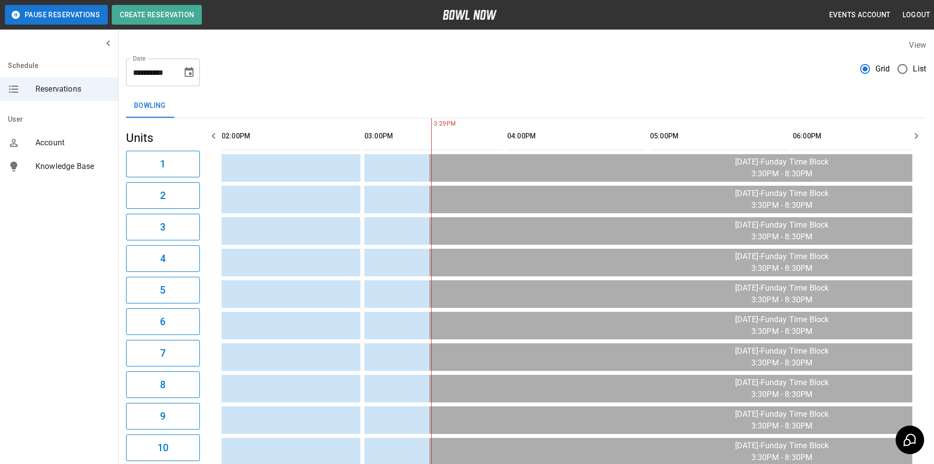
click at [212, 141] on icon "button" at bounding box center [214, 136] width 12 height 12
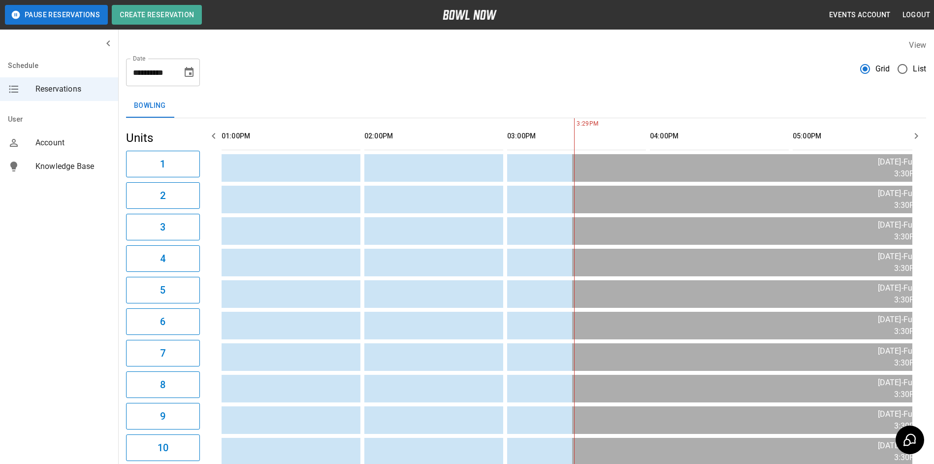
click at [212, 141] on icon "button" at bounding box center [214, 136] width 12 height 12
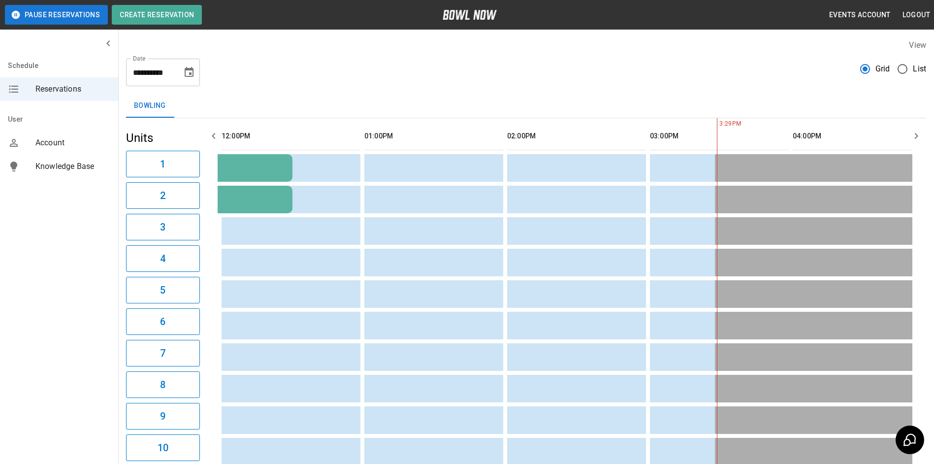
click at [212, 141] on icon "button" at bounding box center [214, 136] width 12 height 12
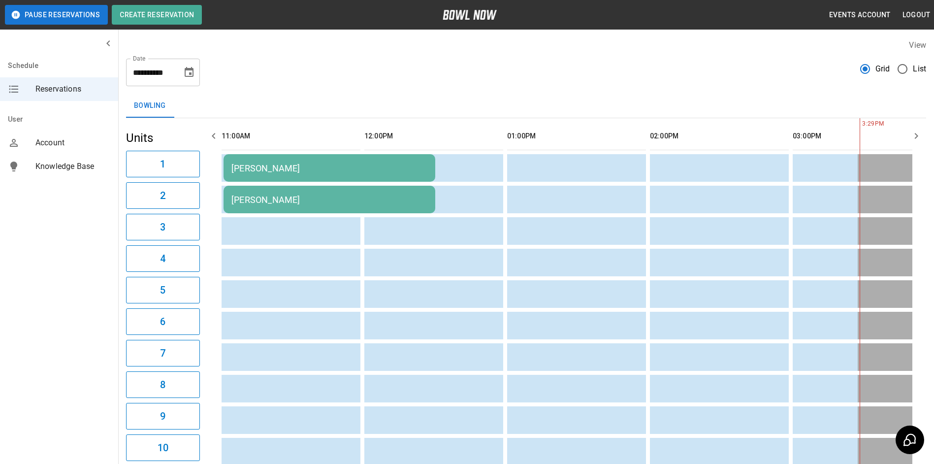
click at [908, 137] on button "button" at bounding box center [917, 136] width 20 height 20
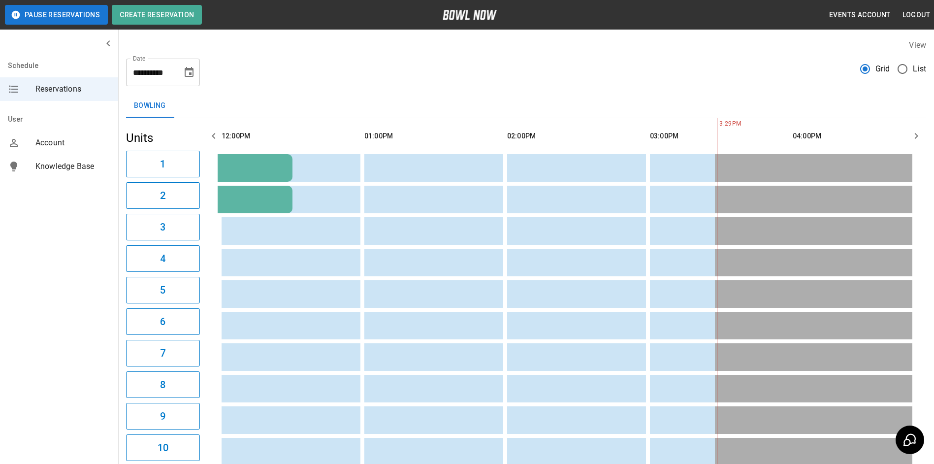
click at [908, 137] on button "button" at bounding box center [917, 136] width 20 height 20
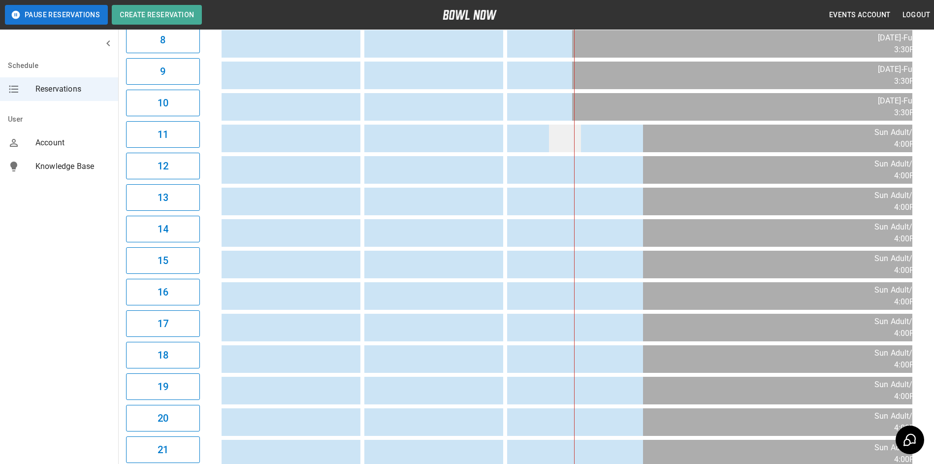
click at [579, 133] on td "sticky table" at bounding box center [565, 139] width 32 height 28
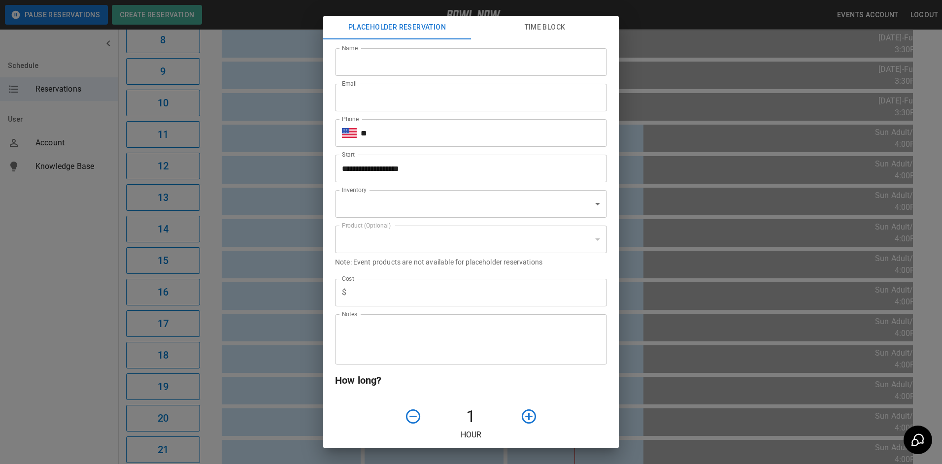
type input "**********"
click at [661, 134] on div "**********" at bounding box center [471, 232] width 942 height 464
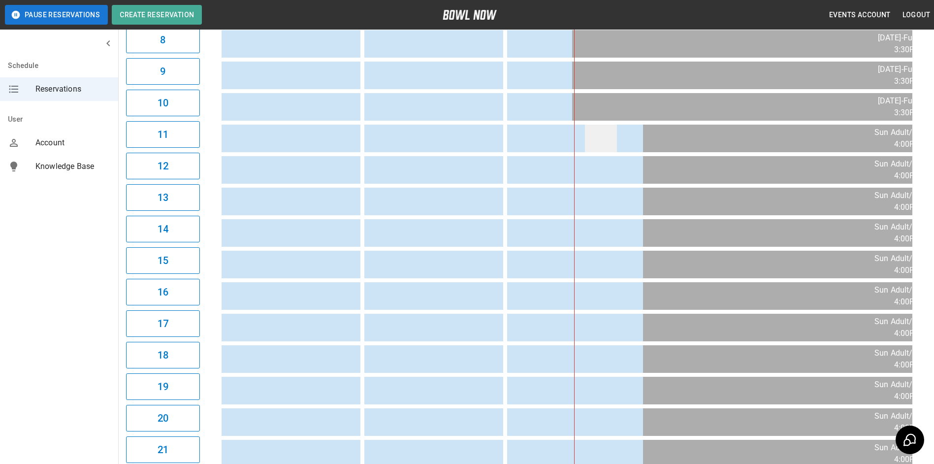
click at [597, 135] on td "sticky table" at bounding box center [601, 139] width 32 height 28
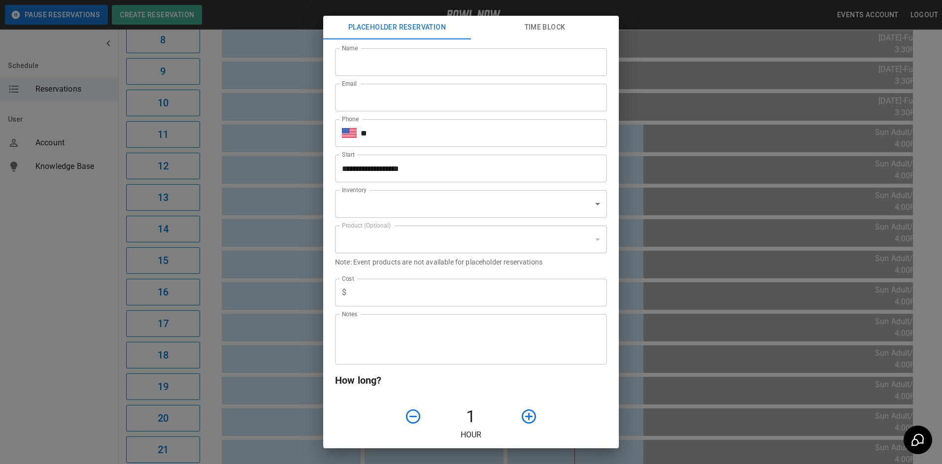
type input "**********"
click at [542, 27] on button "Time Block" at bounding box center [545, 28] width 148 height 24
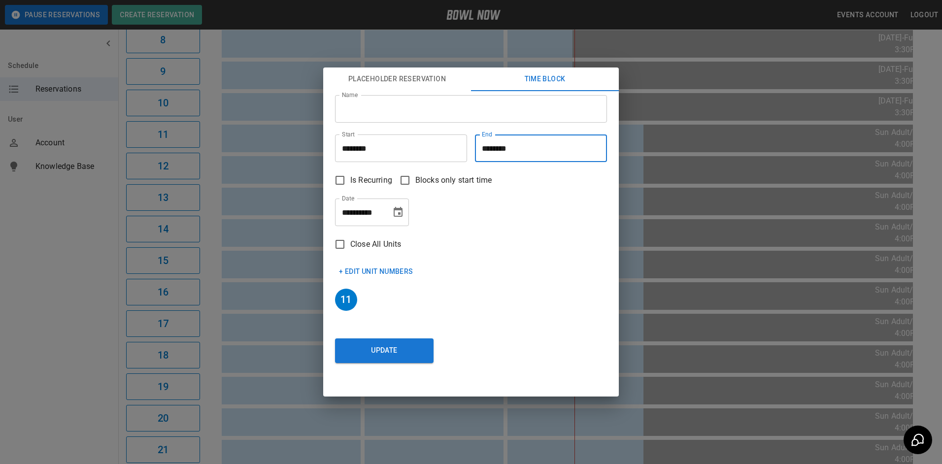
click at [509, 146] on input "********" at bounding box center [537, 148] width 125 height 28
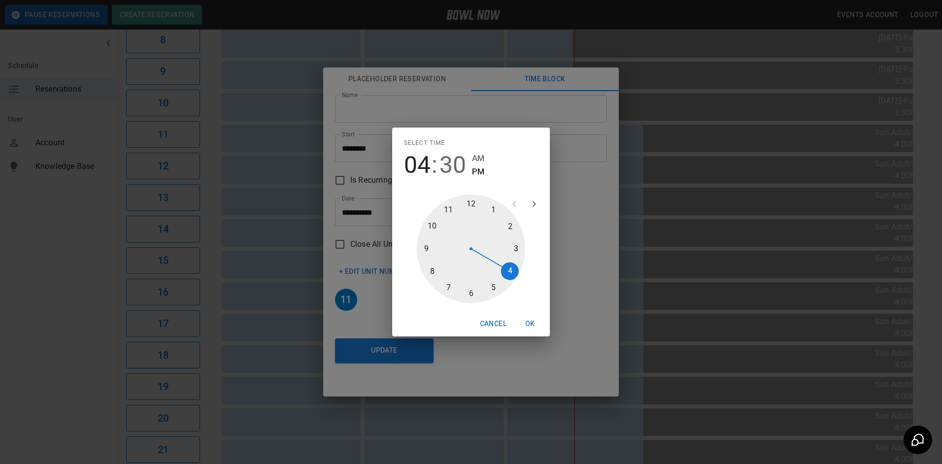
click at [511, 271] on div at bounding box center [471, 249] width 108 height 108
click at [470, 202] on div at bounding box center [471, 249] width 108 height 108
type input "********"
click at [529, 321] on button "OK" at bounding box center [530, 324] width 32 height 18
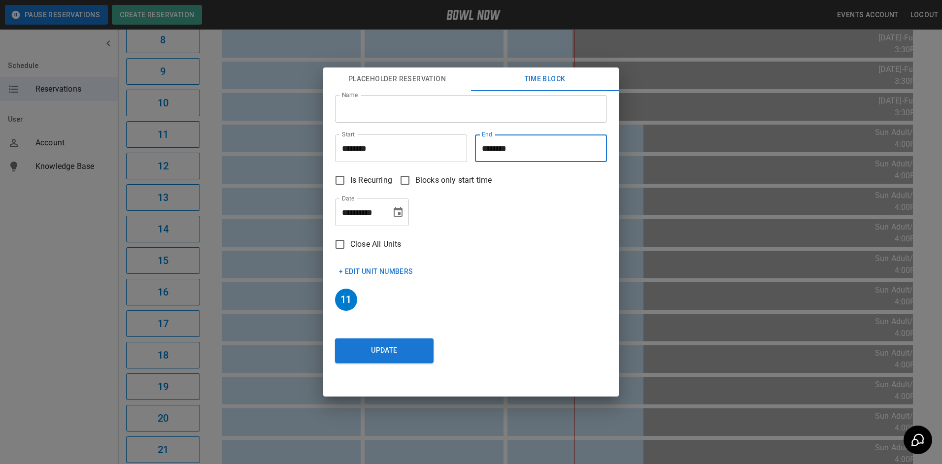
click at [378, 272] on button "+ Edit Unit Numbers" at bounding box center [376, 271] width 82 height 18
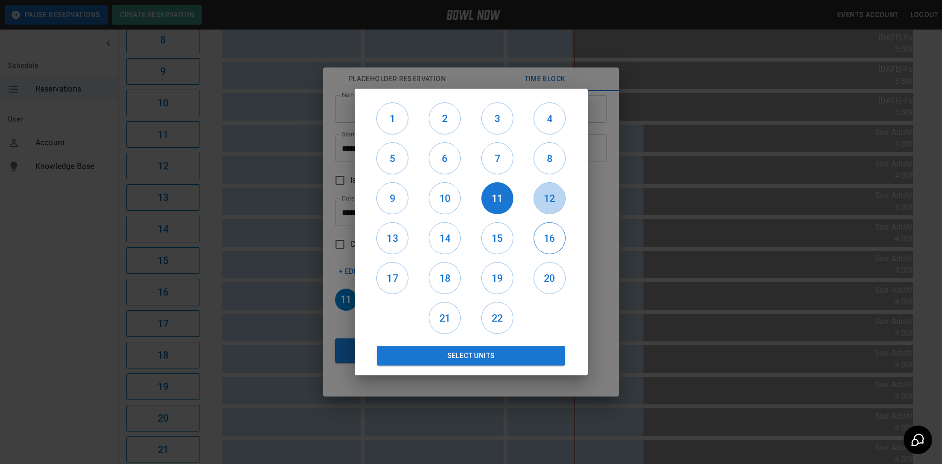
drag, startPoint x: 546, startPoint y: 203, endPoint x: 548, endPoint y: 232, distance: 29.1
click at [546, 203] on h6 "12" at bounding box center [549, 199] width 31 height 16
click at [549, 245] on h6 "16" at bounding box center [549, 238] width 31 height 16
click at [549, 282] on h6 "20" at bounding box center [549, 278] width 31 height 16
drag, startPoint x: 509, startPoint y: 272, endPoint x: 502, endPoint y: 279, distance: 9.8
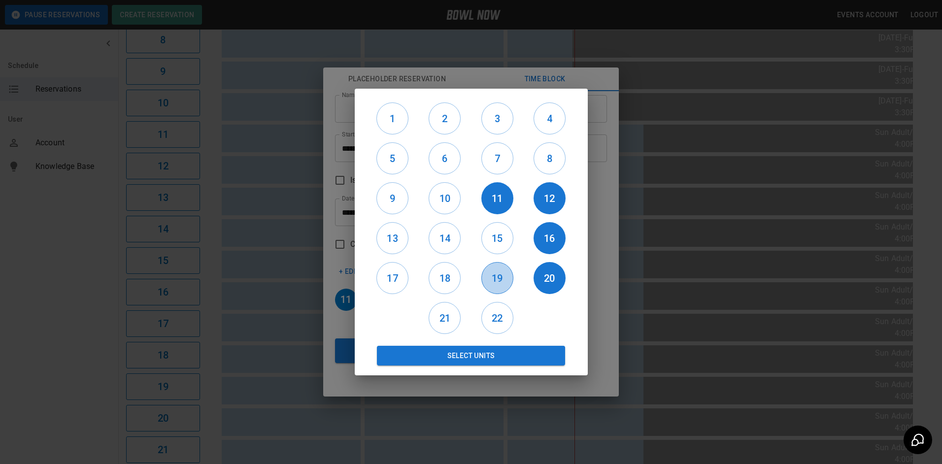
click at [508, 272] on h6 "19" at bounding box center [497, 278] width 31 height 16
click at [517, 317] on div "22" at bounding box center [497, 318] width 52 height 40
drag, startPoint x: 496, startPoint y: 317, endPoint x: 470, endPoint y: 319, distance: 26.6
click at [496, 318] on h6 "22" at bounding box center [497, 318] width 31 height 16
drag, startPoint x: 449, startPoint y: 320, endPoint x: 436, endPoint y: 308, distance: 17.4
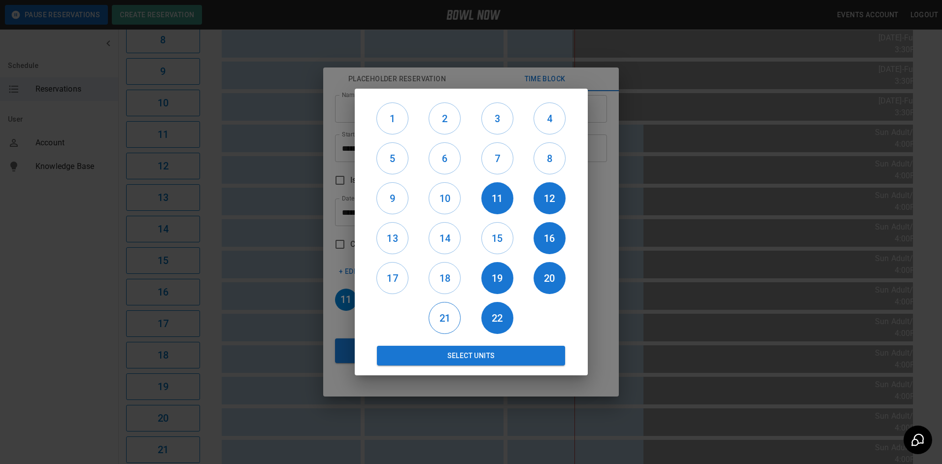
click at [439, 310] on h6 "21" at bounding box center [444, 318] width 31 height 16
click at [430, 281] on h6 "18" at bounding box center [444, 278] width 31 height 16
click at [391, 281] on h6 "17" at bounding box center [392, 278] width 31 height 16
click at [391, 244] on h6 "13" at bounding box center [392, 238] width 31 height 16
click at [435, 241] on h6 "14" at bounding box center [444, 238] width 31 height 16
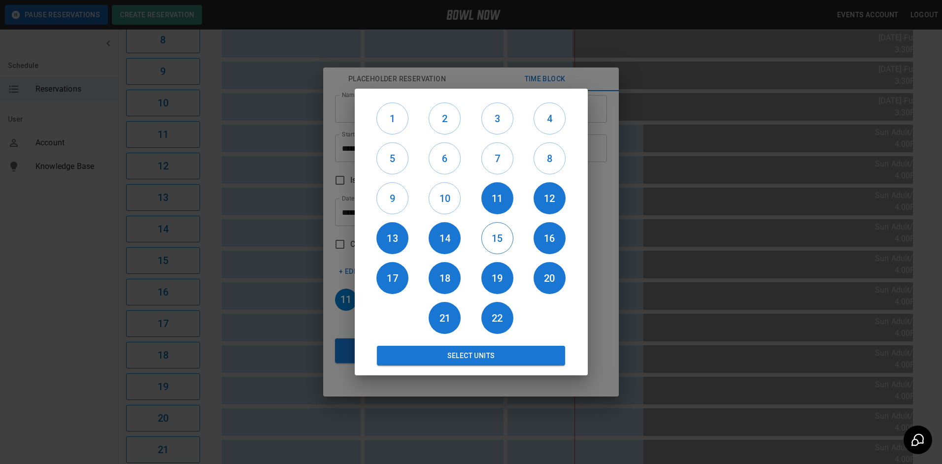
click at [504, 232] on h6 "15" at bounding box center [497, 238] width 31 height 16
click at [496, 355] on button "Select Units" at bounding box center [471, 356] width 189 height 20
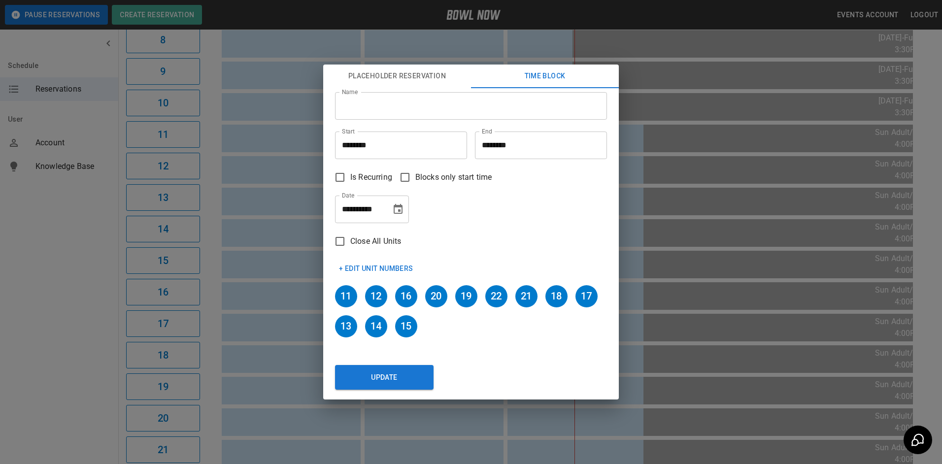
click at [418, 106] on input "Name" at bounding box center [471, 106] width 272 height 28
type input "**********"
click at [361, 176] on span "Is Recurring" at bounding box center [371, 177] width 42 height 12
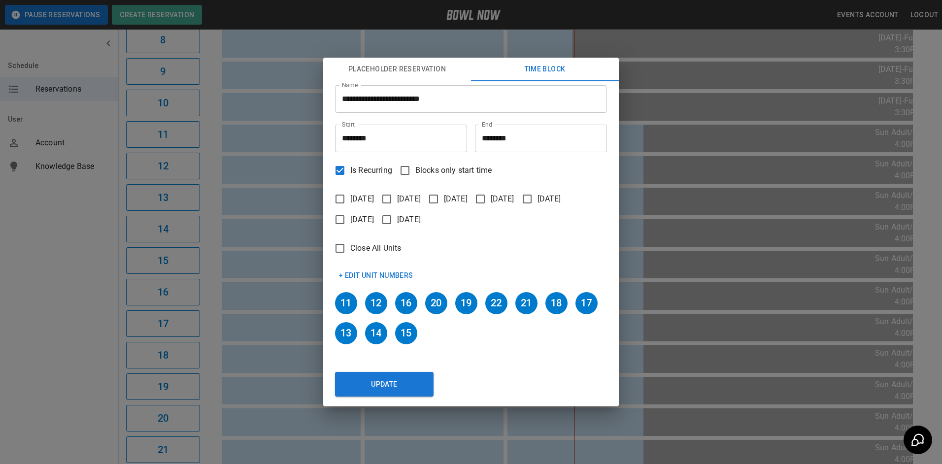
click at [421, 221] on span "[DATE]" at bounding box center [409, 220] width 24 height 12
click at [466, 259] on div "+ Edit Unit Numbers" at bounding box center [467, 272] width 280 height 26
click at [407, 382] on button "Update" at bounding box center [384, 384] width 98 height 25
type input "********"
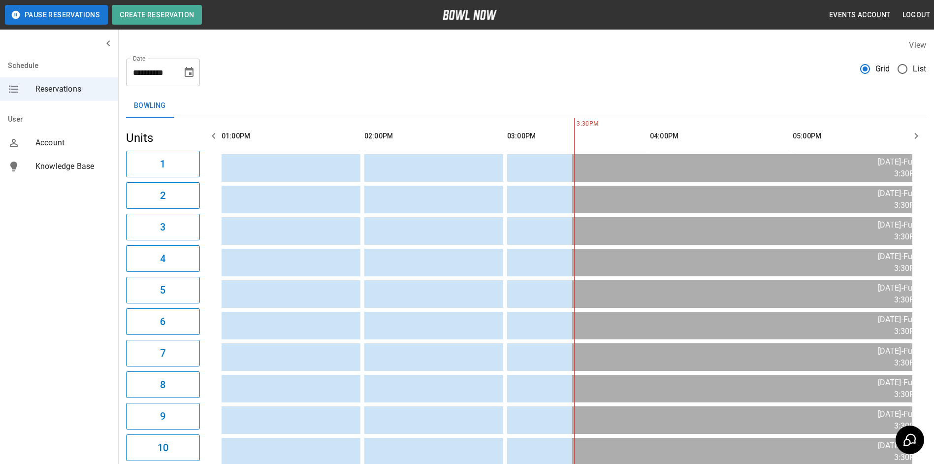
click at [191, 72] on icon "Choose date, selected date is Sep 28, 2025" at bounding box center [189, 72] width 12 height 12
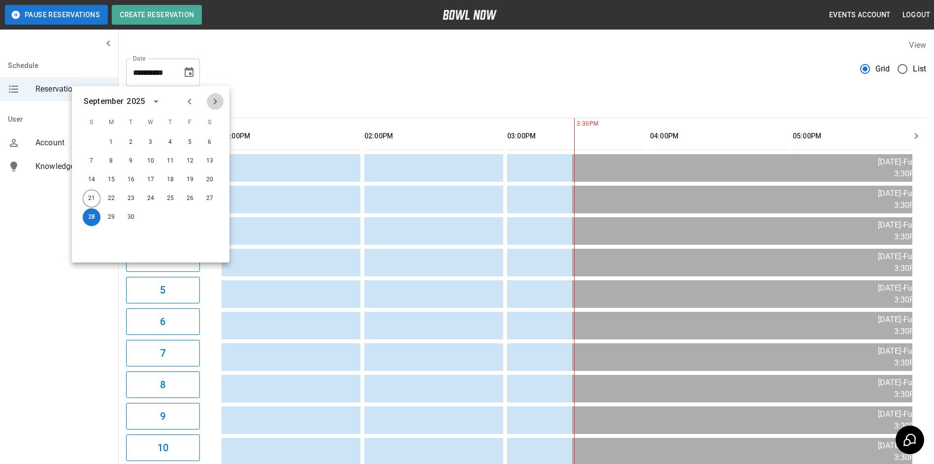
click at [215, 103] on icon "Next month" at bounding box center [215, 101] width 3 height 6
click at [89, 201] on button "19" at bounding box center [92, 199] width 18 height 18
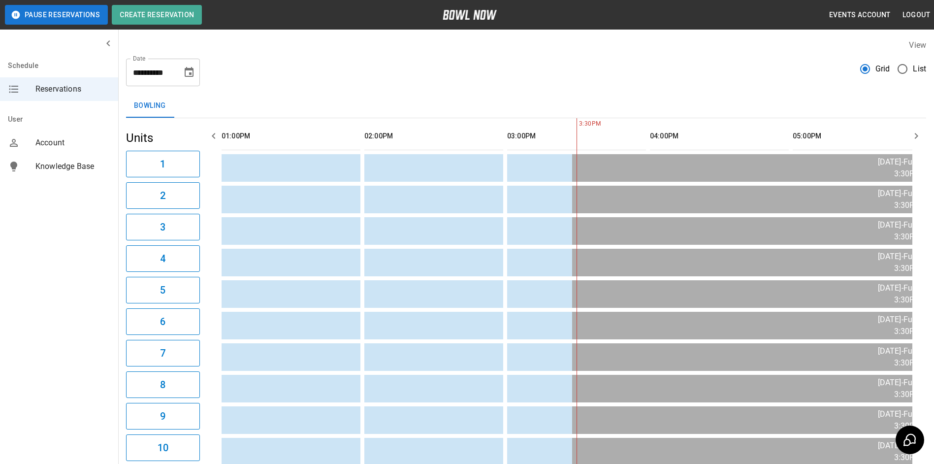
click at [191, 72] on icon "Choose date, selected date is Oct 19, 2025" at bounding box center [189, 72] width 9 height 10
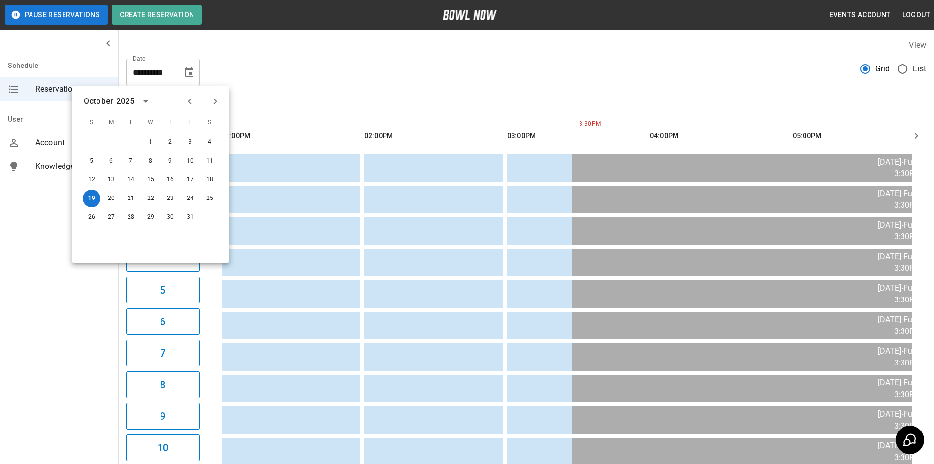
click at [194, 101] on icon "Previous month" at bounding box center [190, 102] width 12 height 12
click at [96, 195] on button "21" at bounding box center [92, 199] width 18 height 18
type input "**********"
